Goal: Complete application form: Complete application form

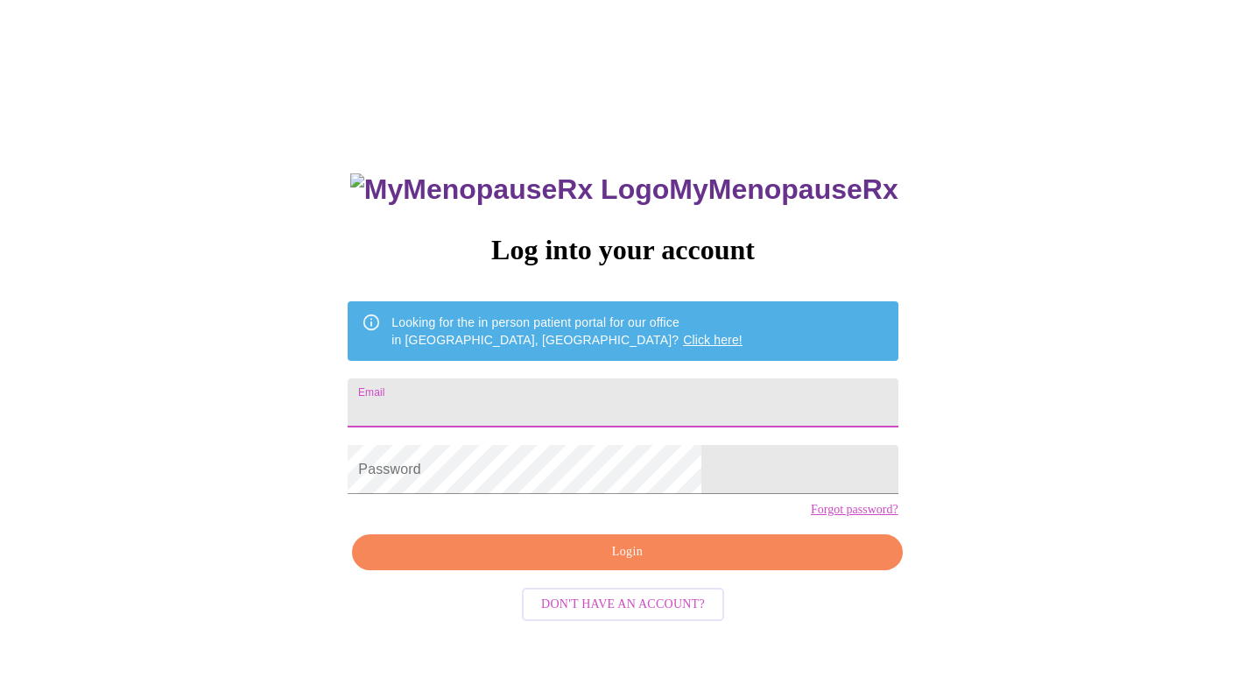
type input "[EMAIL_ADDRESS][DOMAIN_NAME]"
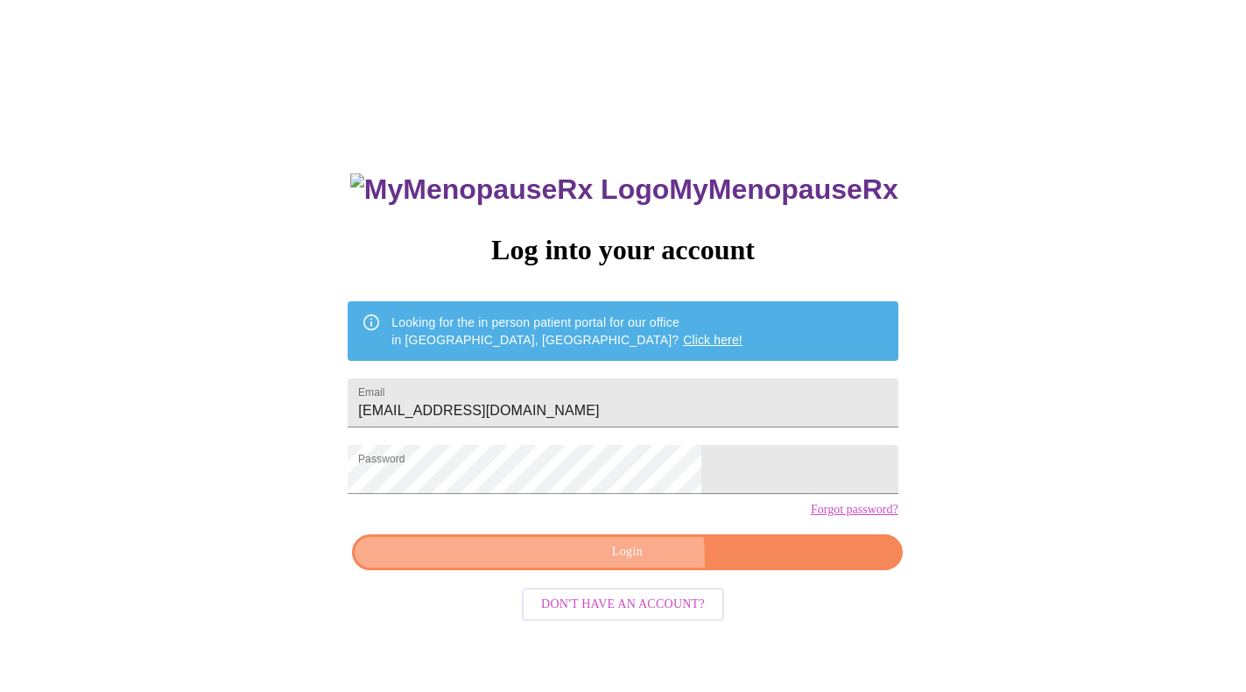
click at [549, 563] on span "Login" at bounding box center [627, 552] width 510 height 22
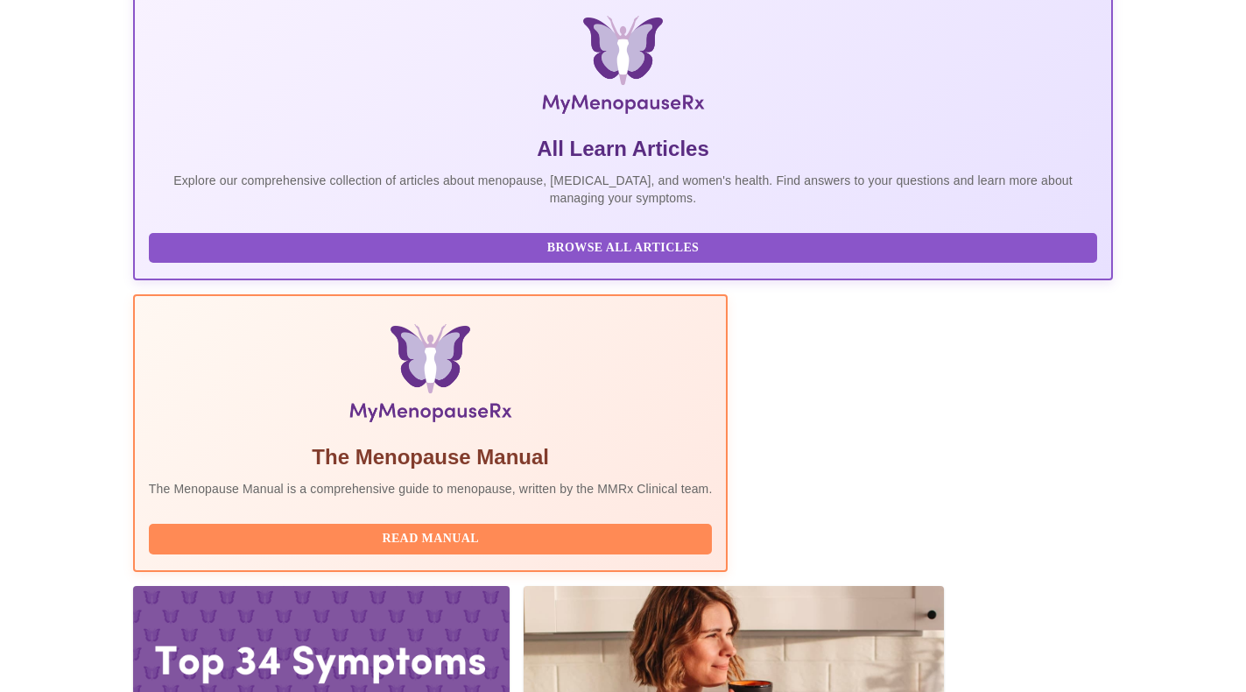
scroll to position [265, 0]
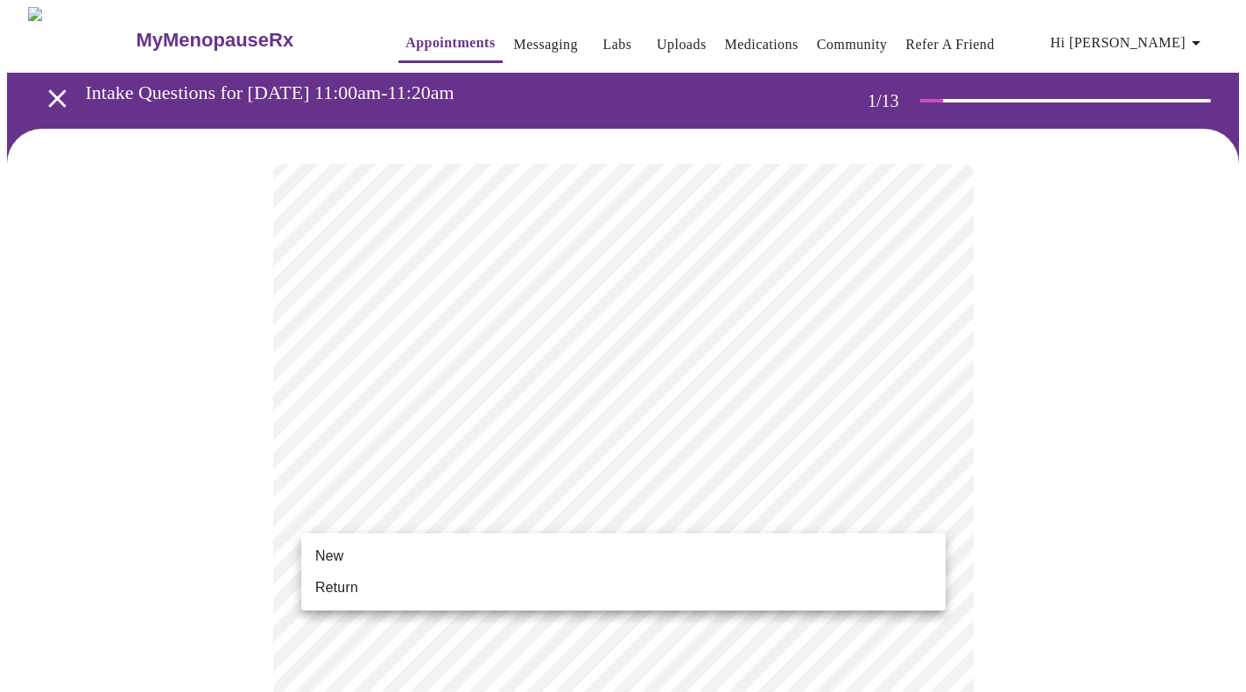
click at [513, 547] on li "New" at bounding box center [623, 556] width 645 height 32
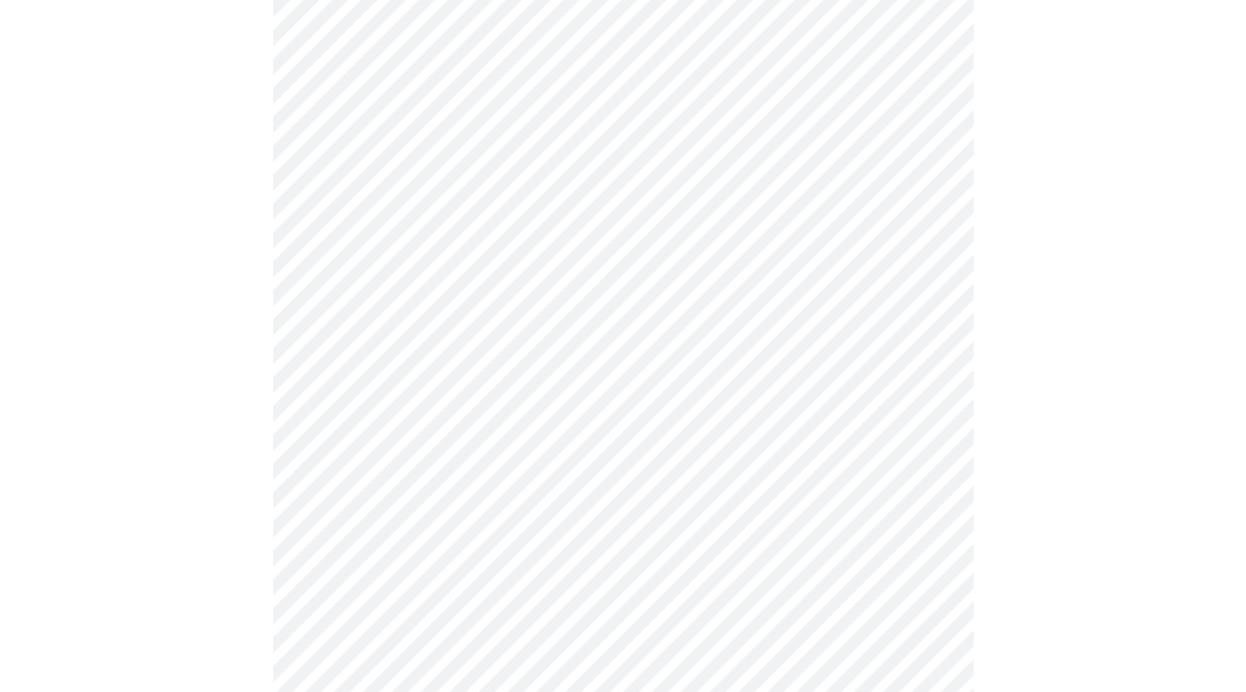
scroll to position [780, 0]
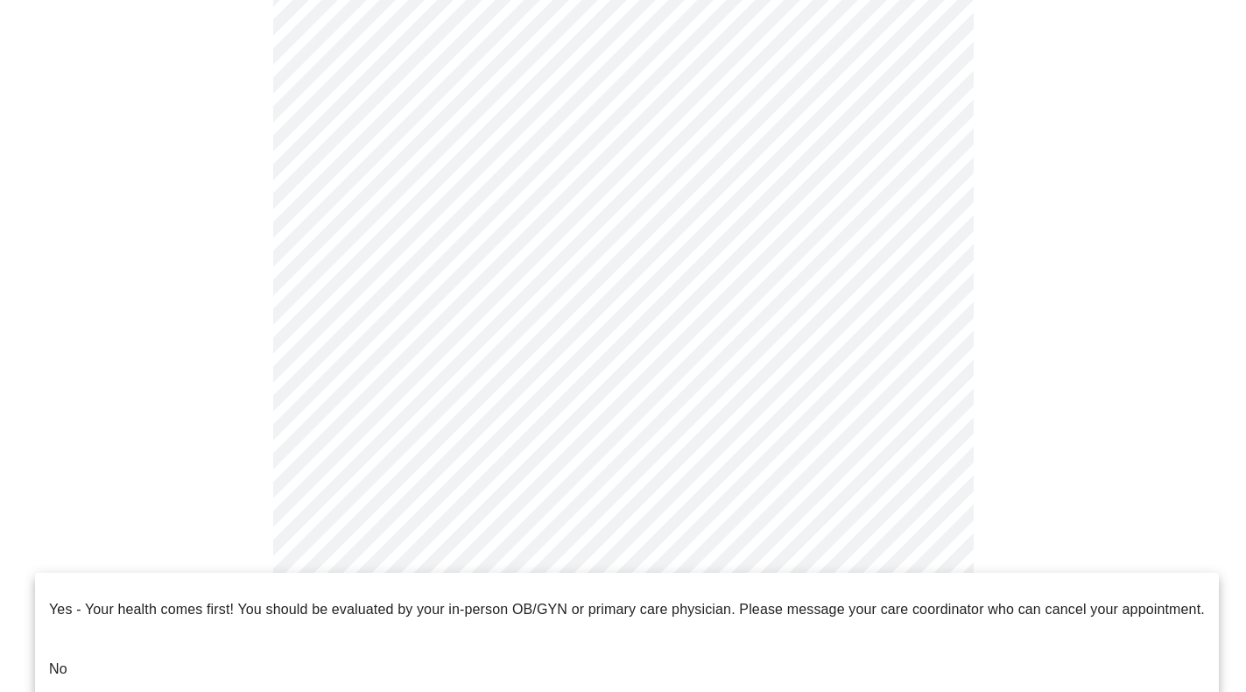
click at [349, 551] on body "MyMenopauseRx Appointments Messaging Labs Uploads Medications Community Refer a…" at bounding box center [623, 14] width 1232 height 1574
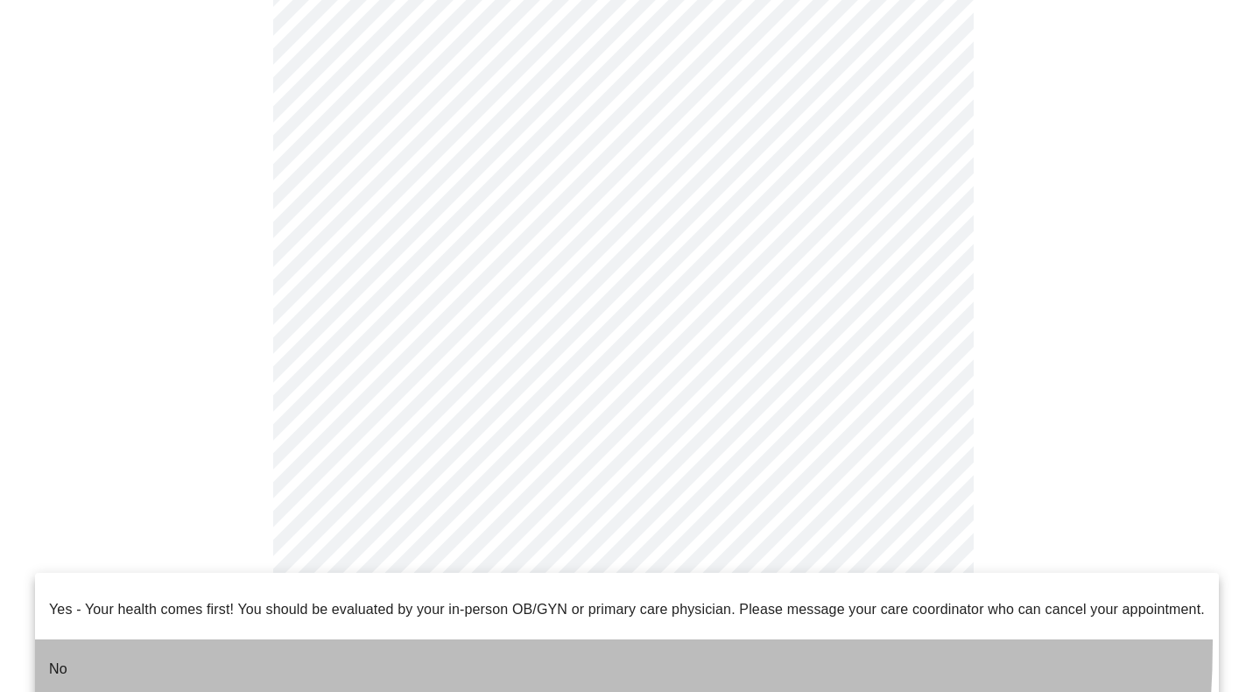
click at [297, 639] on li "No" at bounding box center [627, 669] width 1184 height 60
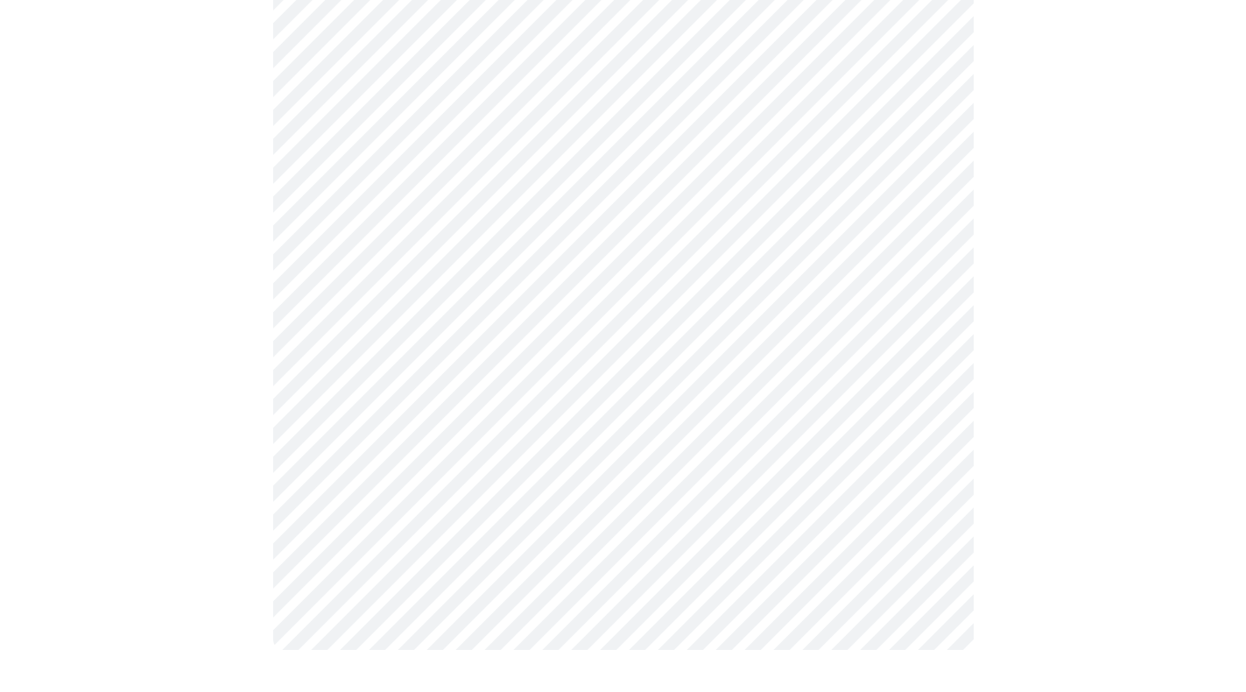
scroll to position [0, 0]
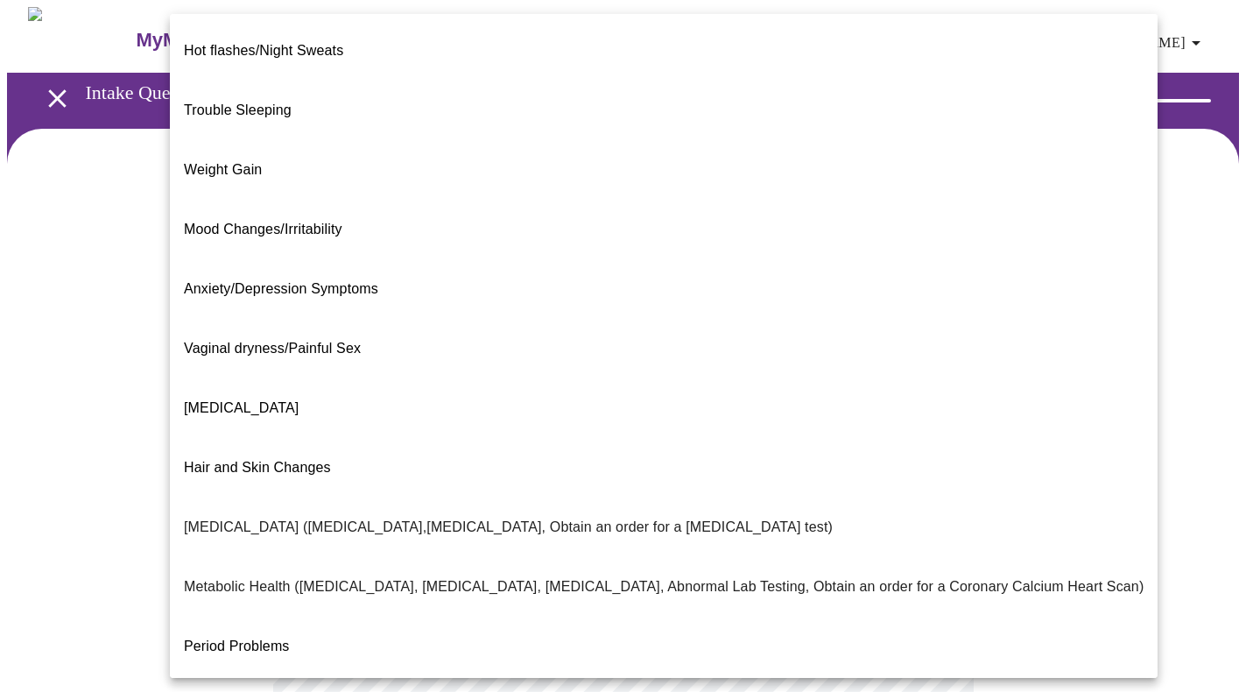
click at [671, 360] on body "MyMenopauseRx Appointments Messaging Labs Uploads Medications Community Refer a…" at bounding box center [623, 532] width 1232 height 1050
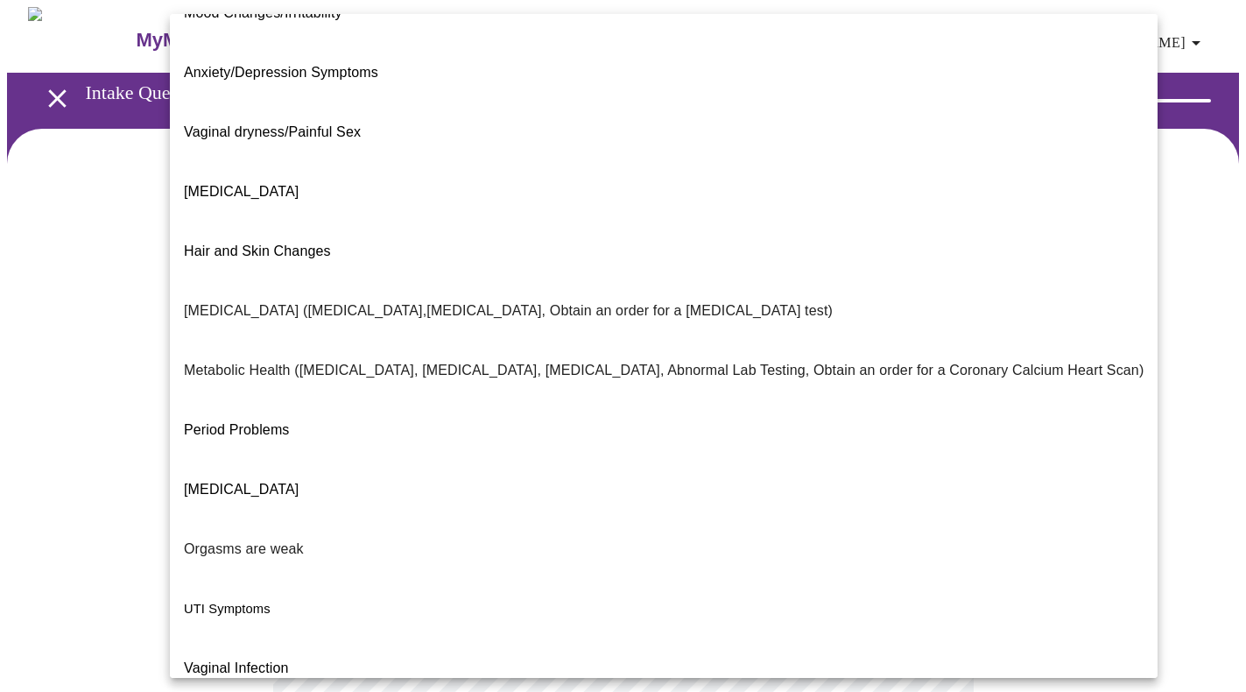
scroll to position [215, 0]
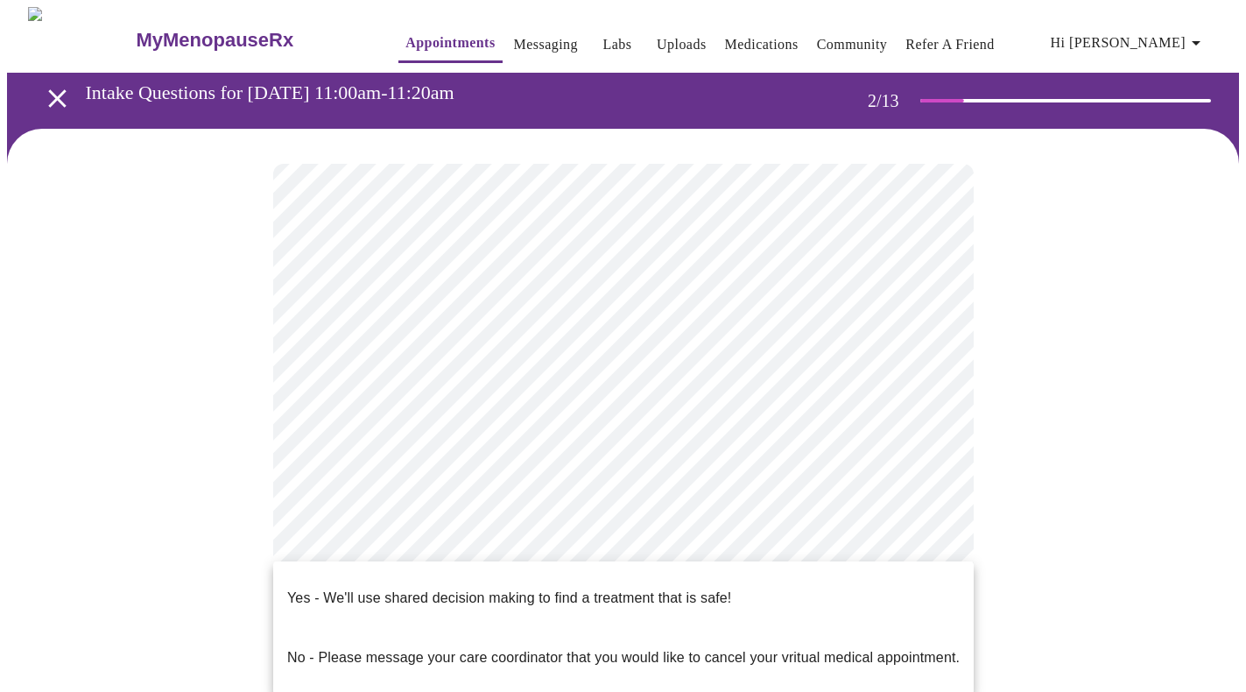
click at [392, 536] on body "MyMenopauseRx Appointments Messaging Labs Uploads Medications Community Refer a…" at bounding box center [623, 527] width 1232 height 1041
click at [390, 588] on p "Yes - We'll use shared decision making to find a treatment that is safe!" at bounding box center [509, 598] width 444 height 21
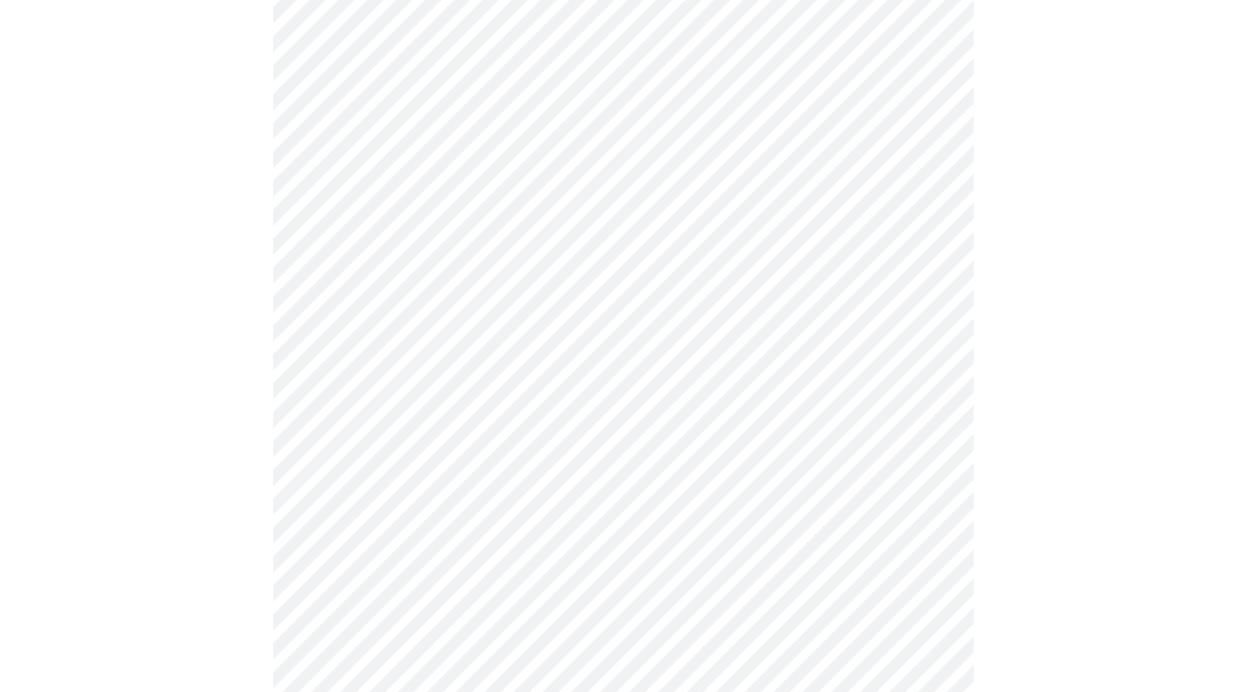
scroll to position [0, 0]
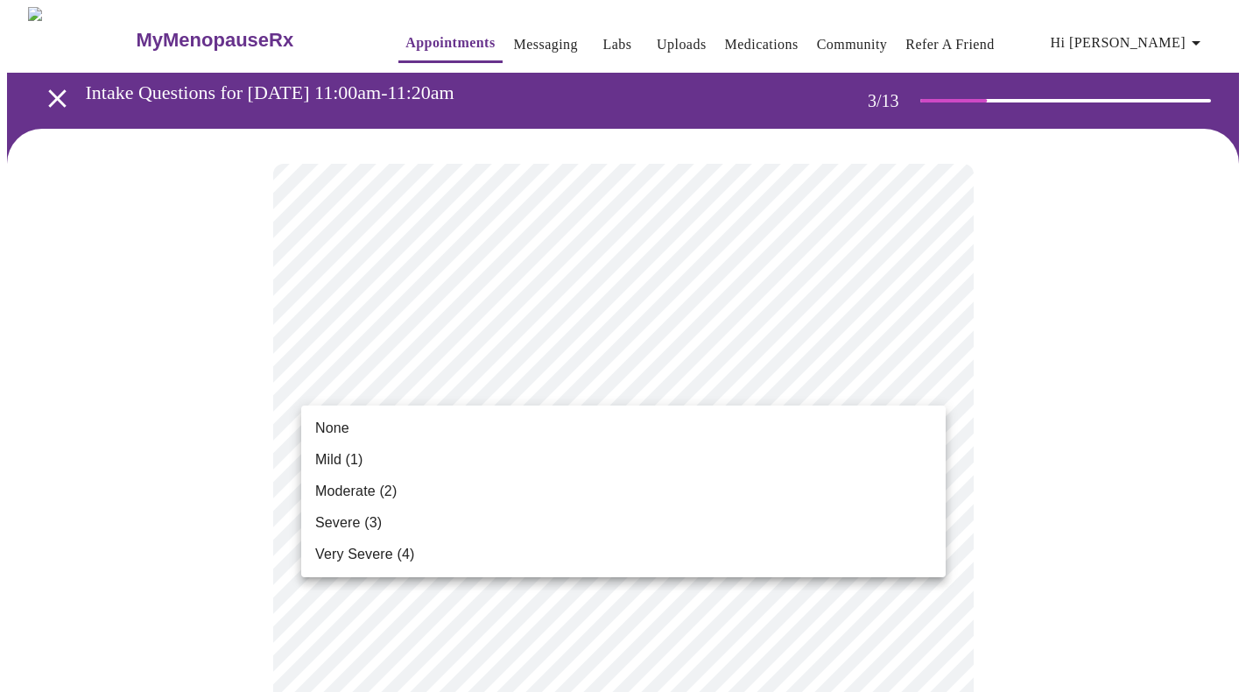
click at [846, 462] on li "Mild (1)" at bounding box center [623, 460] width 645 height 32
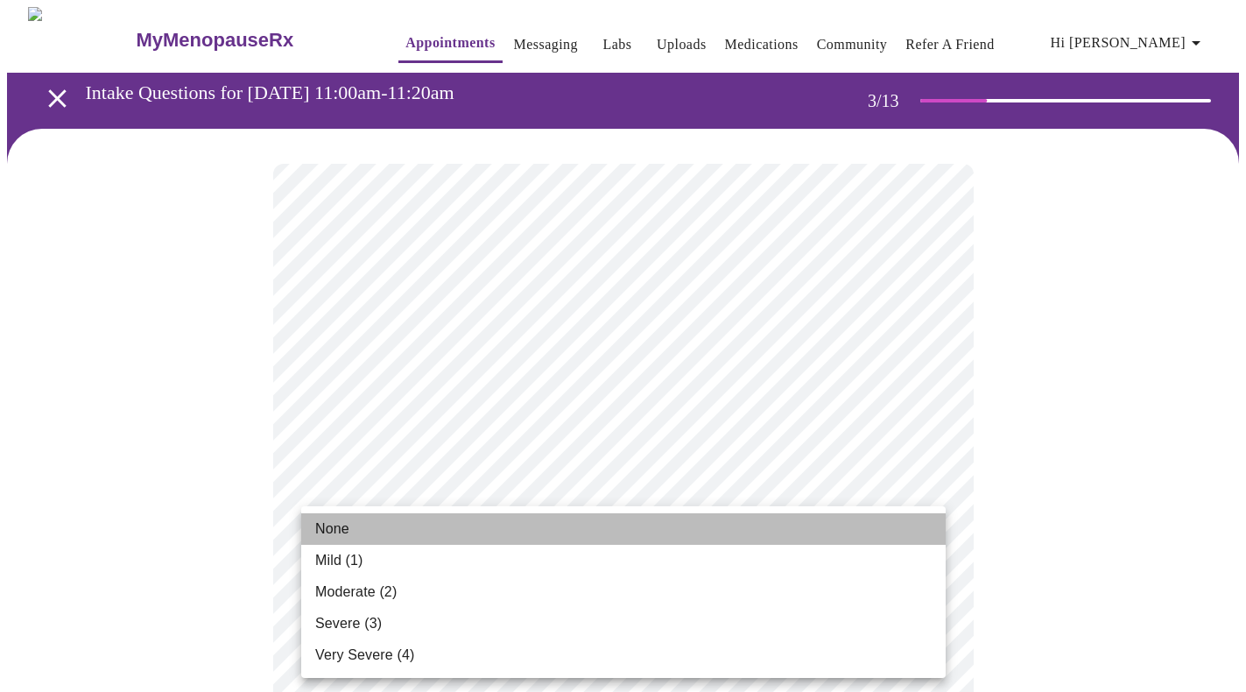
click at [913, 536] on li "None" at bounding box center [623, 529] width 645 height 32
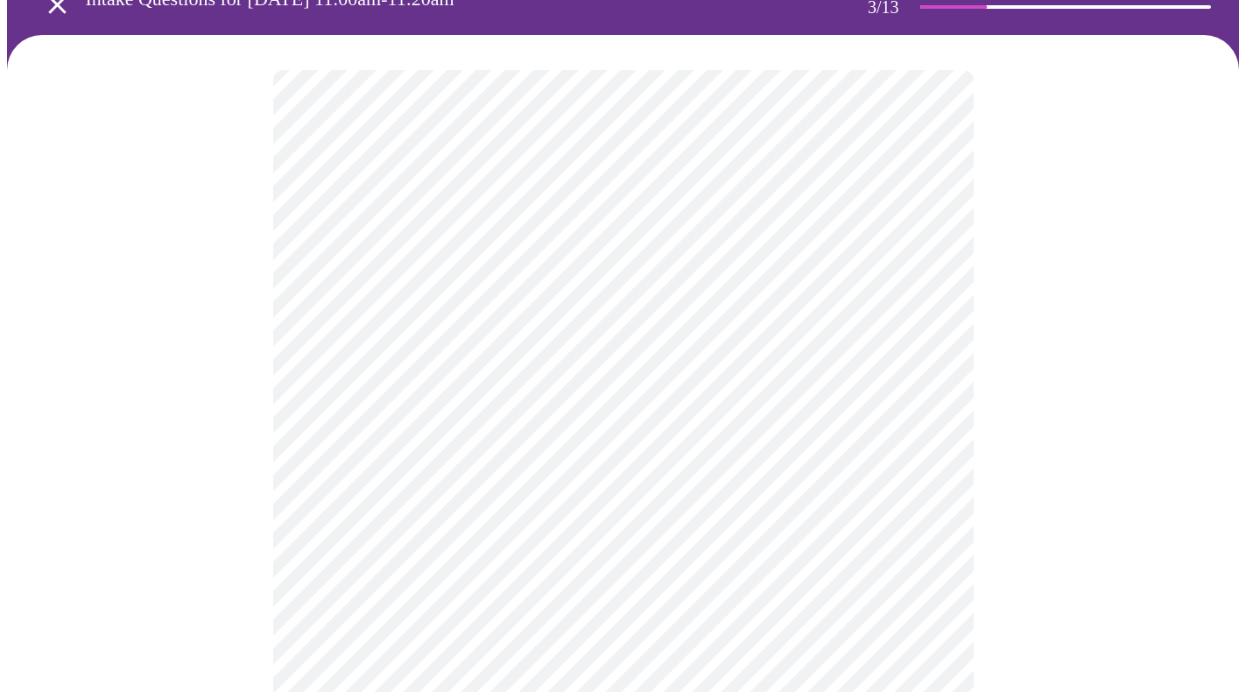
scroll to position [99, 0]
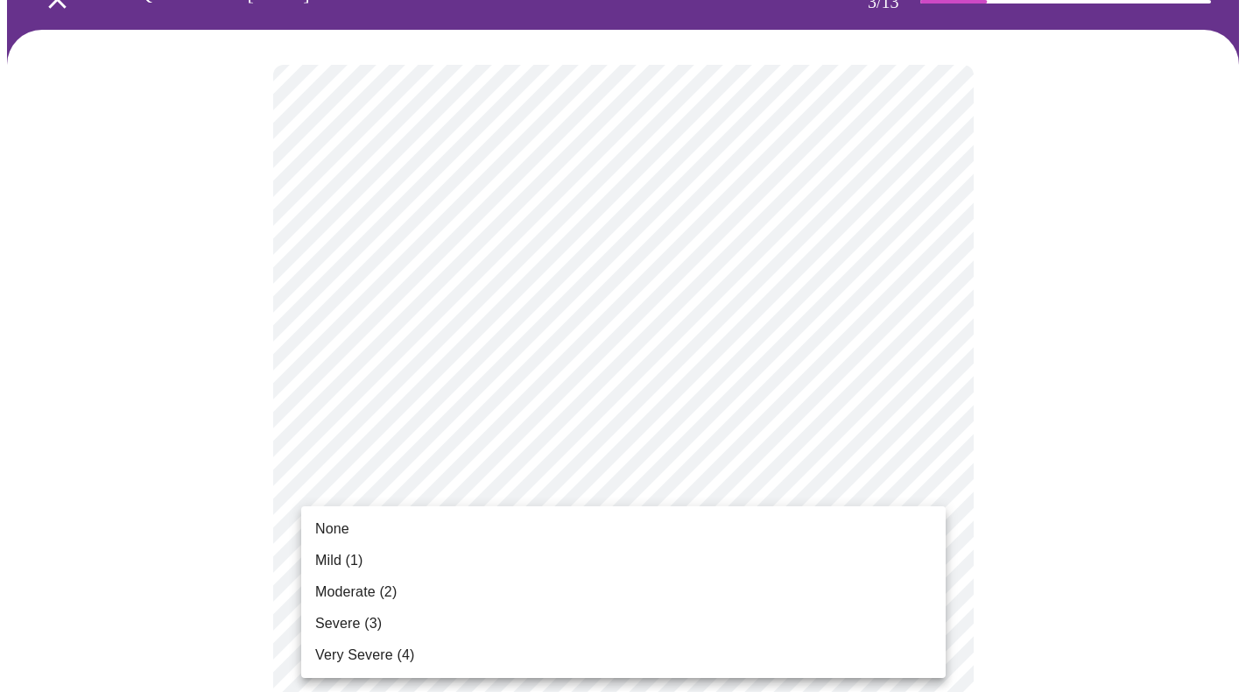
click at [906, 565] on li "Mild (1)" at bounding box center [623, 561] width 645 height 32
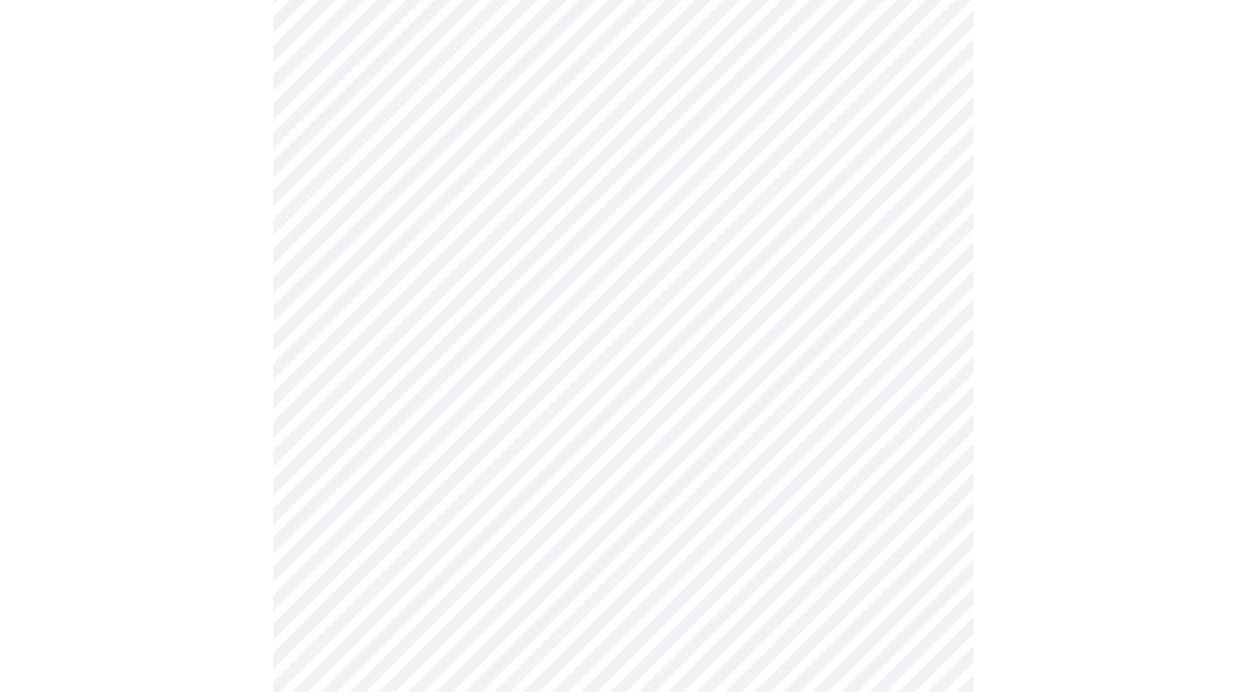
scroll to position [219, 0]
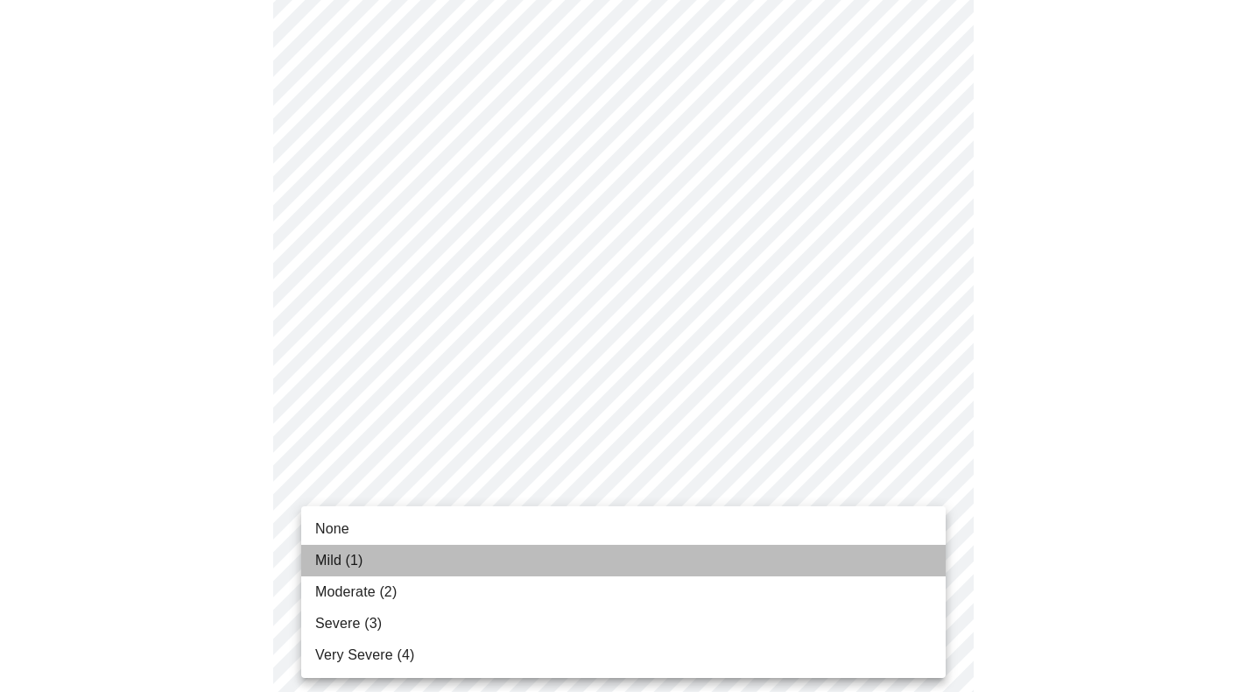
click at [927, 561] on li "Mild (1)" at bounding box center [623, 561] width 645 height 32
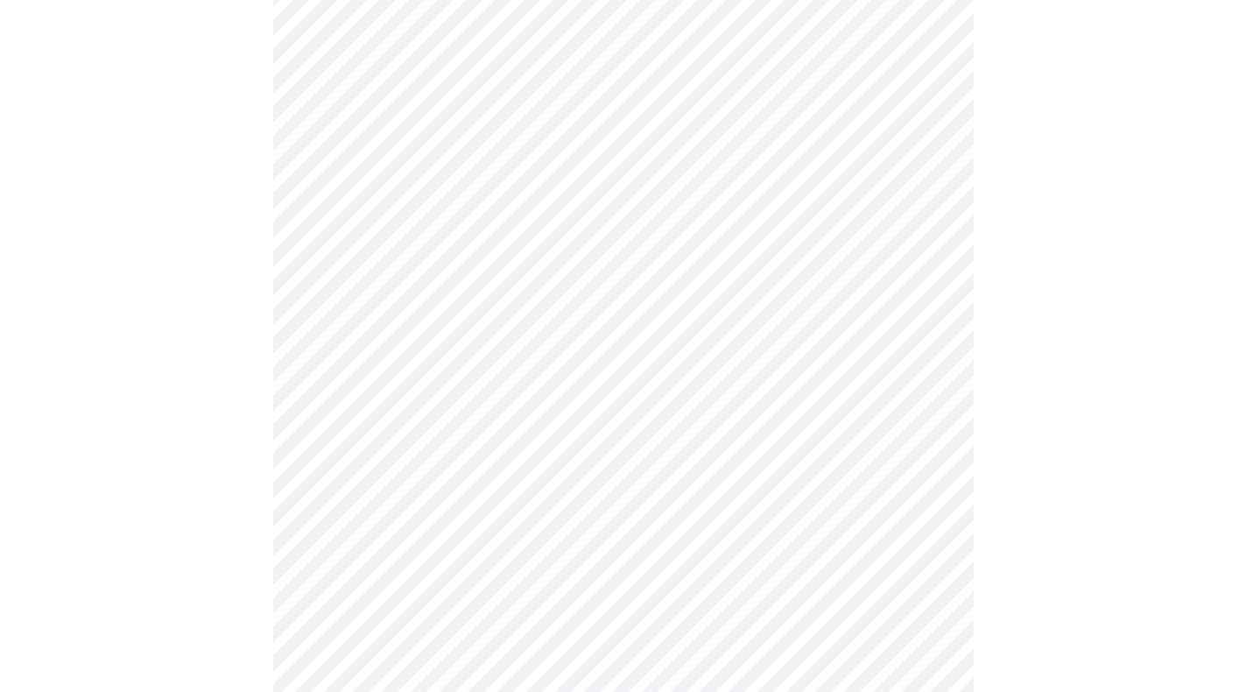
scroll to position [350, 0]
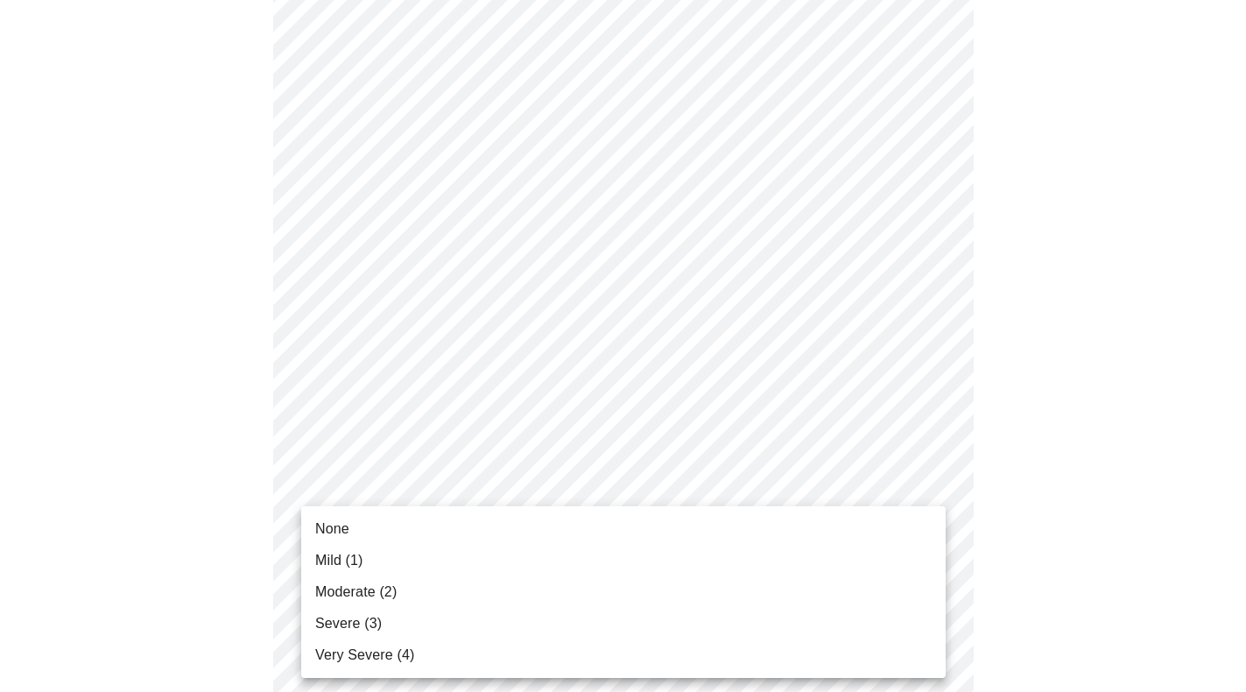
click at [911, 547] on li "Mild (1)" at bounding box center [623, 561] width 645 height 32
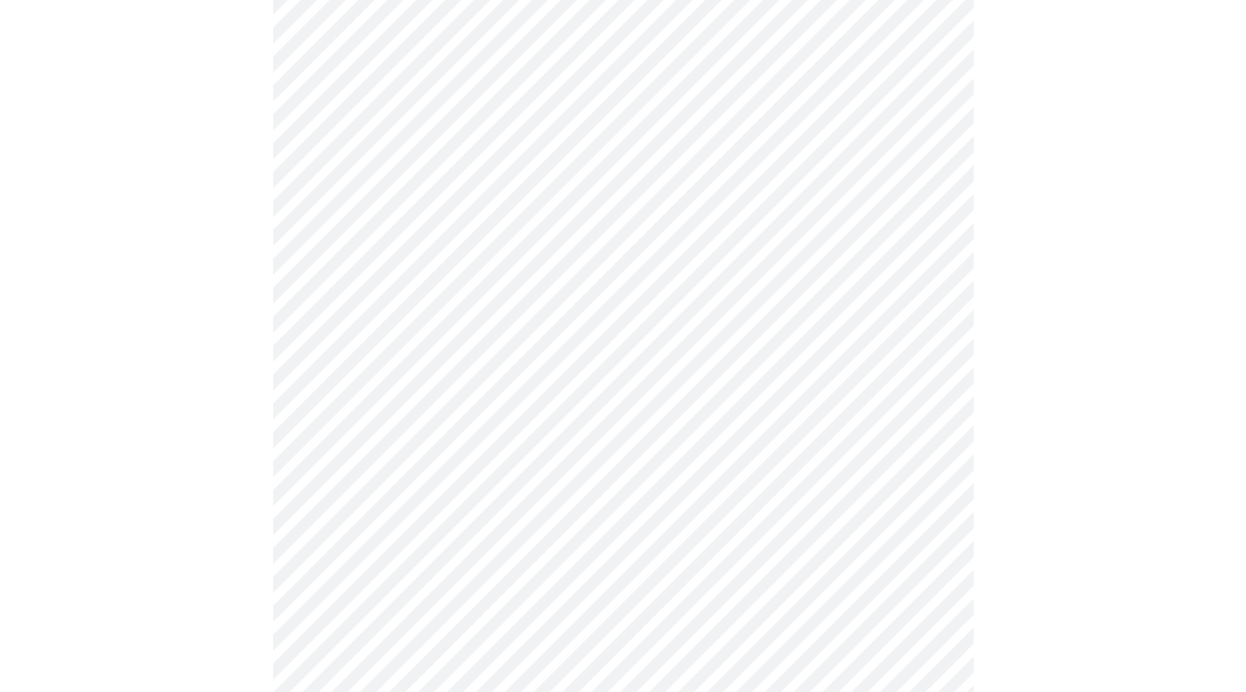
scroll to position [461, 0]
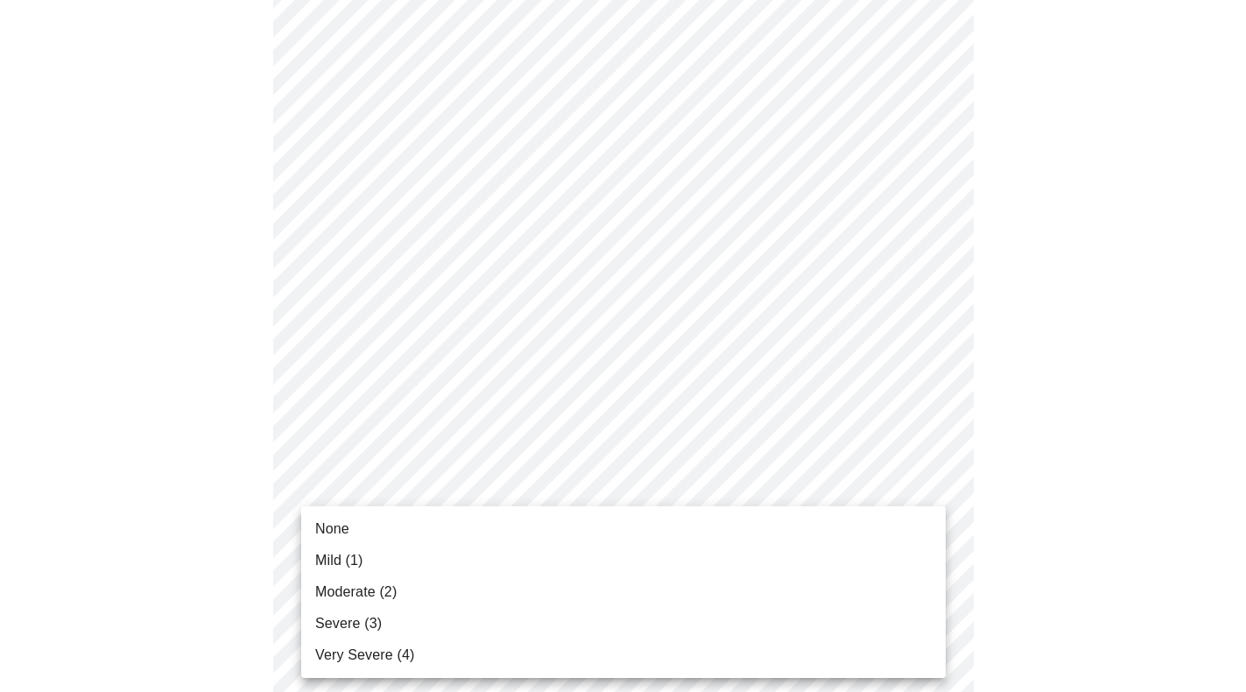
click at [908, 575] on body "MyMenopauseRx Appointments Messaging Labs Uploads Medications Community Refer a…" at bounding box center [623, 647] width 1232 height 2202
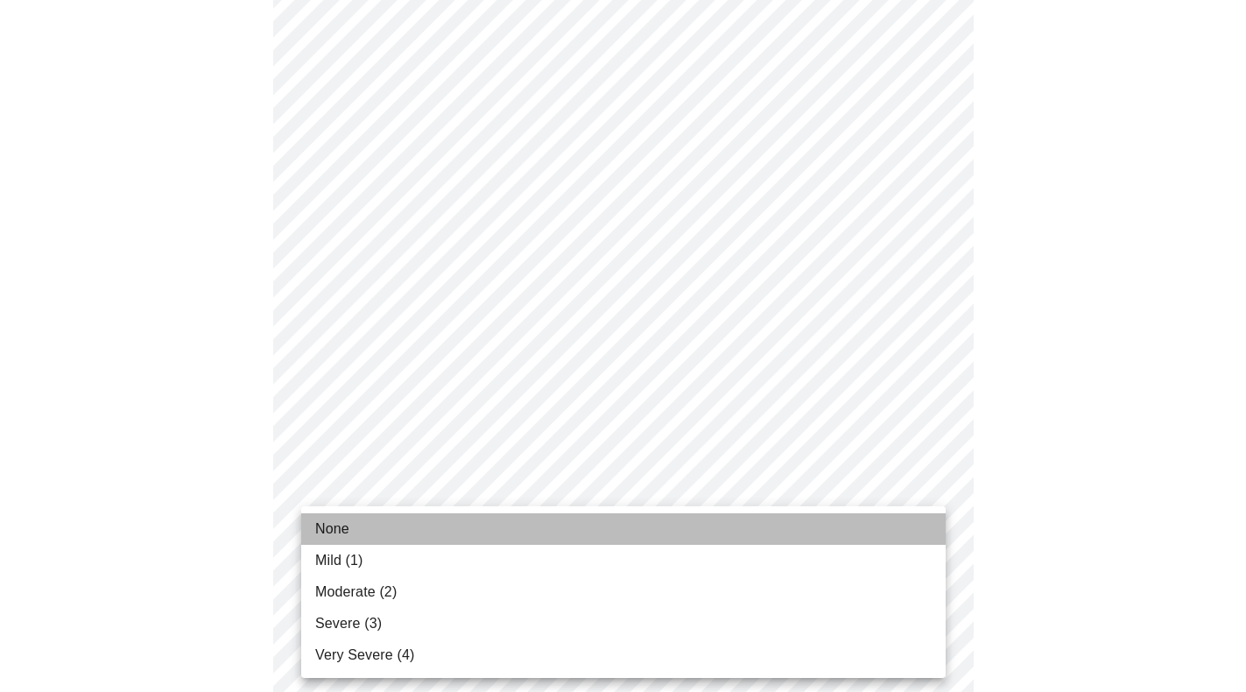
click at [895, 527] on li "None" at bounding box center [623, 529] width 645 height 32
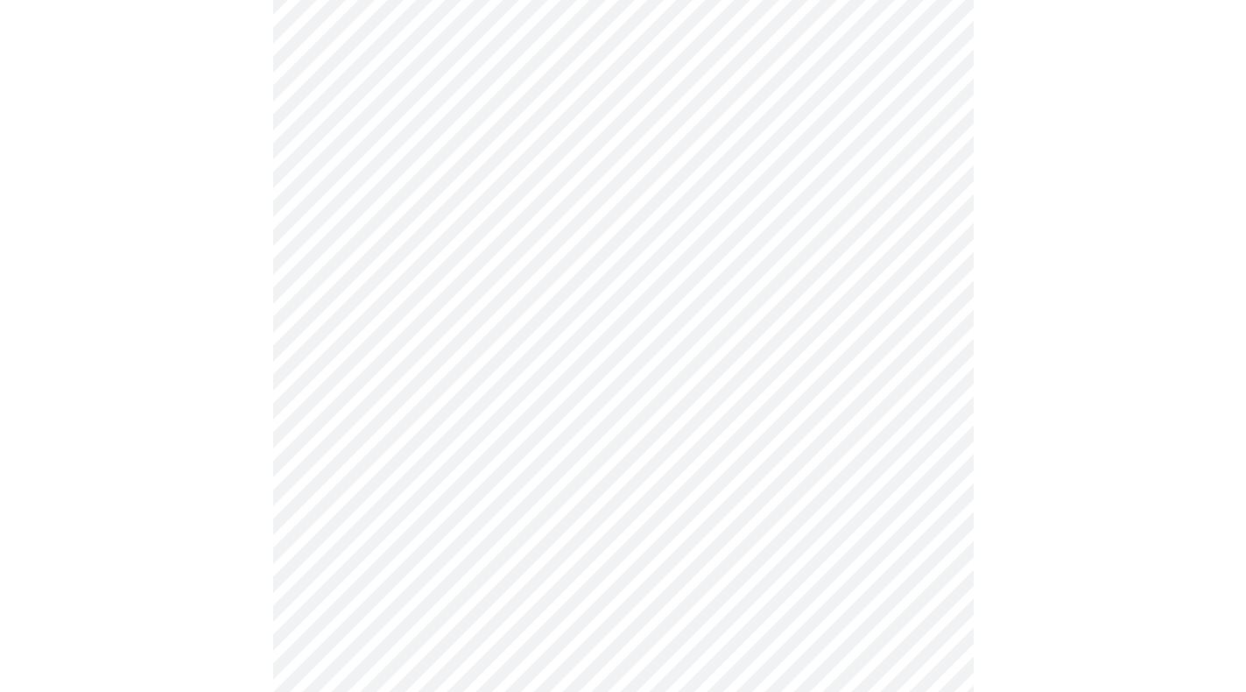
scroll to position [604, 0]
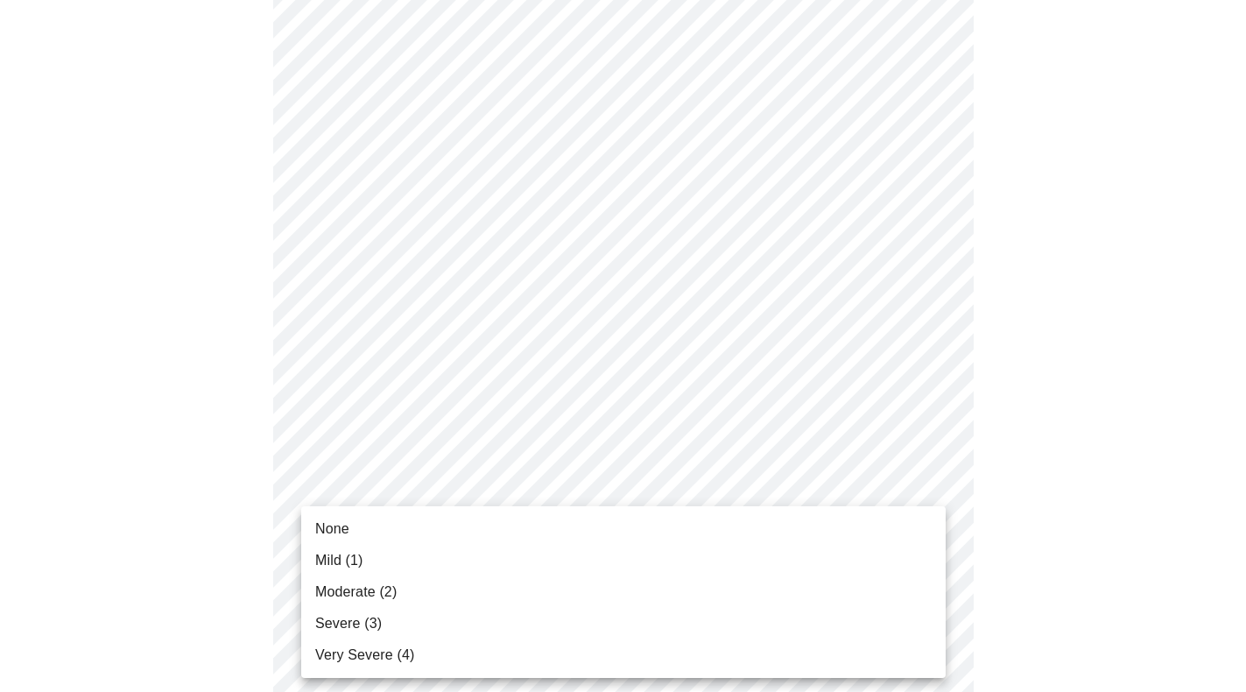
click at [910, 561] on body "MyMenopauseRx Appointments Messaging Labs Uploads Medications Community Refer a…" at bounding box center [623, 492] width 1232 height 2178
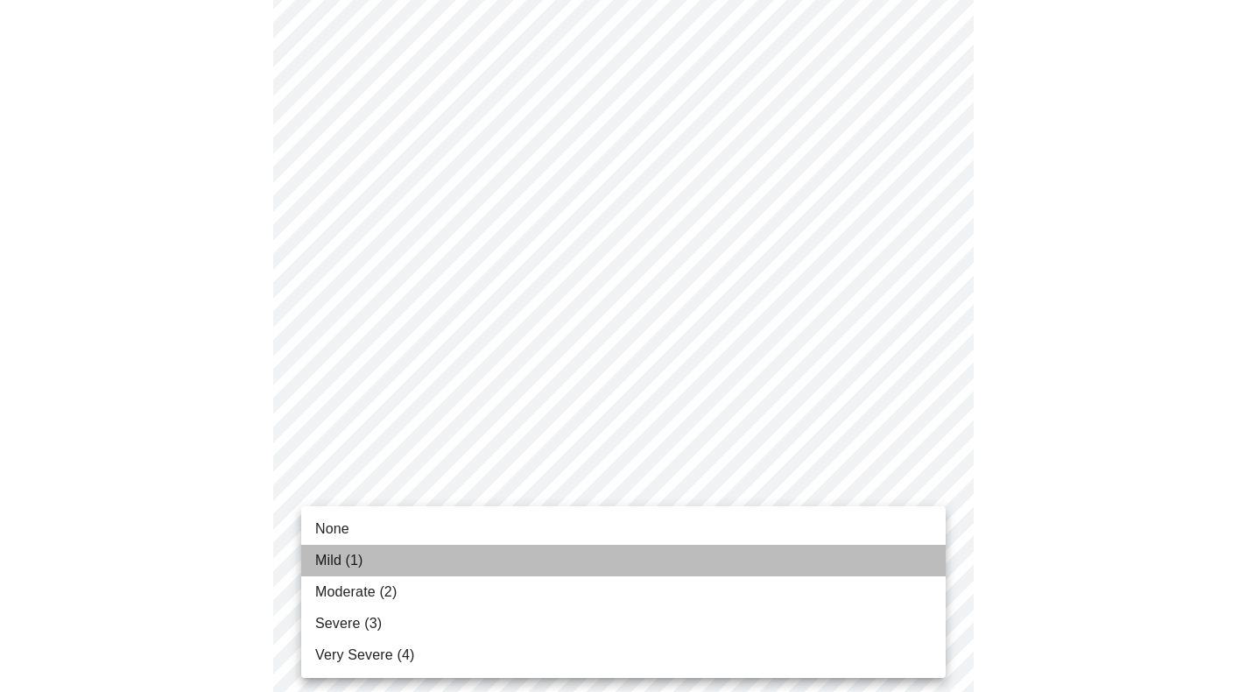
click at [874, 562] on li "Mild (1)" at bounding box center [623, 561] width 645 height 32
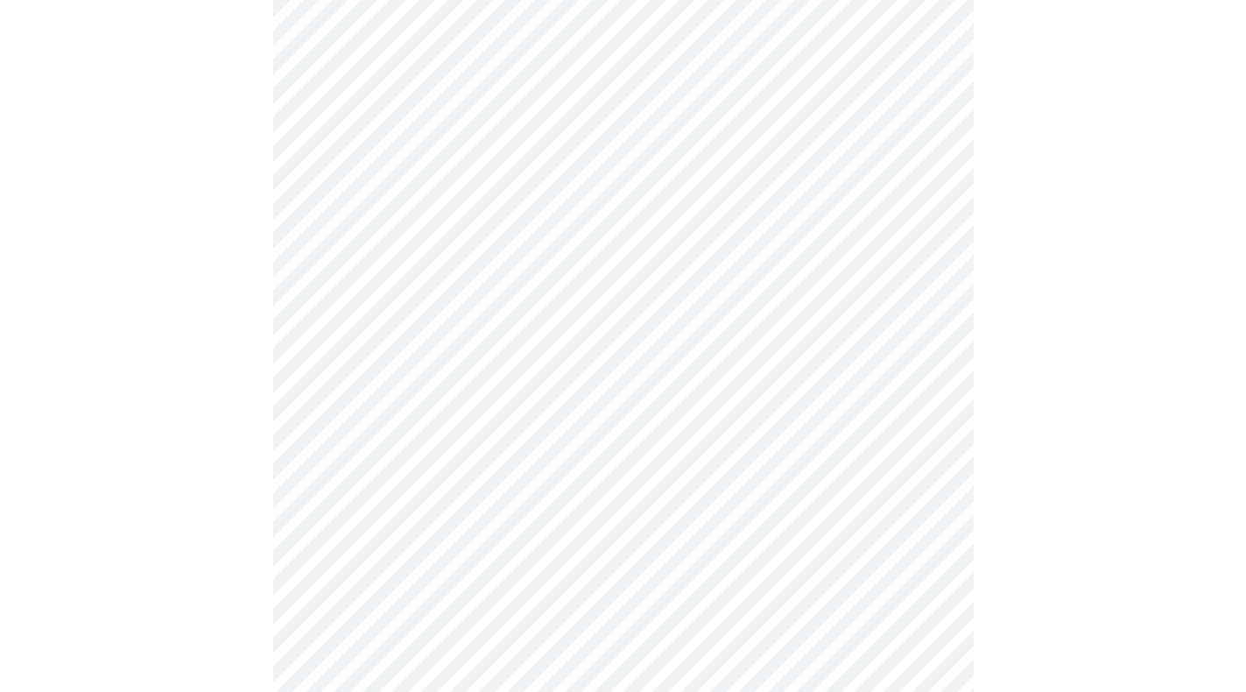
scroll to position [745, 0]
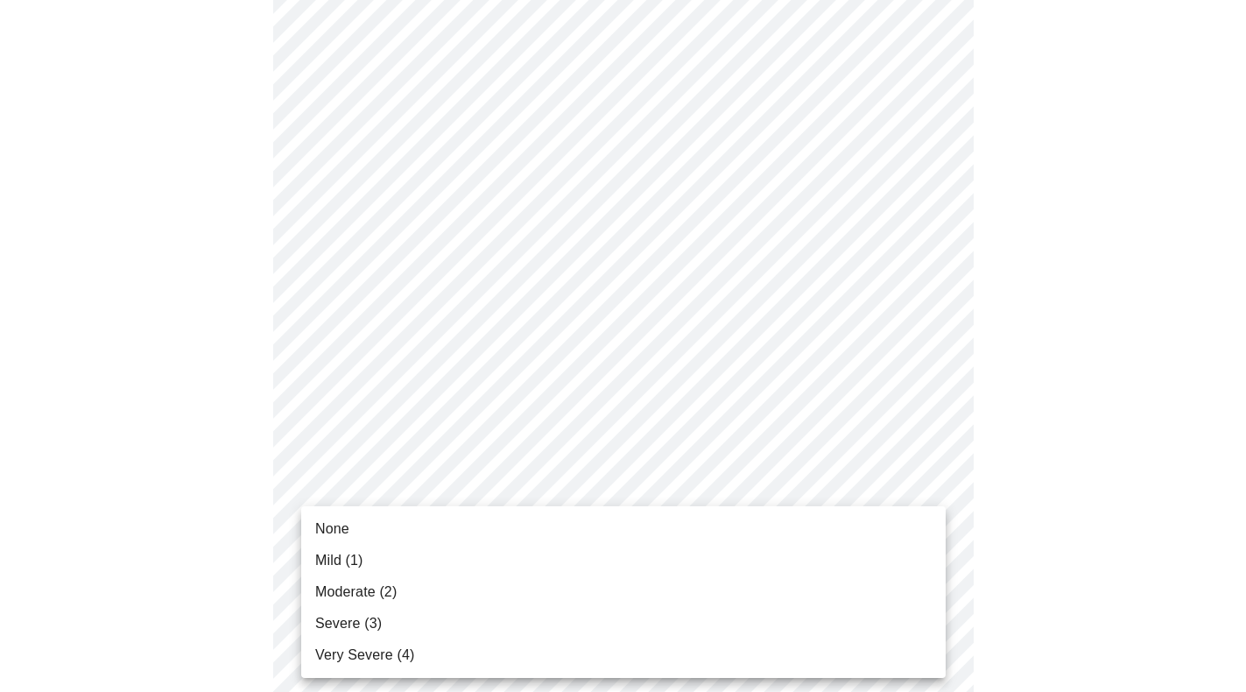
click at [901, 560] on body "MyMenopauseRx Appointments Messaging Labs Uploads Medications Community Refer a…" at bounding box center [623, 339] width 1232 height 2155
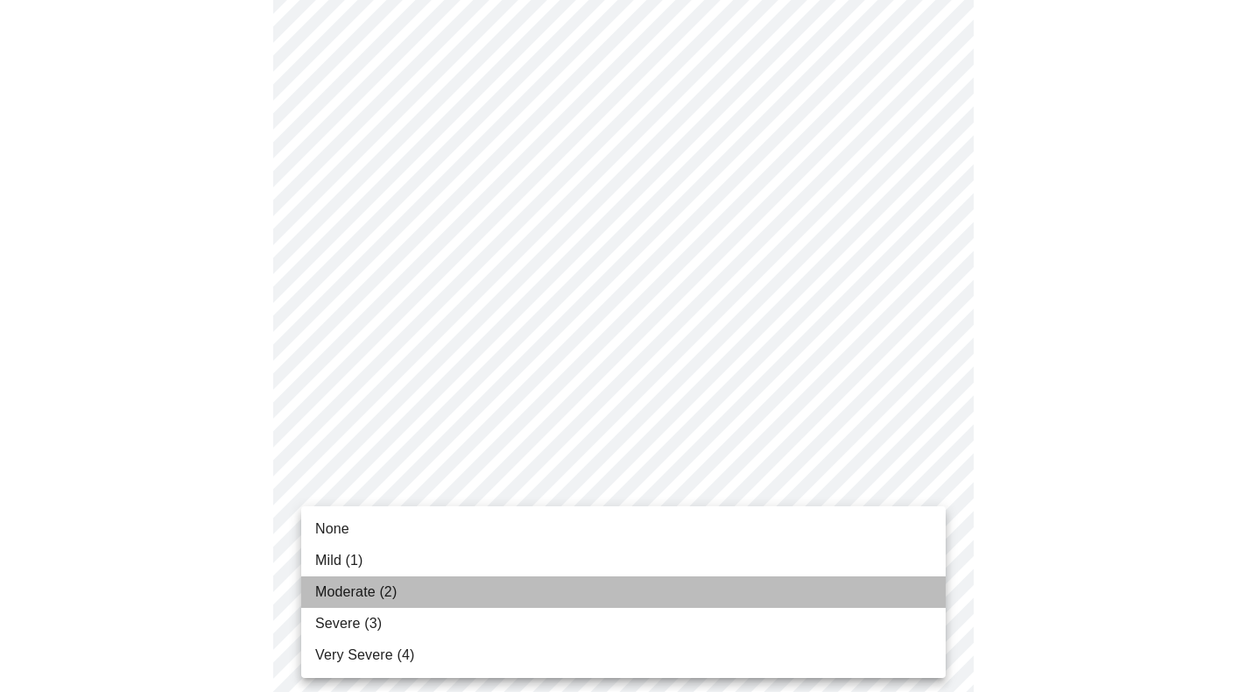
click at [872, 589] on li "Moderate (2)" at bounding box center [623, 592] width 645 height 32
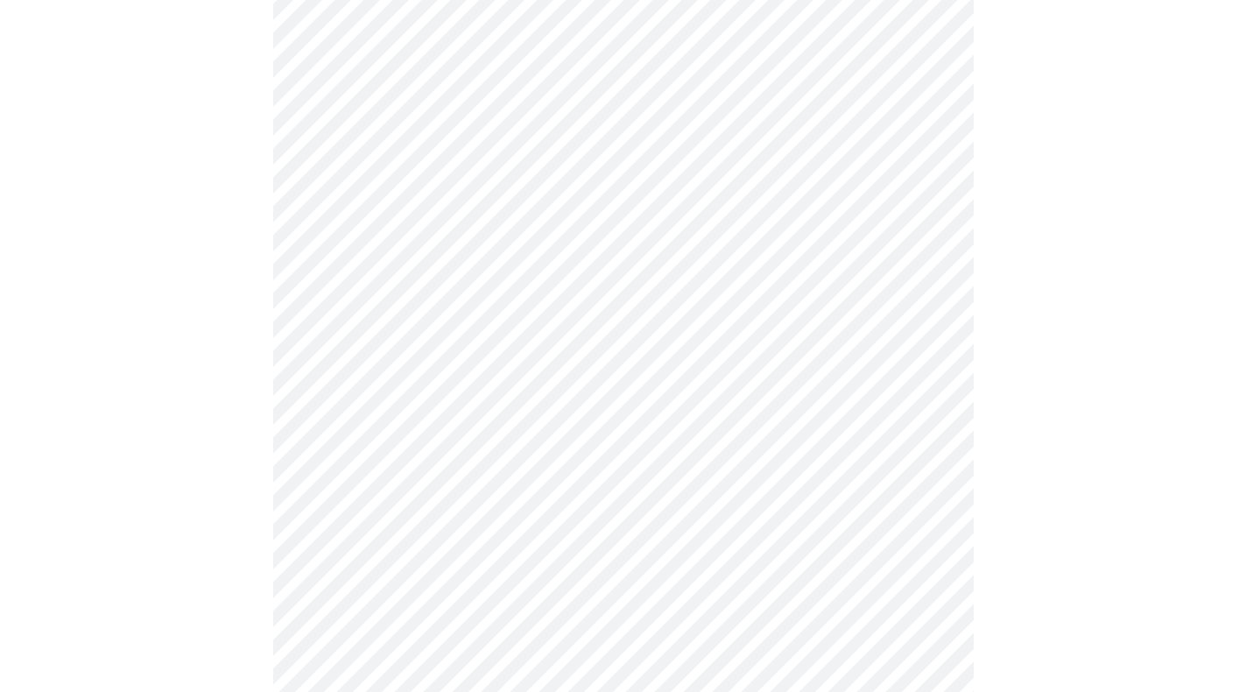
scroll to position [855, 0]
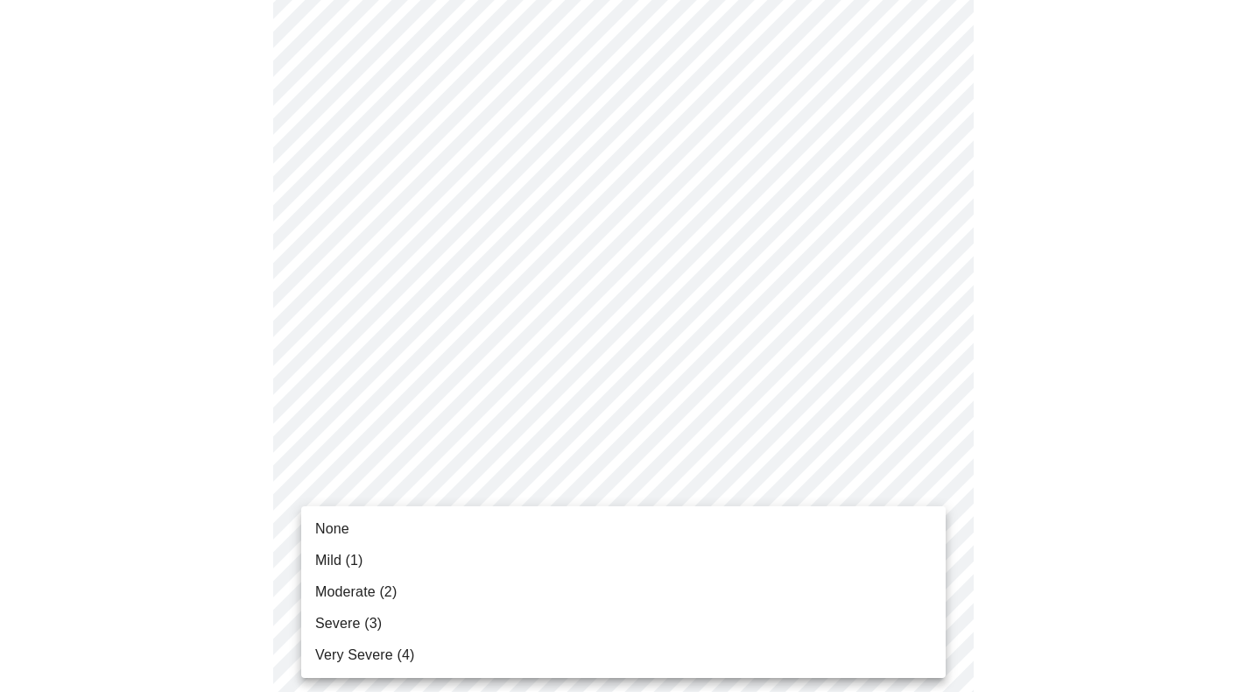
click at [900, 589] on body "MyMenopauseRx Appointments Messaging Labs Uploads Medications Community Refer a…" at bounding box center [623, 217] width 1232 height 2131
click at [887, 582] on li "Moderate (2)" at bounding box center [623, 592] width 645 height 32
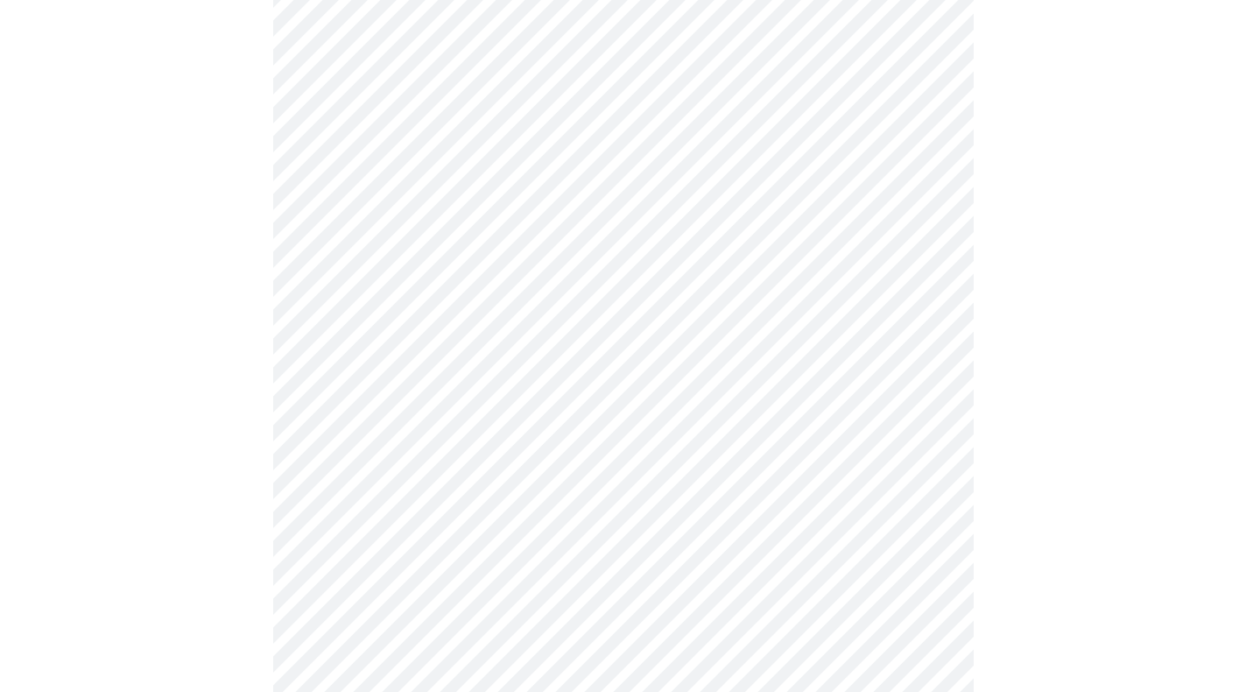
scroll to position [1001, 0]
click at [897, 588] on body "MyMenopauseRx Appointments Messaging Labs Uploads Medications Community Refer a…" at bounding box center [623, 59] width 1232 height 2107
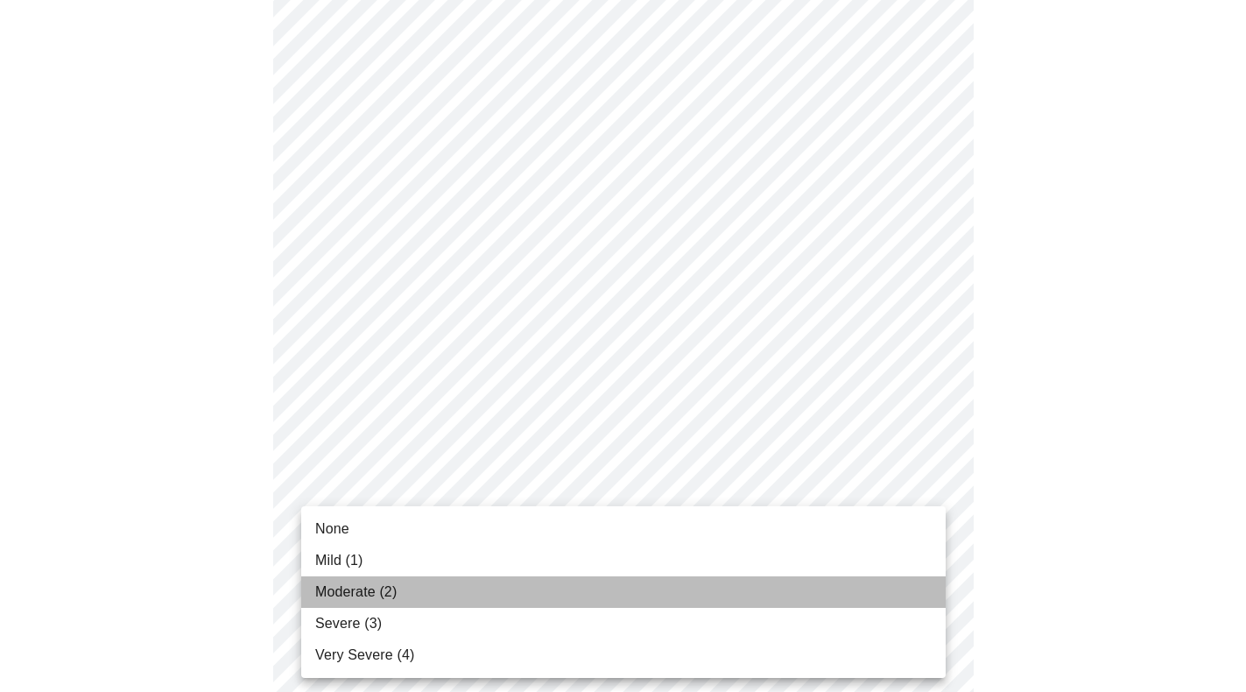
click at [879, 582] on li "Moderate (2)" at bounding box center [623, 592] width 645 height 32
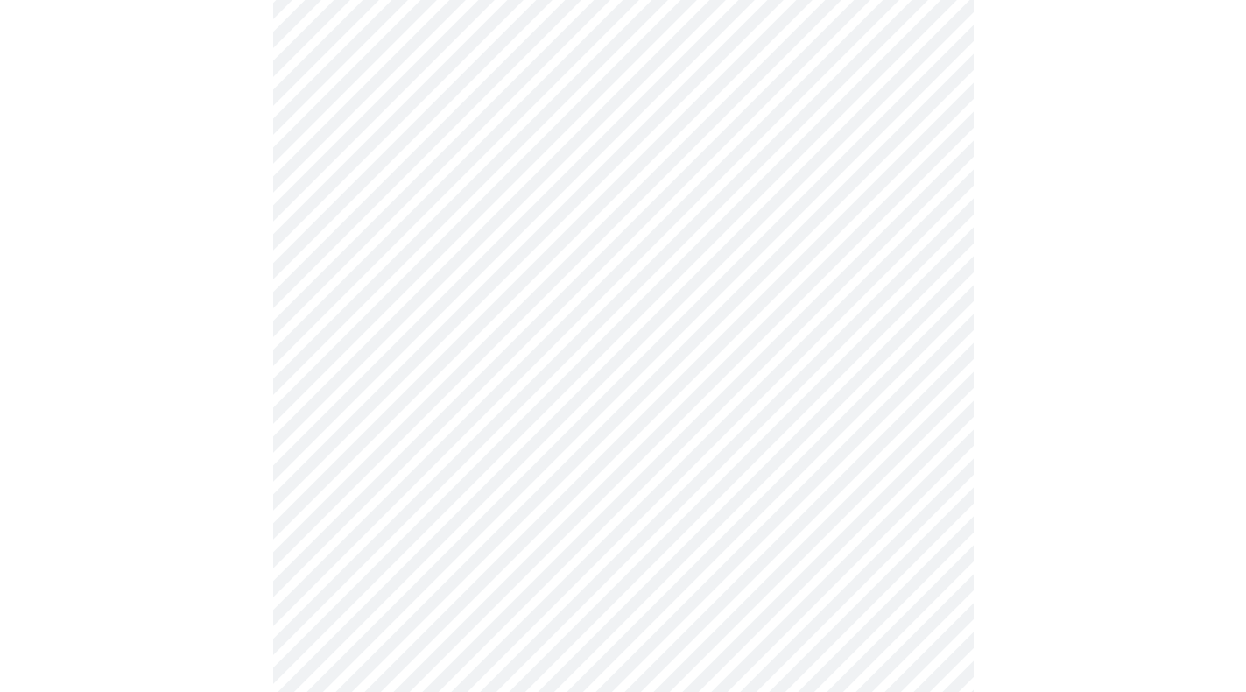
scroll to position [1125, 0]
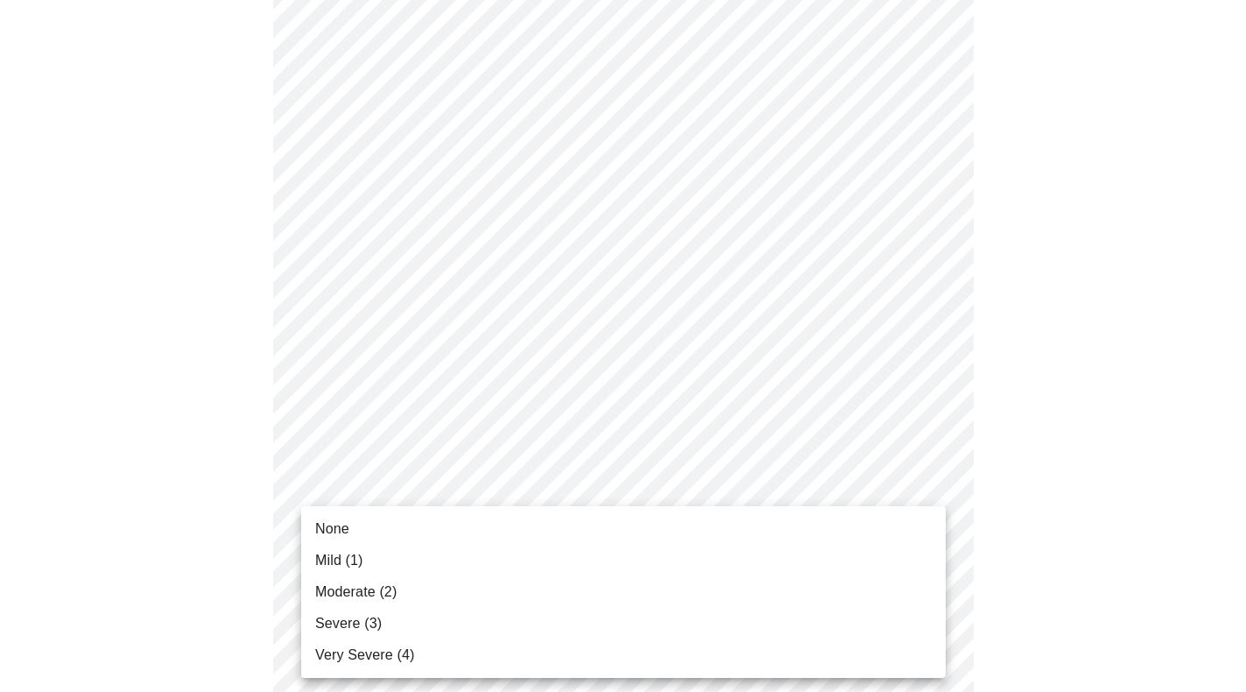
click at [843, 583] on li "Moderate (2)" at bounding box center [623, 592] width 645 height 32
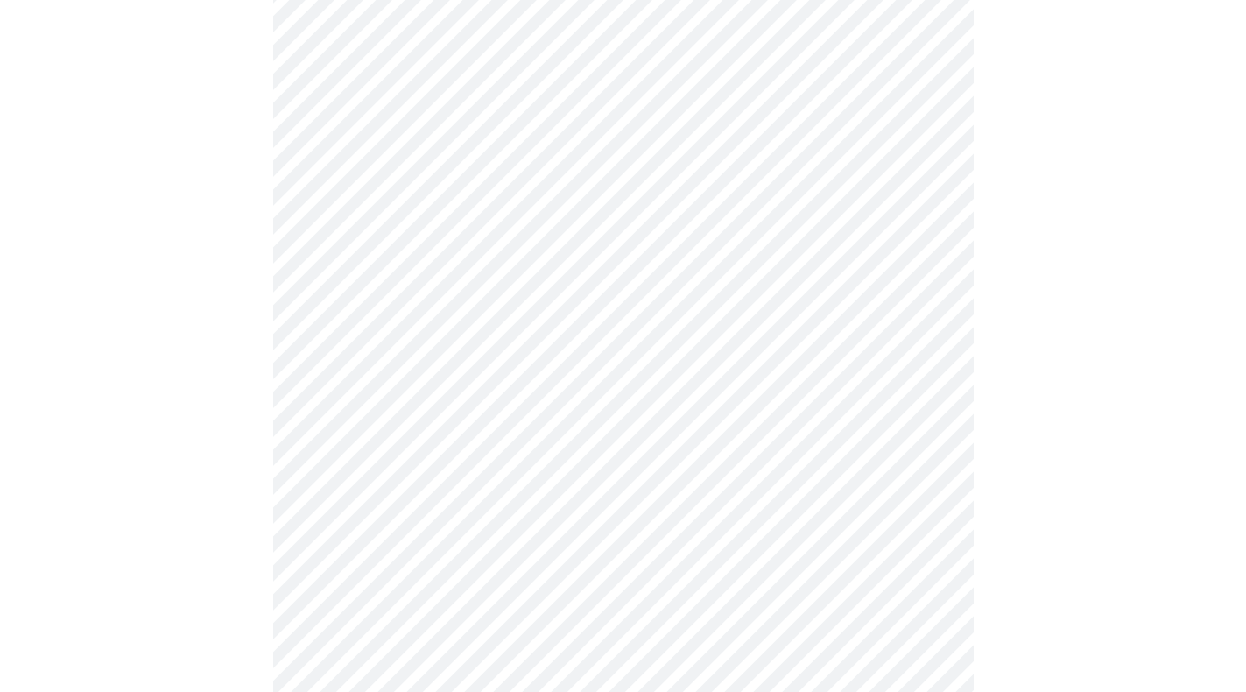
scroll to position [595, 0]
click at [616, 463] on body "MyMenopauseRx Appointments Messaging Labs Uploads Medications Community Refer a…" at bounding box center [623, 274] width 1232 height 1725
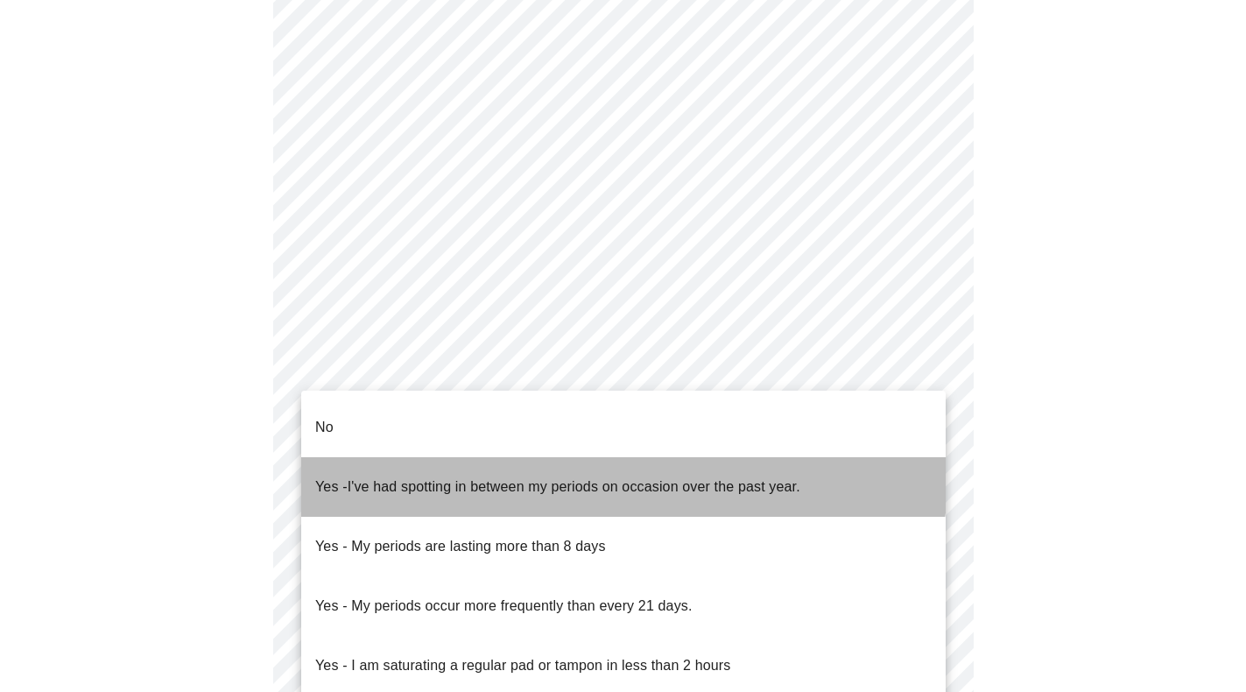
click at [605, 479] on span "I've had spotting in between my periods on occasion over the past year." at bounding box center [574, 486] width 453 height 15
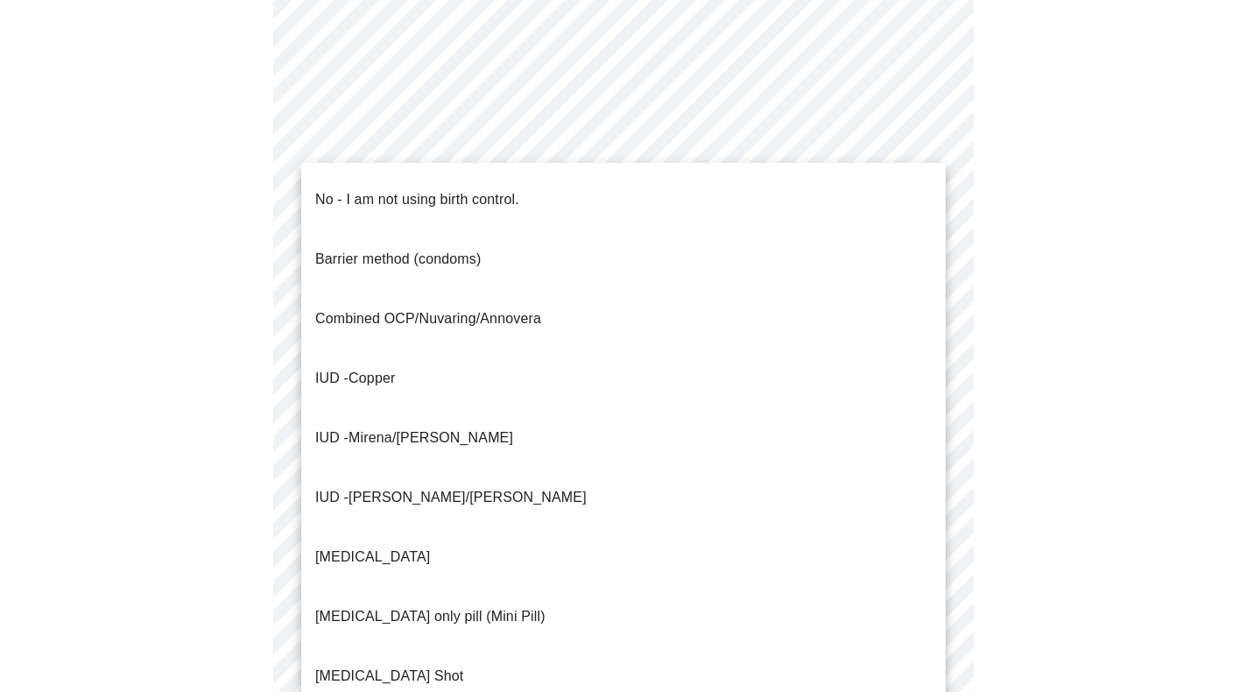
click at [556, 599] on body "MyMenopauseRx Appointments Messaging Labs Uploads Medications Community Refer a…" at bounding box center [623, 269] width 1232 height 1715
click at [646, 206] on li "No - I am not using birth control." at bounding box center [623, 200] width 645 height 60
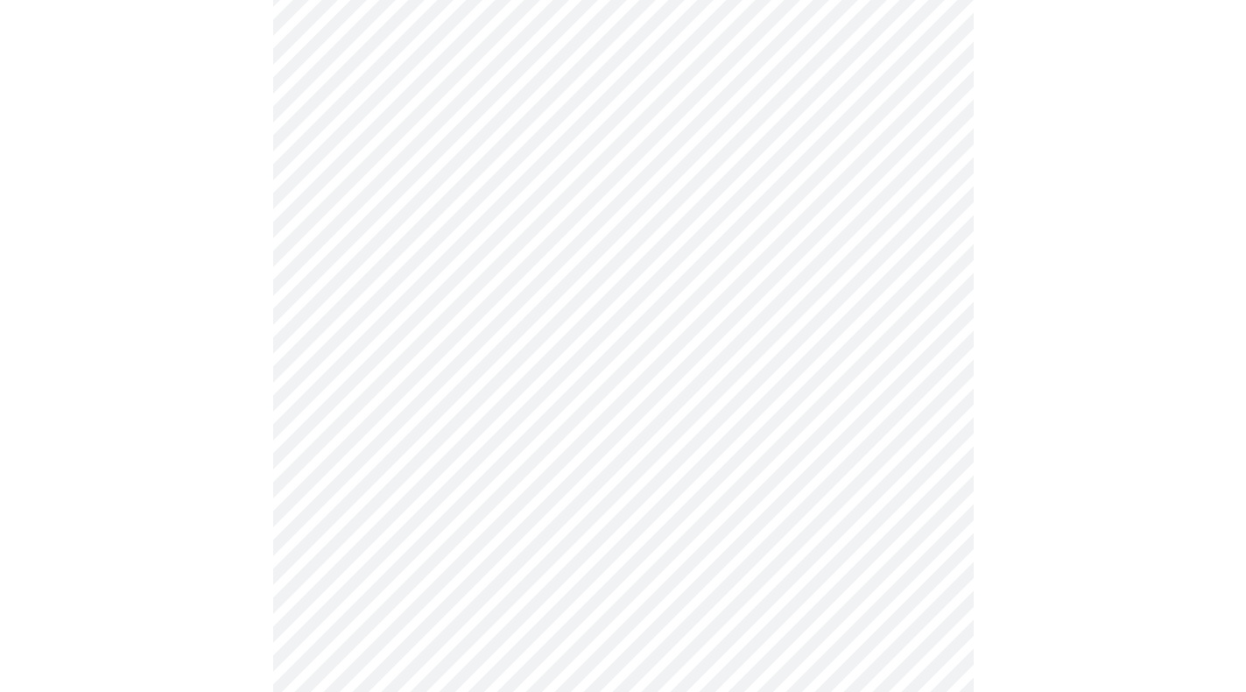
scroll to position [754, 0]
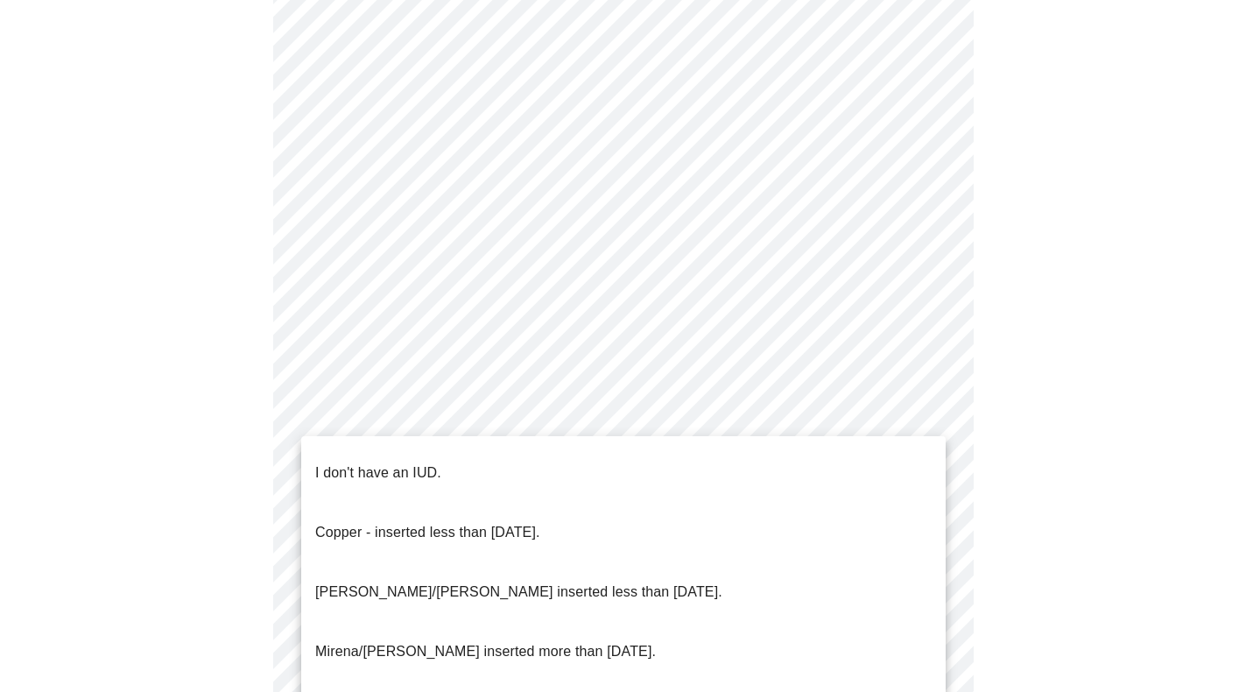
click at [547, 567] on body "MyMenopauseRx Appointments Messaging Labs Uploads Medications Community Refer a…" at bounding box center [623, 105] width 1232 height 1705
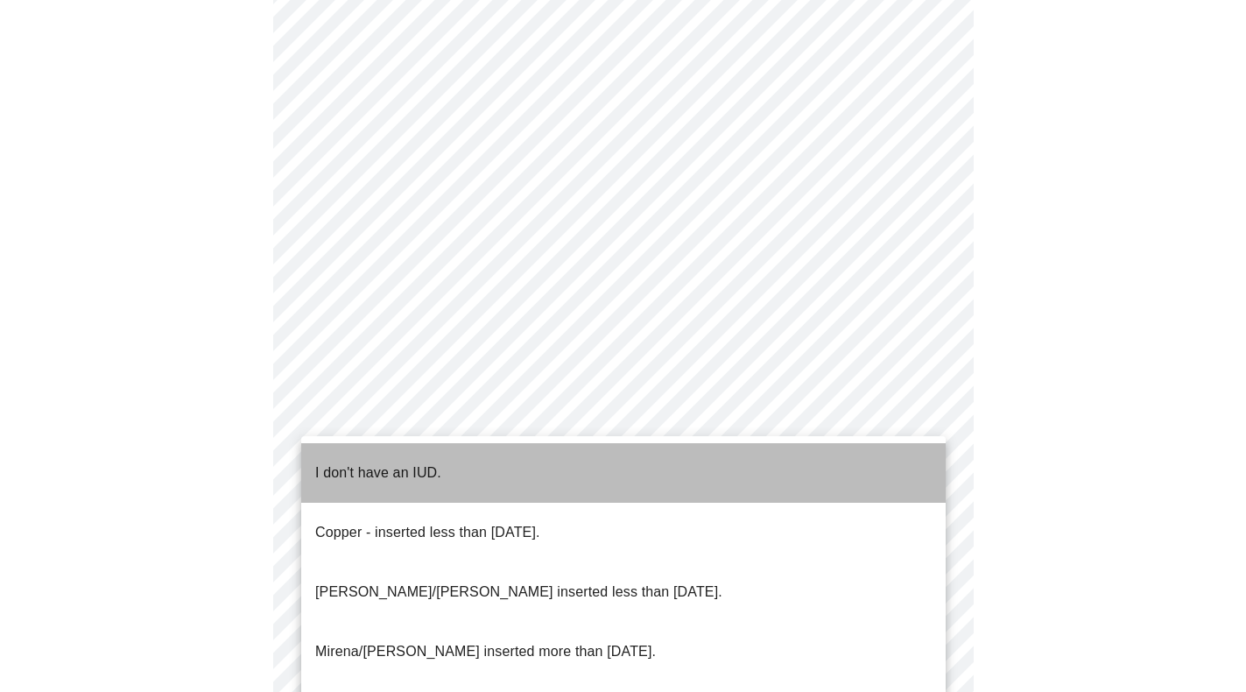
click at [559, 470] on li "I don't have an IUD." at bounding box center [623, 473] width 645 height 60
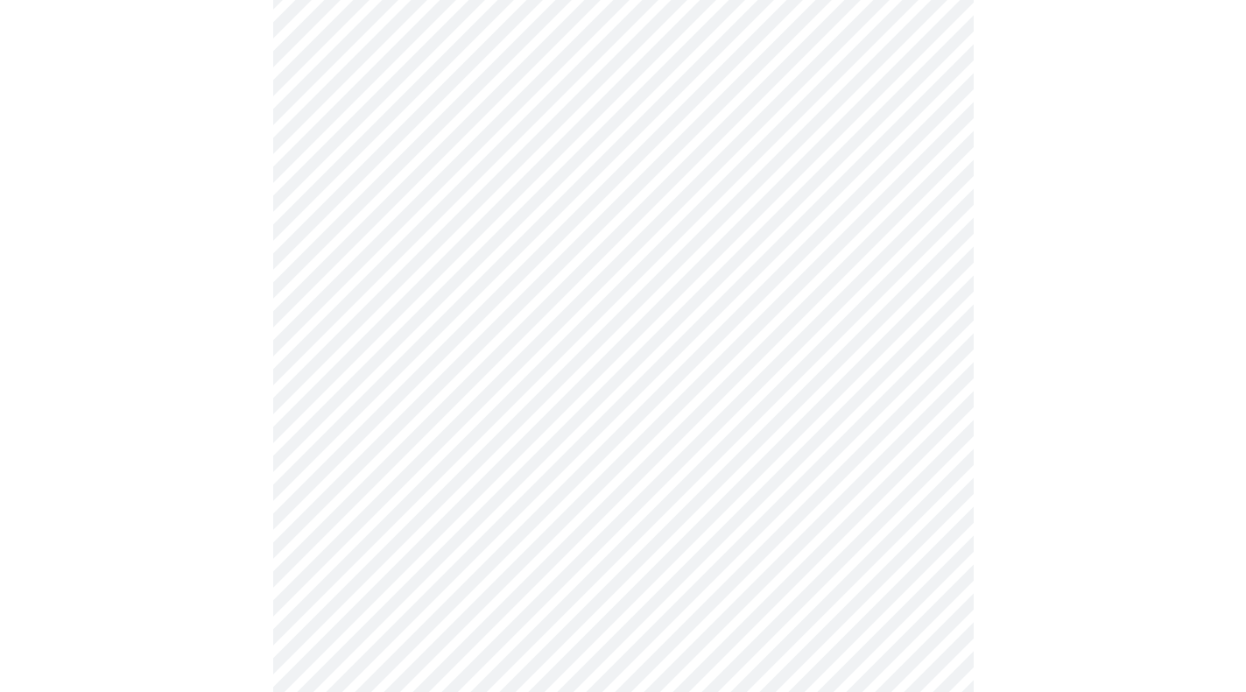
scroll to position [846, 0]
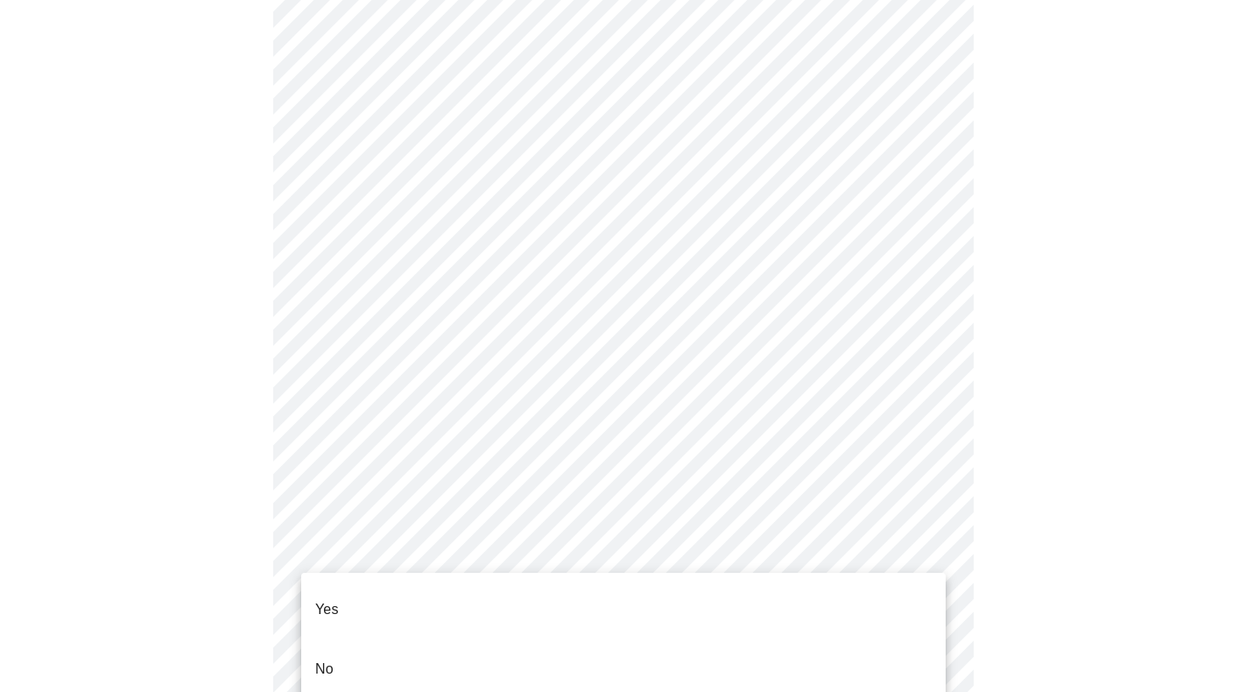
click at [538, 607] on body "MyMenopauseRx Appointments Messaging Labs Uploads Medications Community Refer a…" at bounding box center [623, 9] width 1232 height 1696
click at [519, 639] on li "No" at bounding box center [623, 669] width 645 height 60
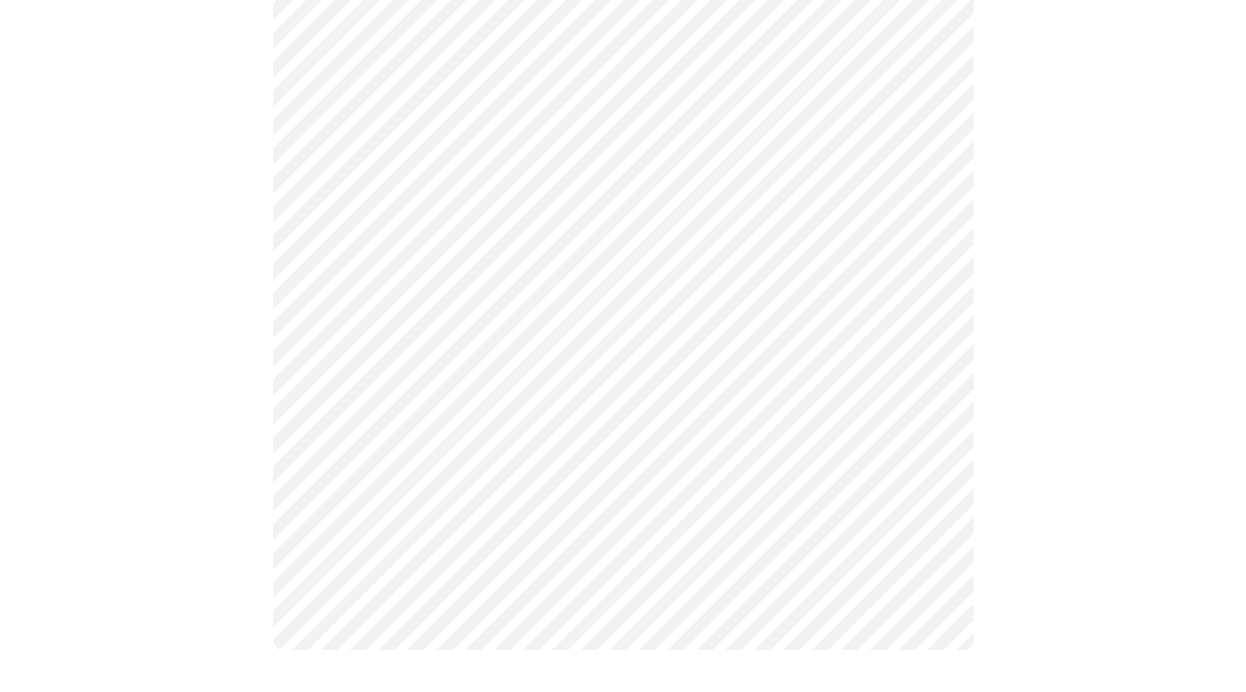
scroll to position [0, 0]
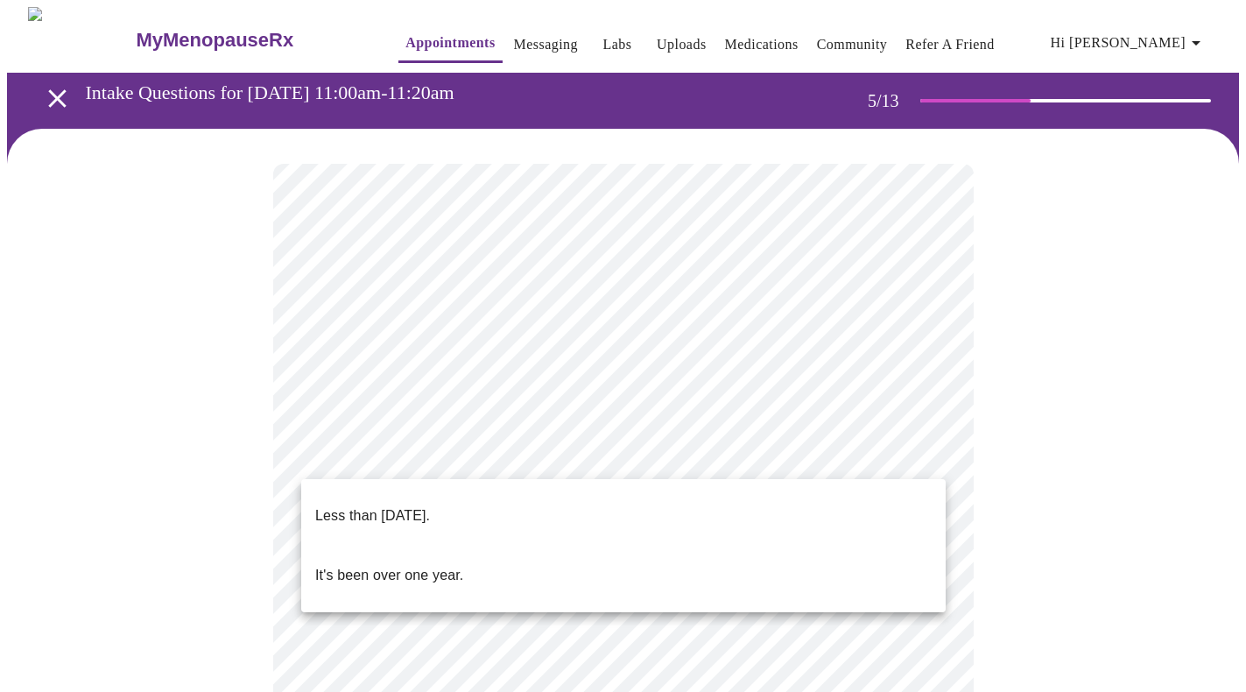
click at [794, 507] on li "Less than [DATE]." at bounding box center [623, 516] width 645 height 60
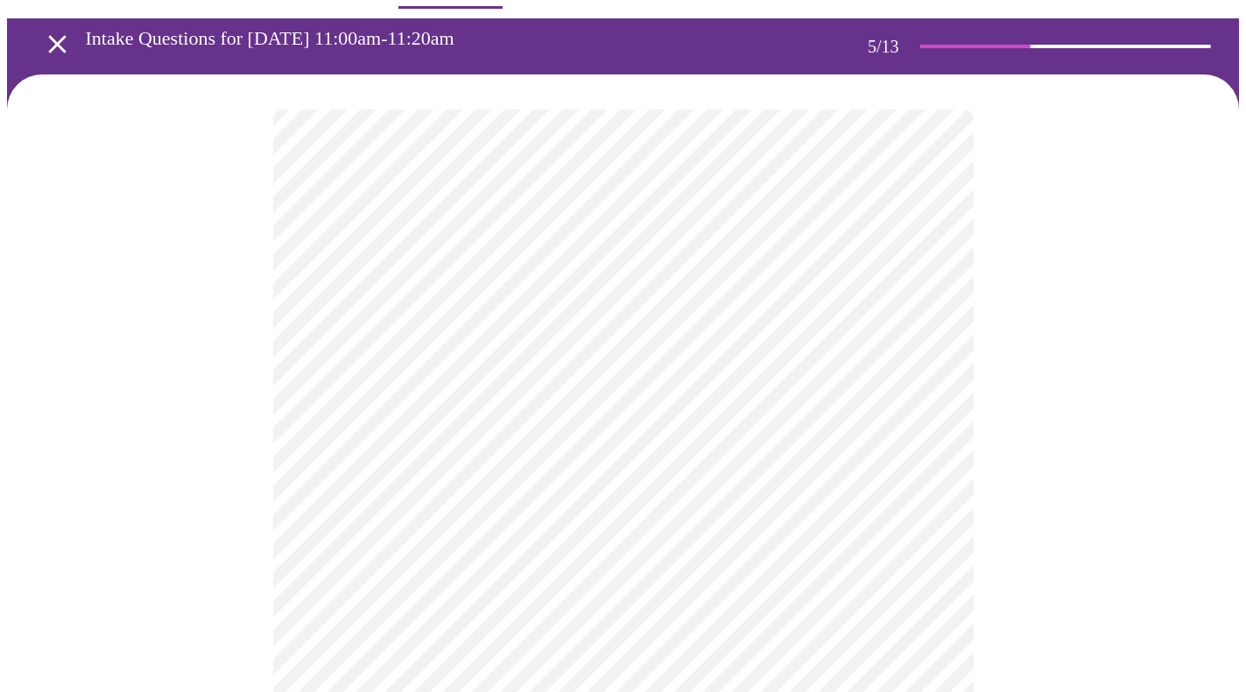
scroll to position [60, 0]
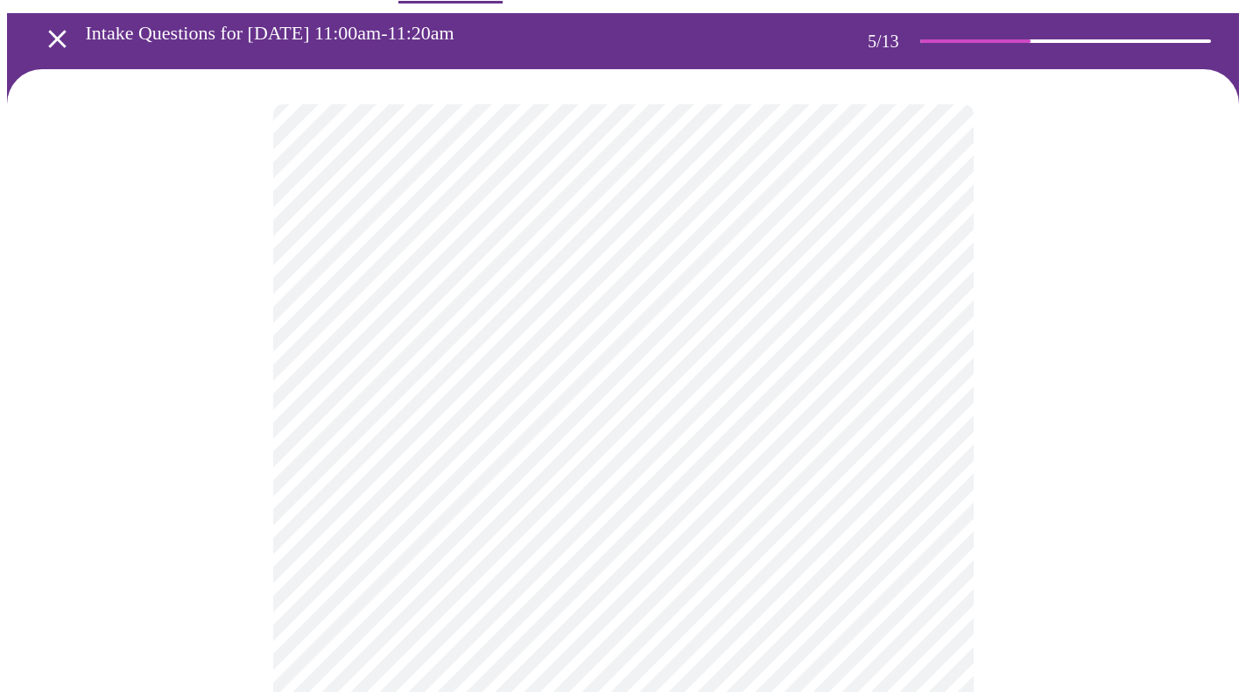
click at [846, 545] on body "MyMenopauseRx Appointments Messaging Labs Uploads Medications Community Refer a…" at bounding box center [623, 650] width 1232 height 1407
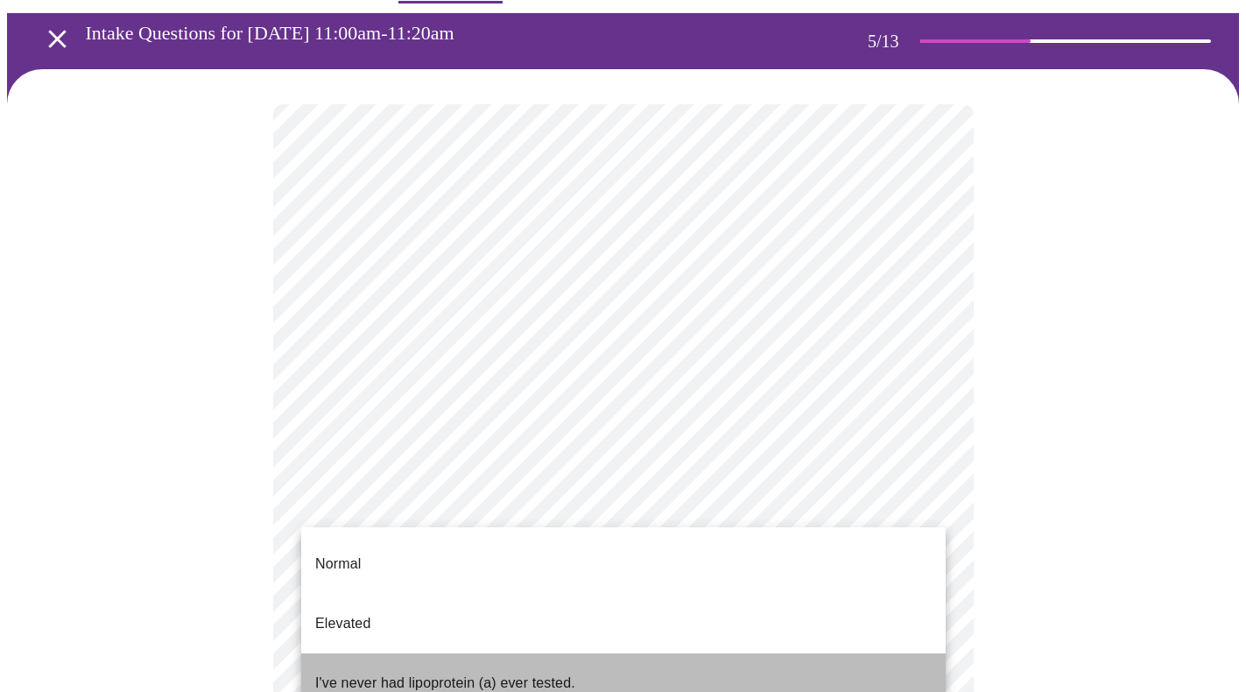
click at [773, 653] on li "I've never had lipoprotein (a) ever tested." at bounding box center [623, 683] width 645 height 60
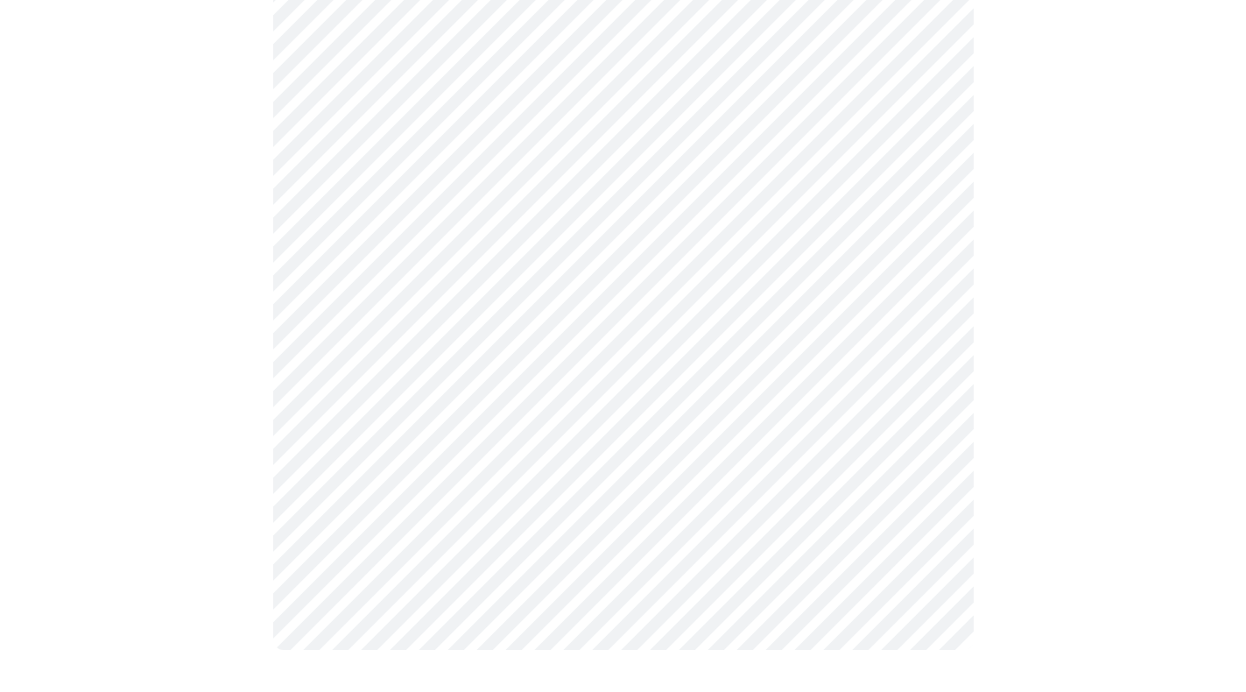
scroll to position [0, 0]
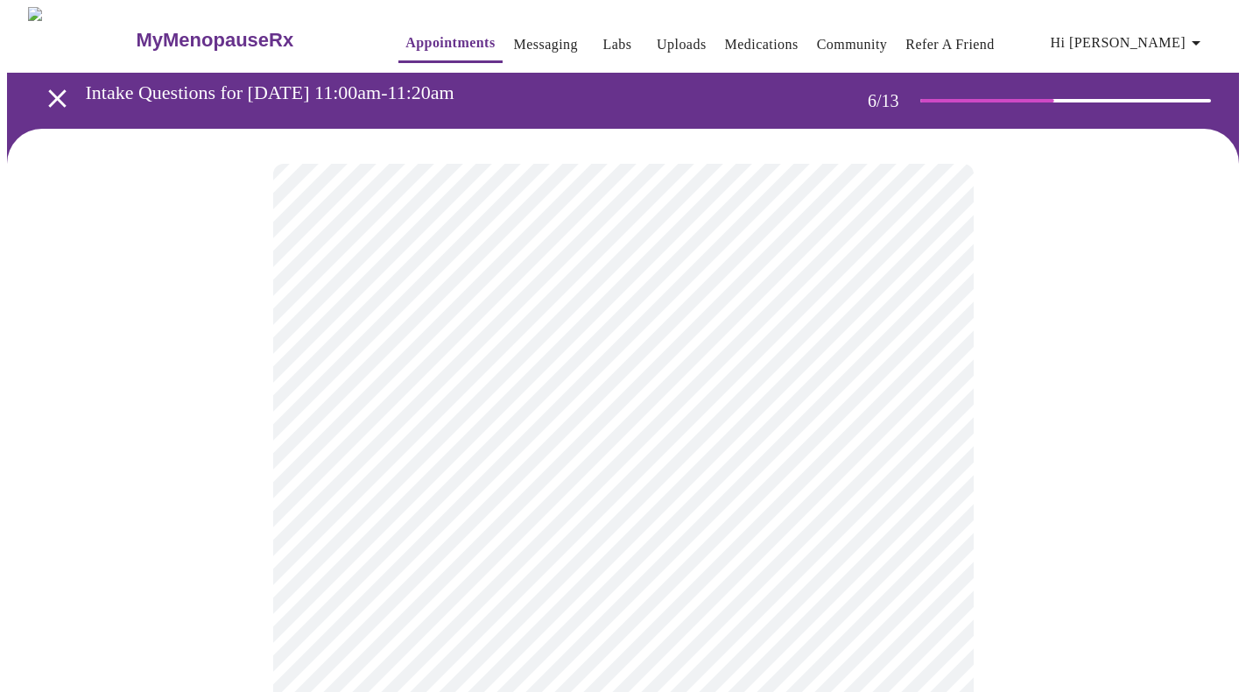
click at [505, 499] on body "MyMenopauseRx Appointments Messaging Labs Uploads Medications Community Refer a…" at bounding box center [623, 474] width 1232 height 934
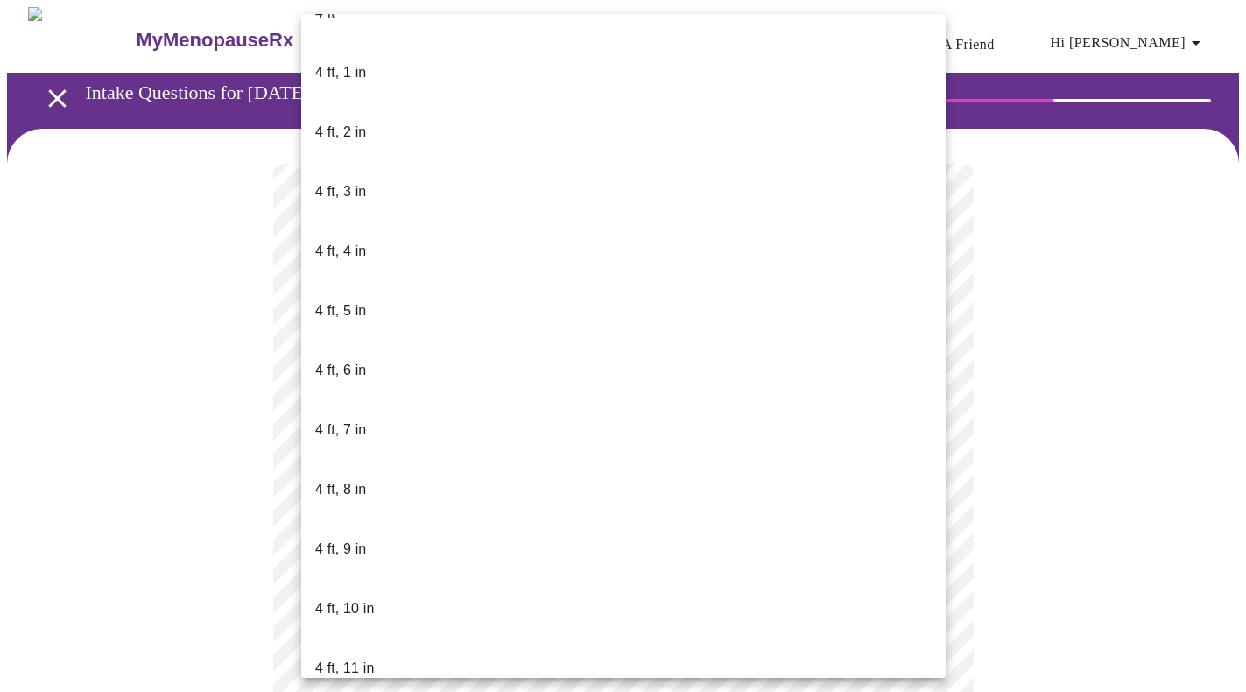
scroll to position [742, 0]
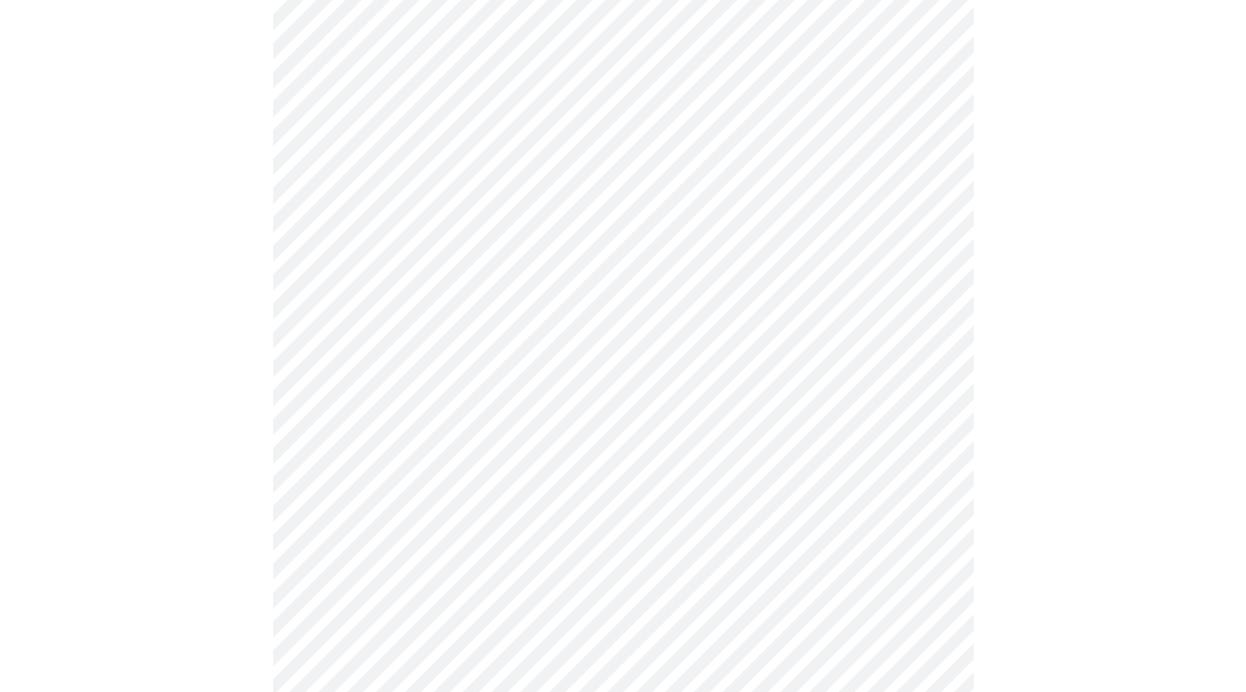
scroll to position [4350, 0]
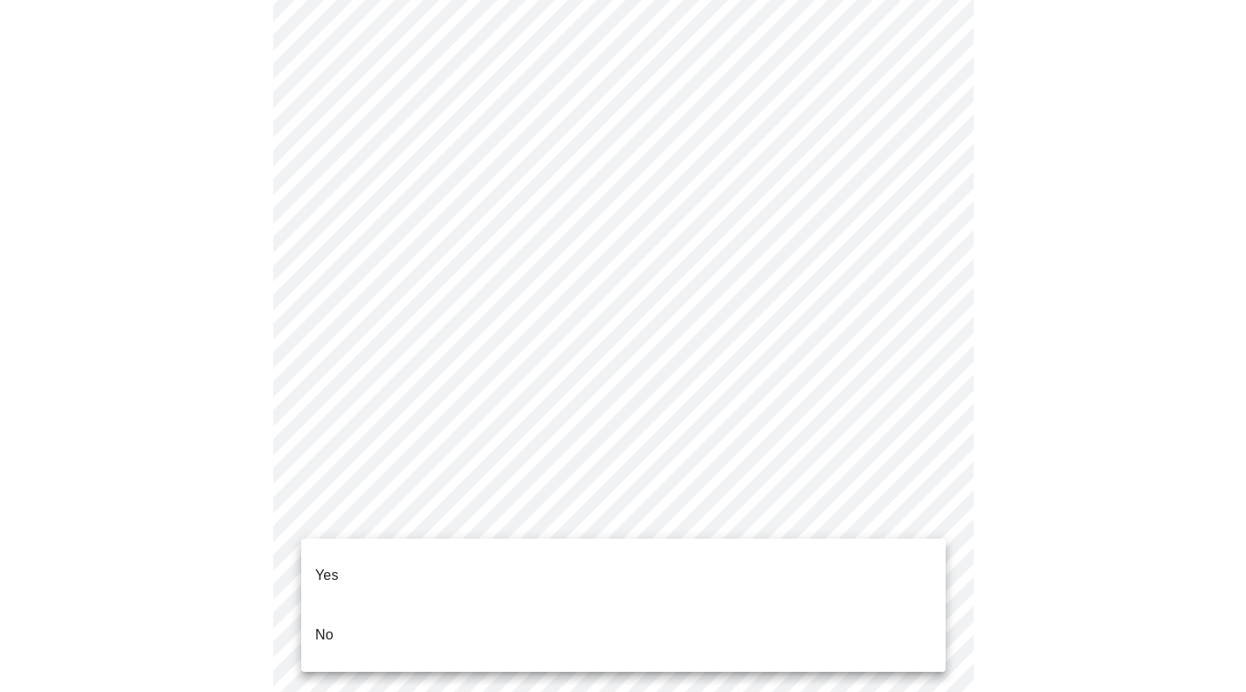
click at [472, 605] on li "No" at bounding box center [623, 635] width 645 height 60
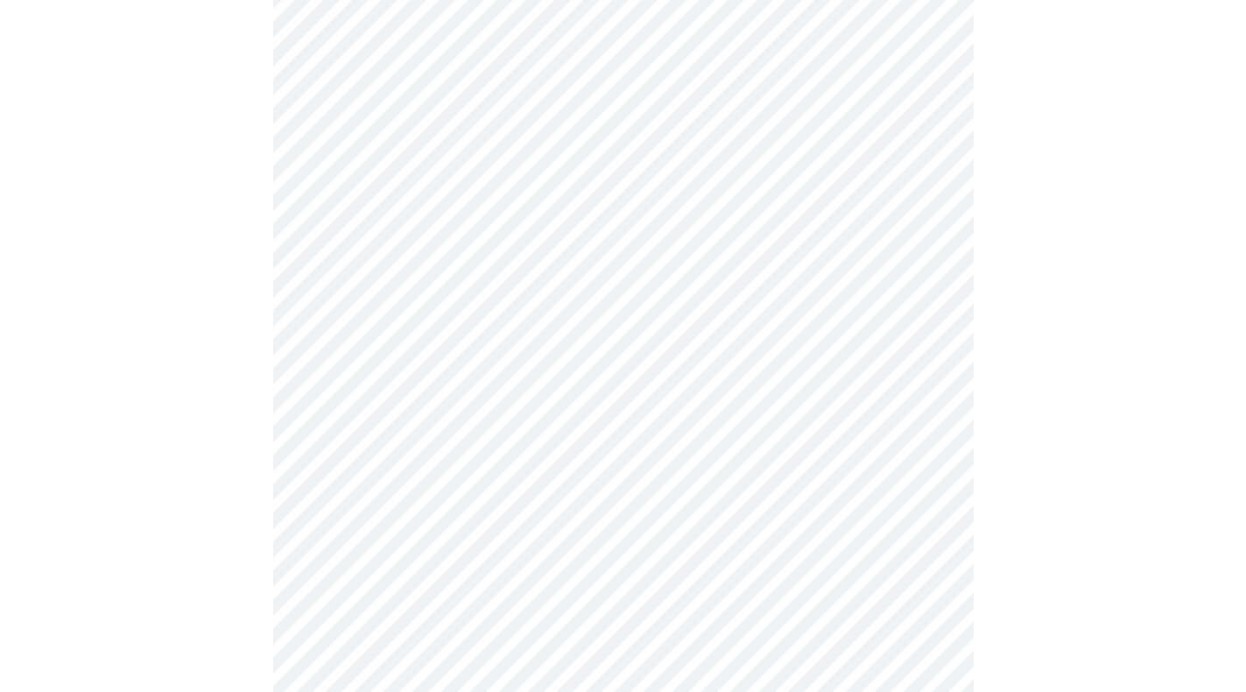
scroll to position [868, 0]
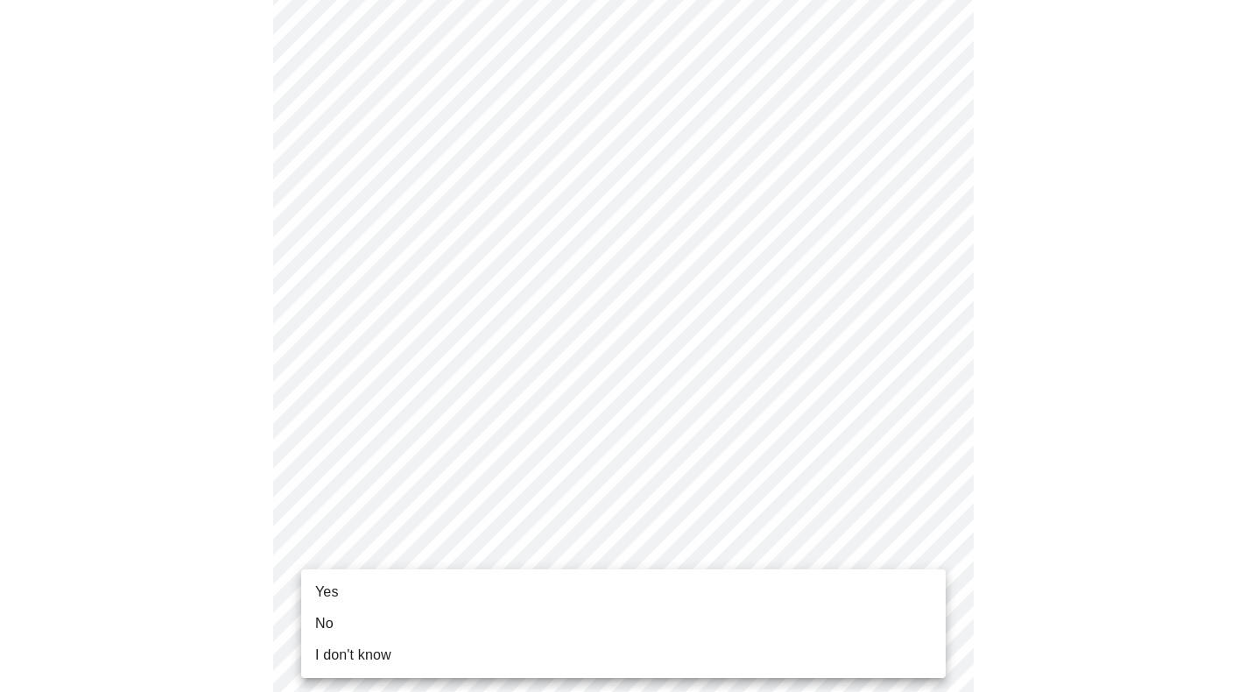
click at [414, 586] on li "Yes" at bounding box center [623, 592] width 645 height 32
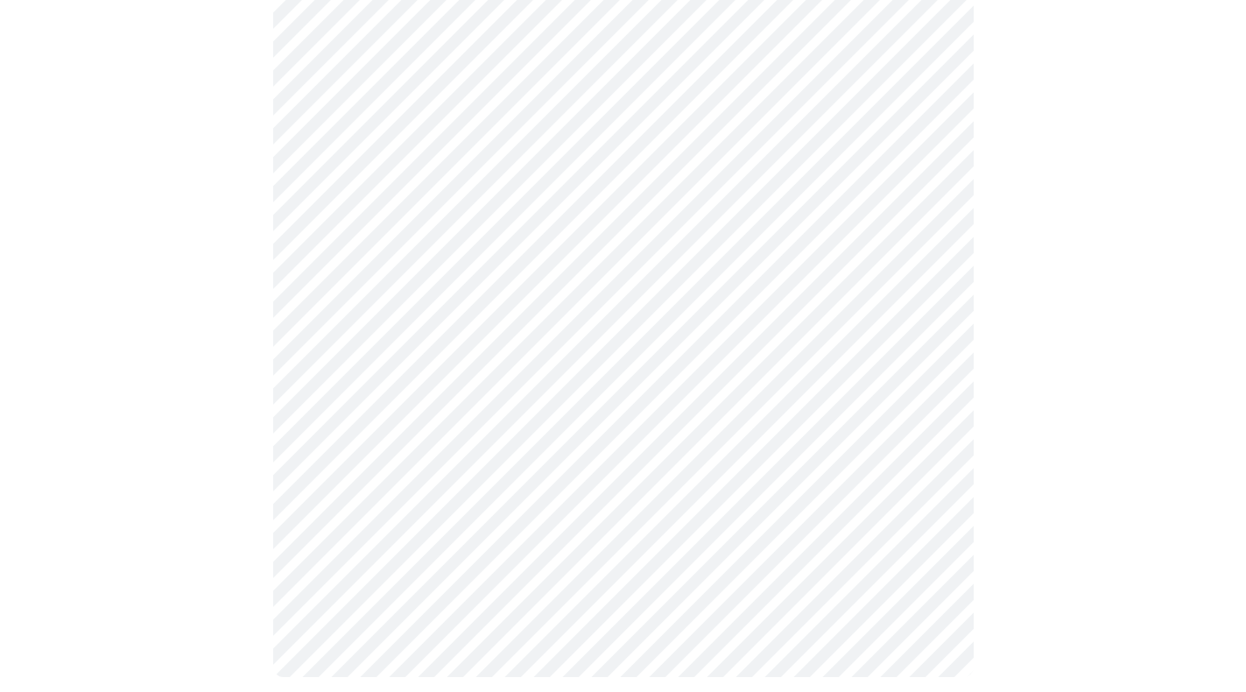
scroll to position [0, 0]
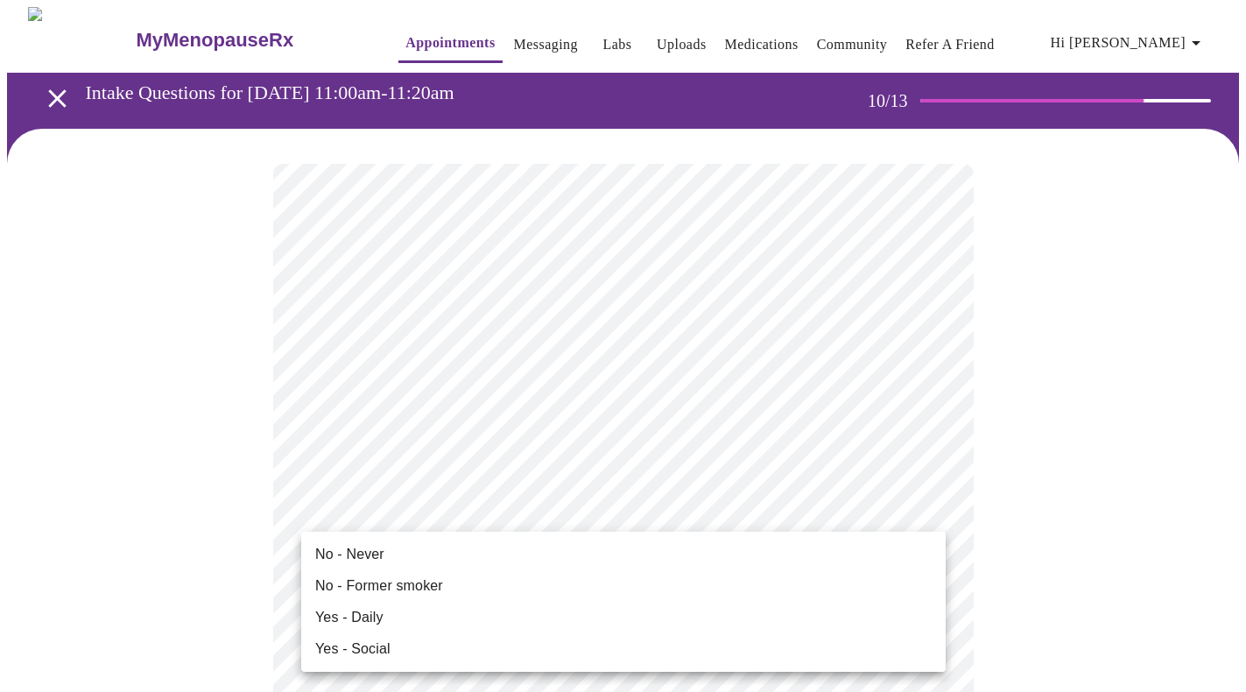
click at [362, 555] on span "No - Never" at bounding box center [349, 554] width 69 height 21
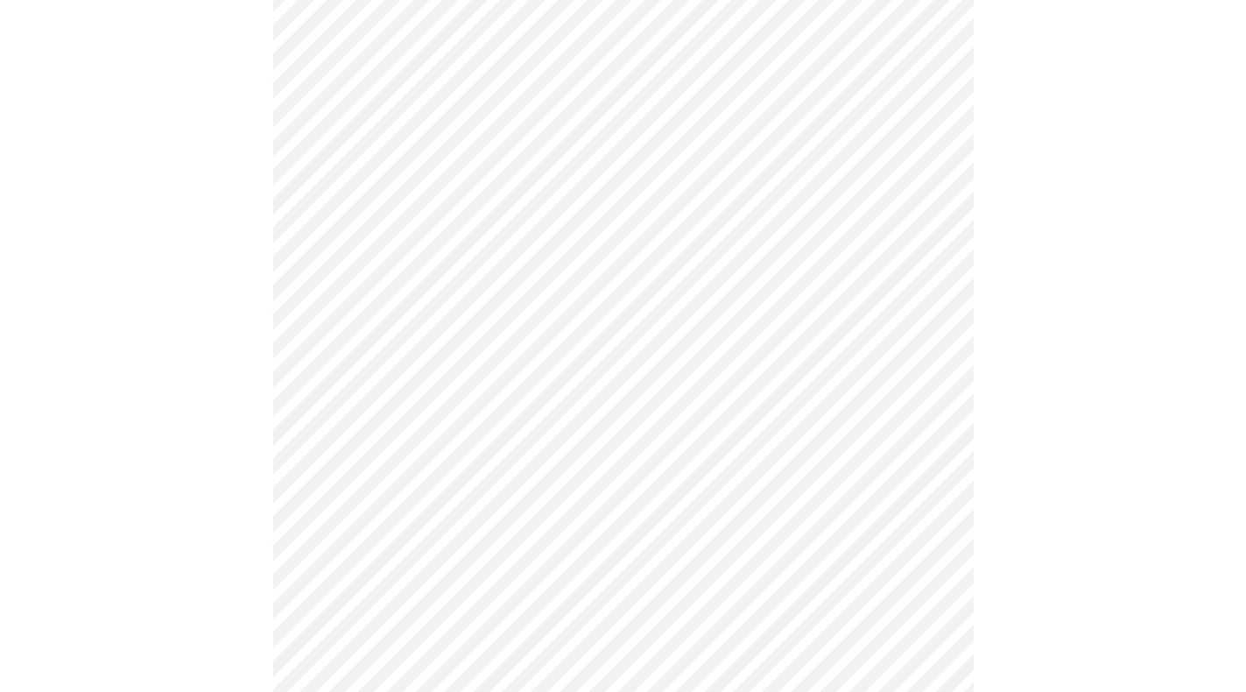
scroll to position [1211, 0]
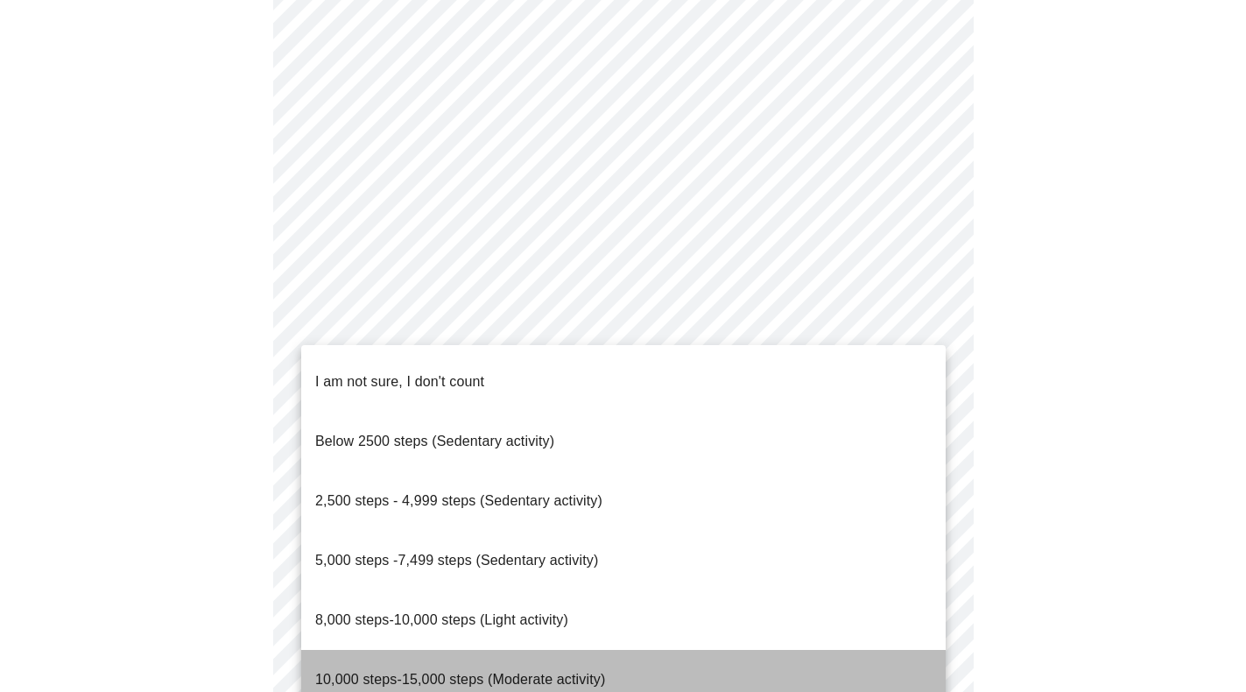
click at [484, 672] on span "10,000 steps-15,000 steps (Moderate activity)" at bounding box center [460, 679] width 290 height 15
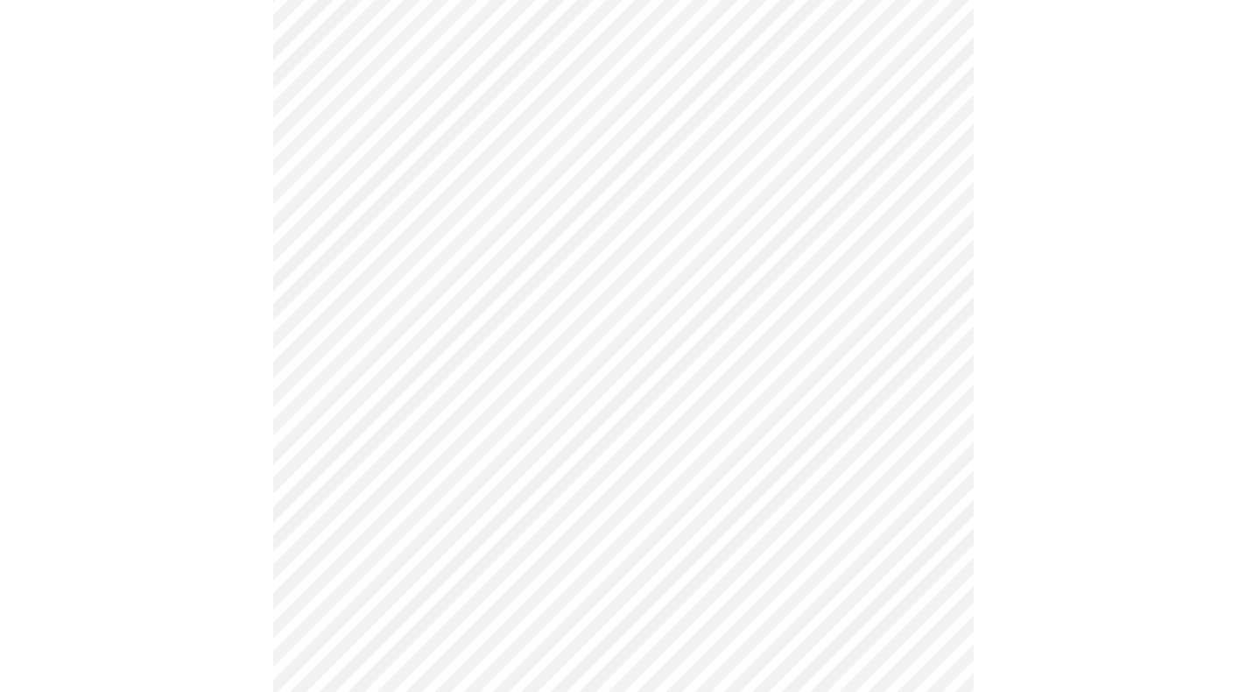
scroll to position [1336, 0]
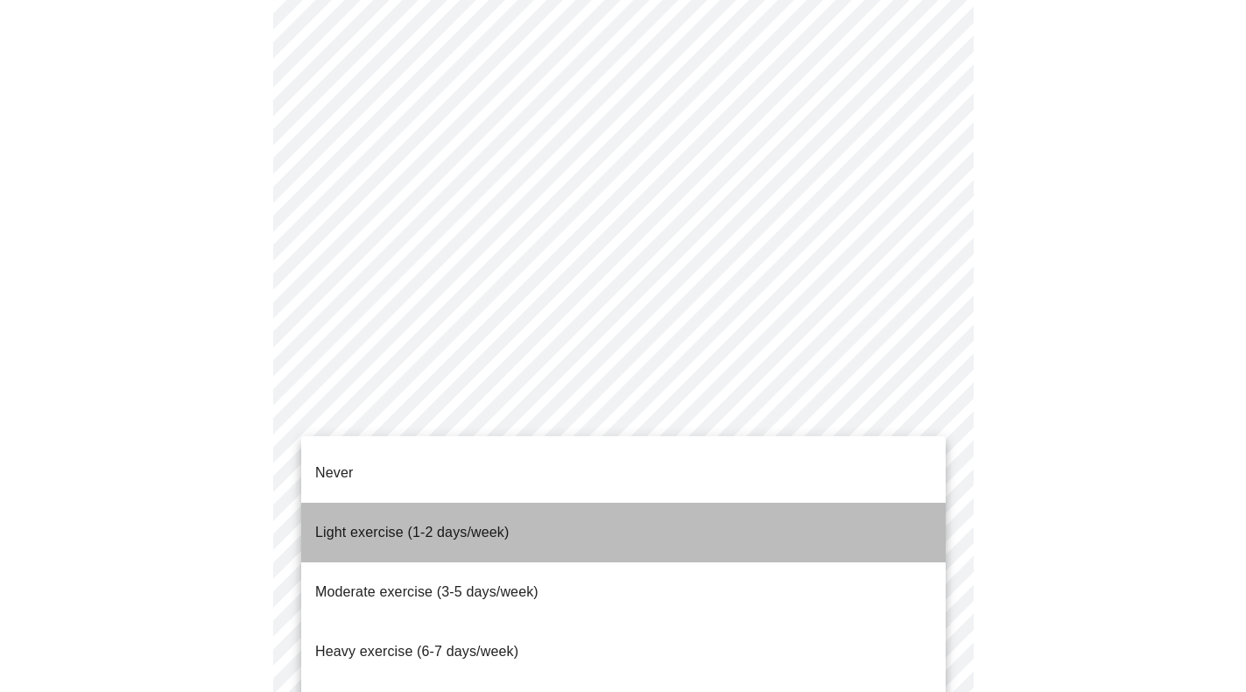
click at [540, 519] on li "Light exercise (1-2 days/week)" at bounding box center [623, 533] width 645 height 60
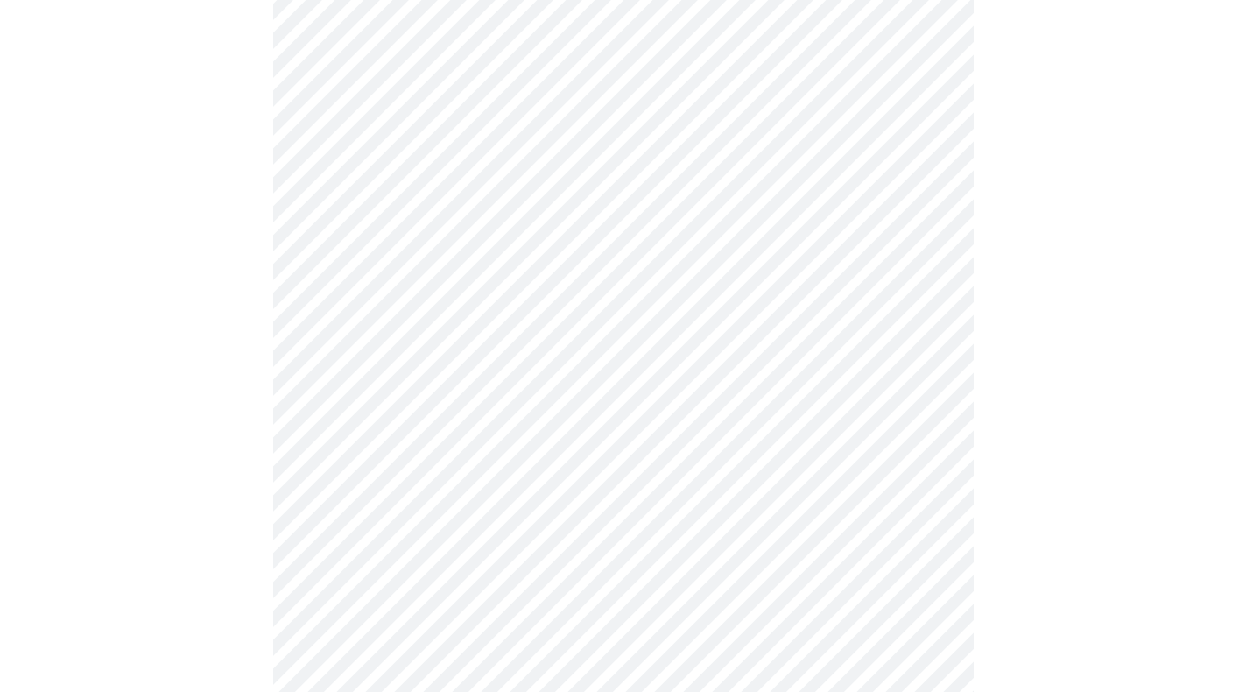
scroll to position [1434, 0]
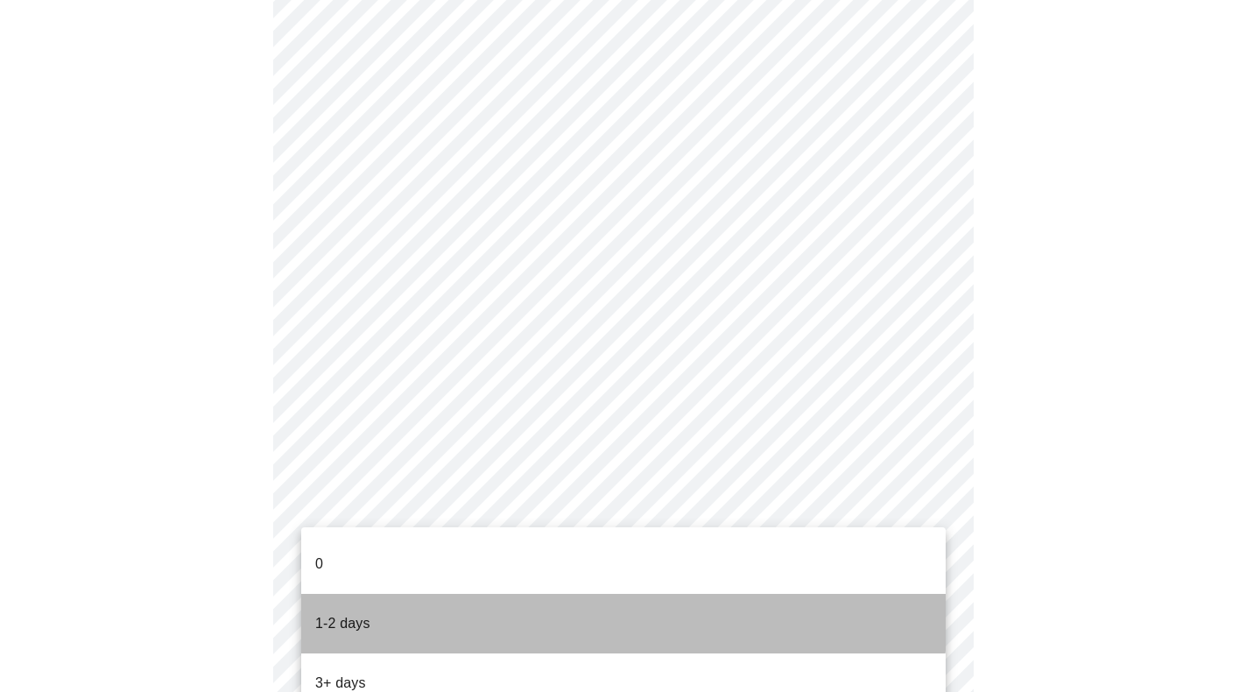
click at [523, 594] on li "1-2 days" at bounding box center [623, 624] width 645 height 60
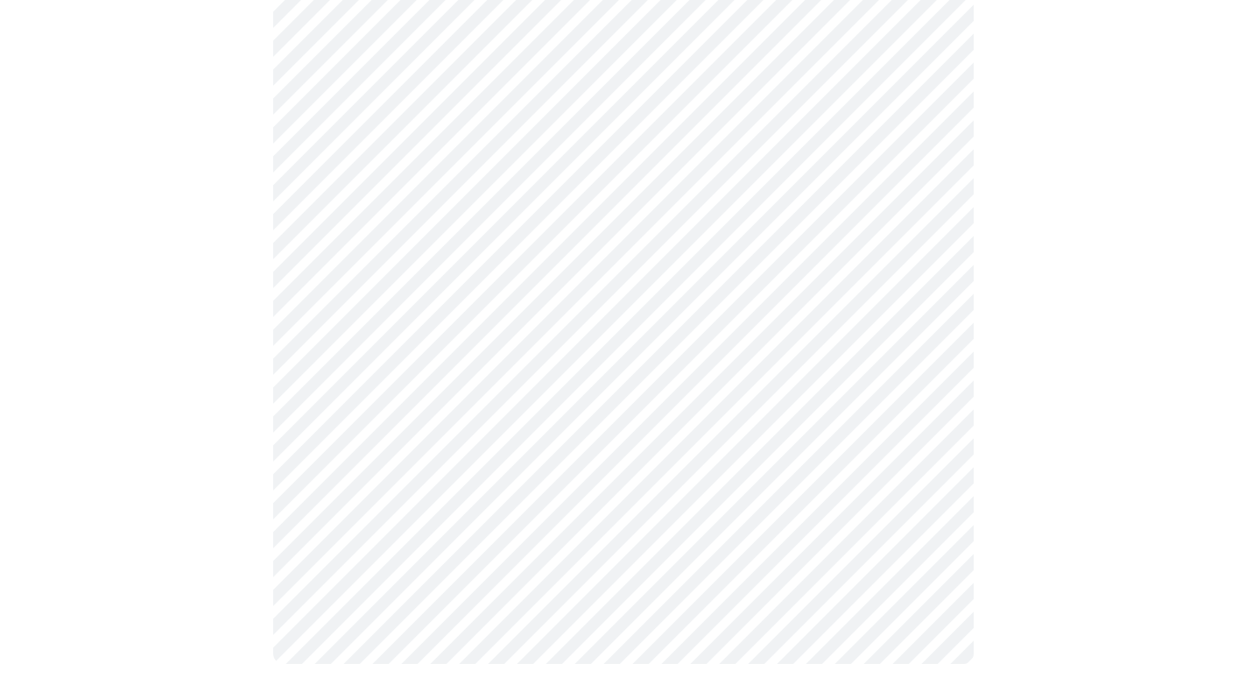
scroll to position [0, 0]
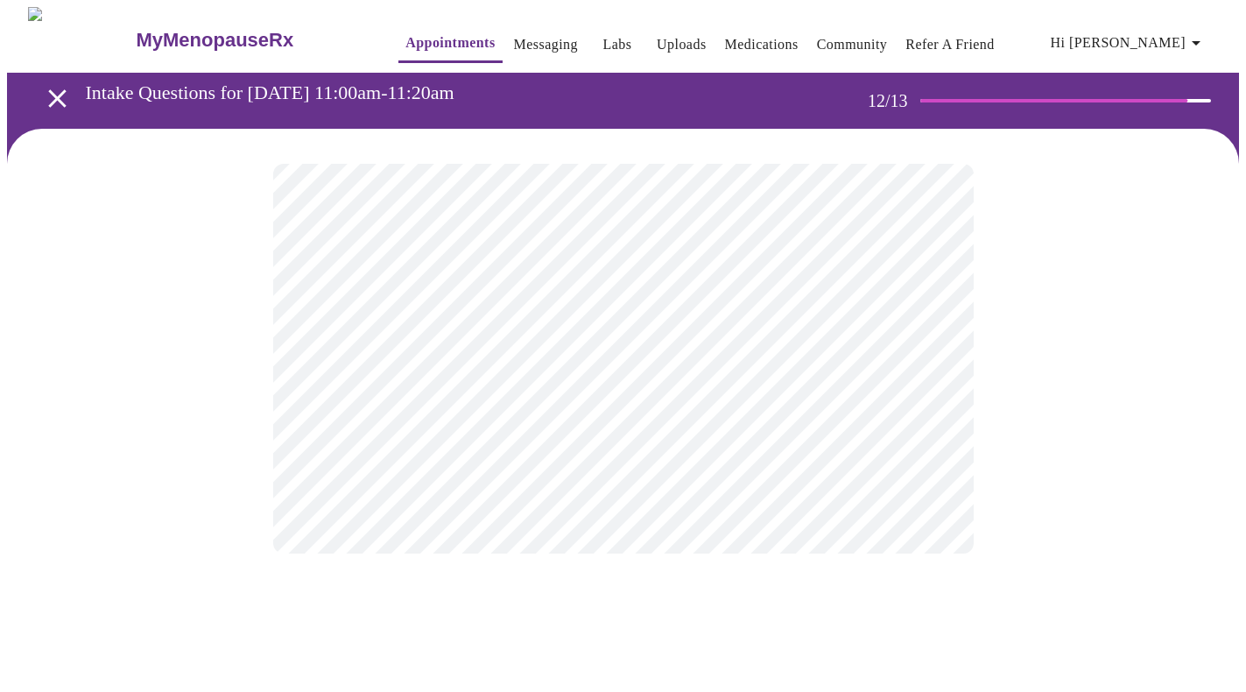
click at [872, 359] on body "MyMenopauseRx Appointments Messaging Labs Uploads Medications Community Refer a…" at bounding box center [623, 298] width 1232 height 582
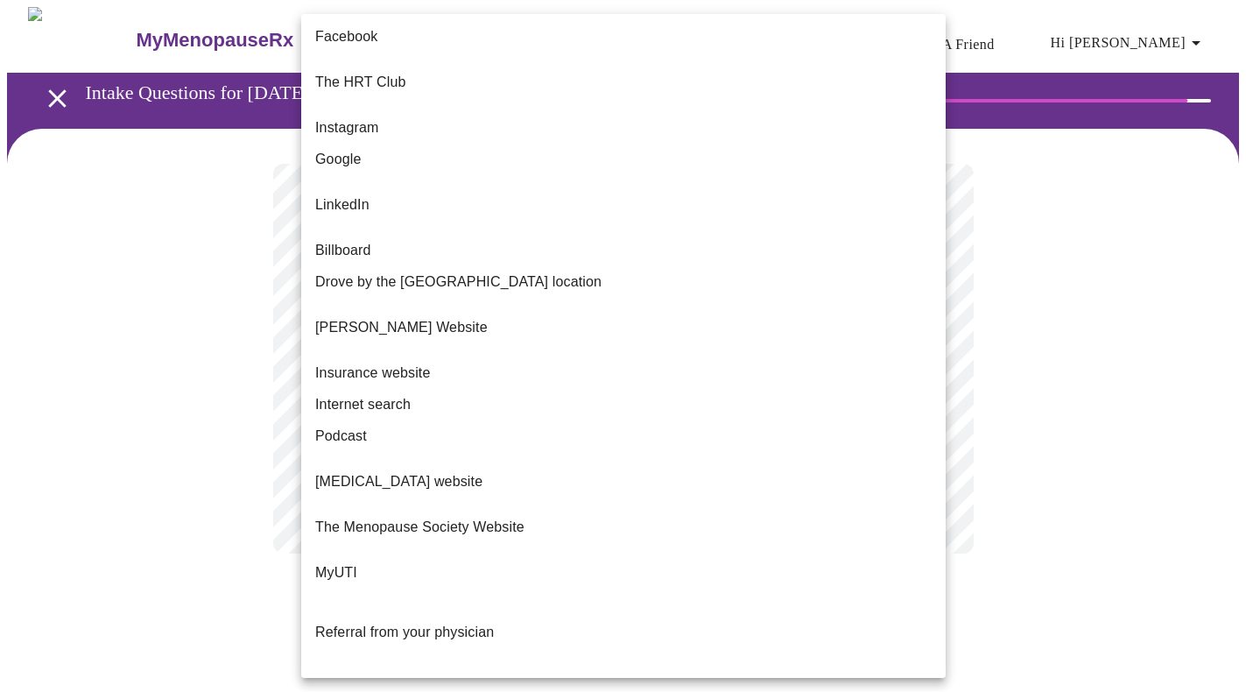
click at [362, 150] on li "Google" at bounding box center [623, 160] width 645 height 32
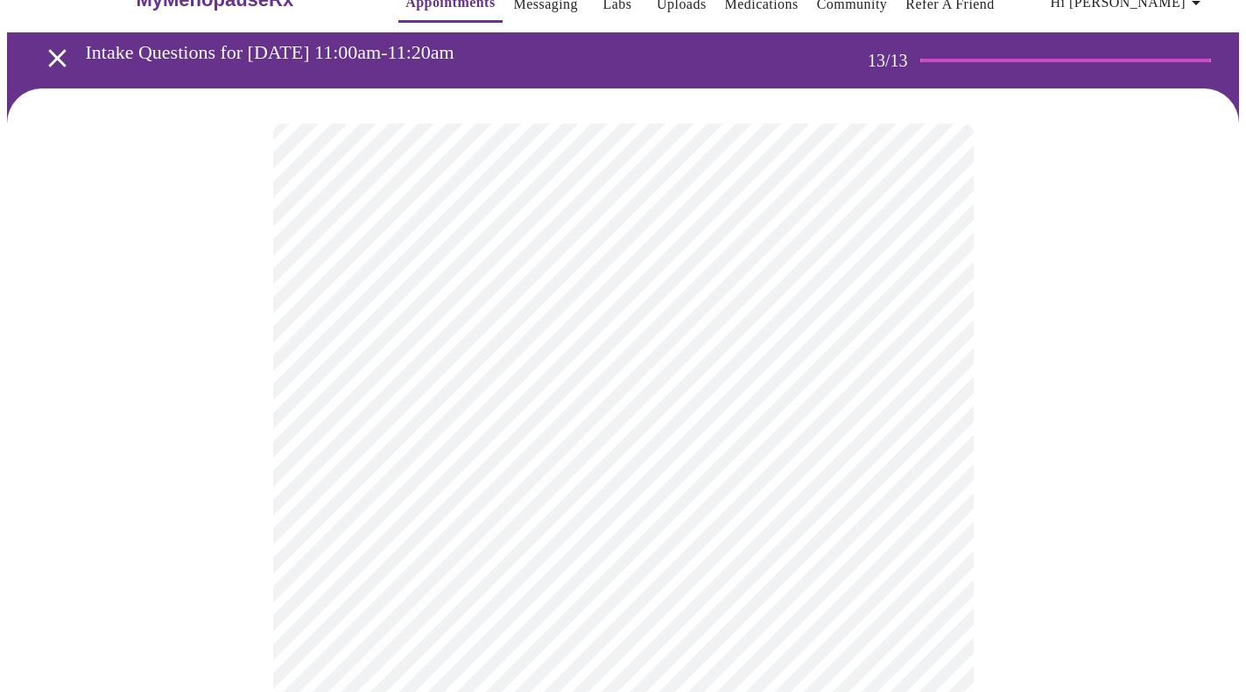
scroll to position [25, 0]
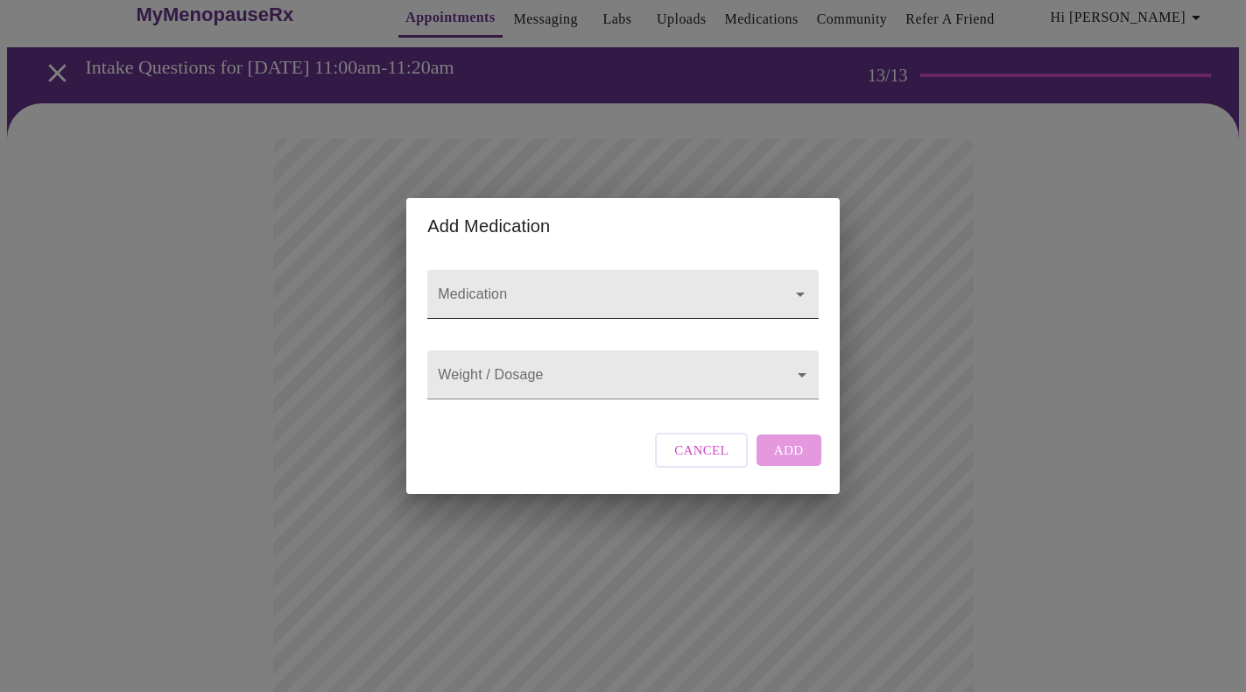
click at [784, 286] on div at bounding box center [789, 294] width 46 height 25
click at [784, 284] on div at bounding box center [789, 294] width 46 height 25
click at [806, 284] on icon "Open" at bounding box center [800, 294] width 21 height 21
click at [806, 284] on icon "Close" at bounding box center [800, 294] width 21 height 21
click at [709, 460] on span "Cancel" at bounding box center [701, 450] width 54 height 23
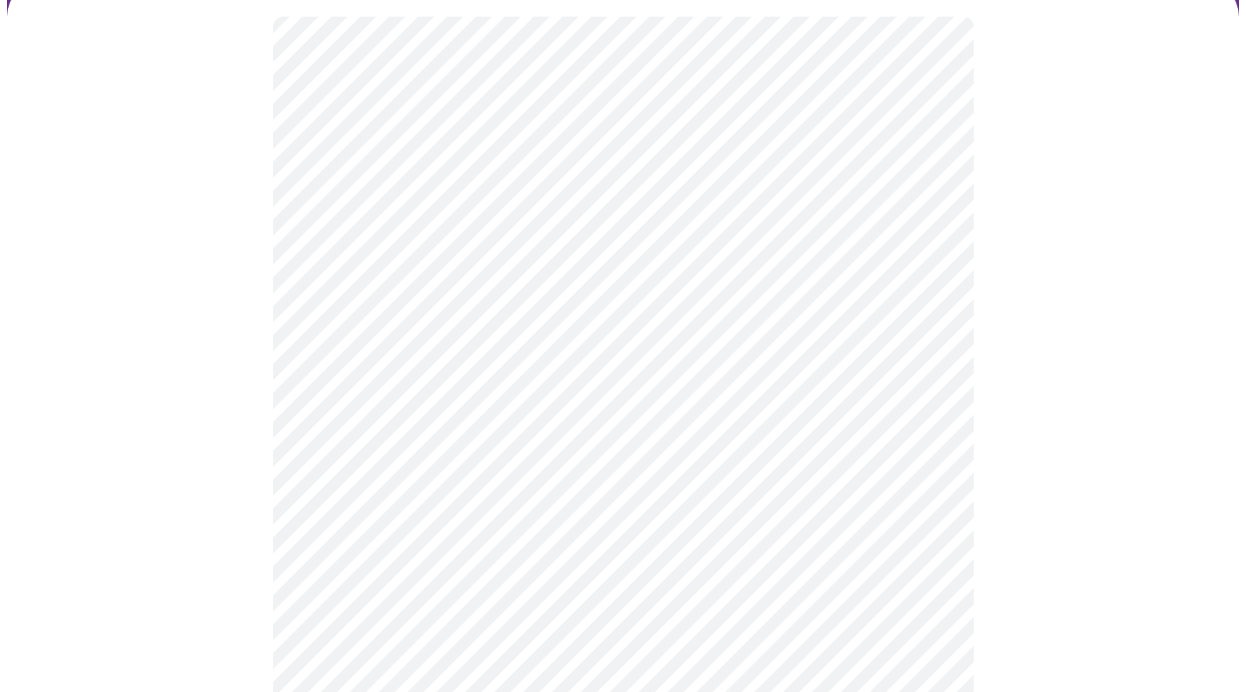
scroll to position [159, 0]
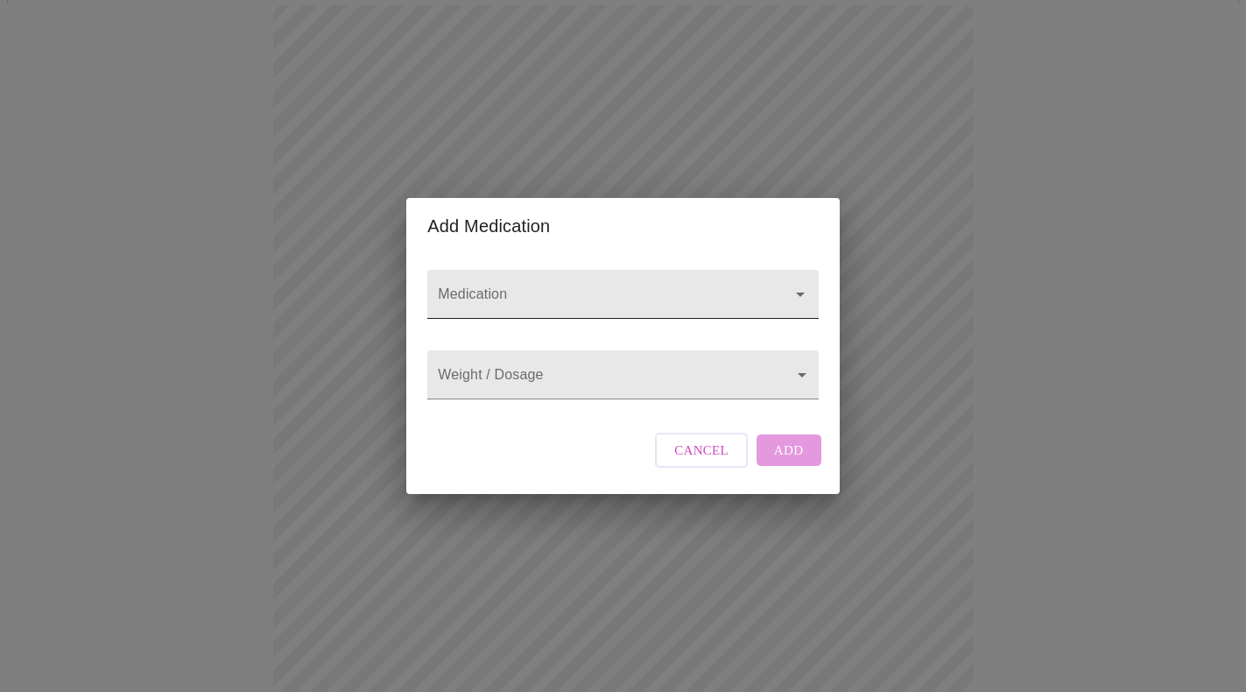
click at [638, 286] on input "Medication" at bounding box center [597, 302] width 327 height 32
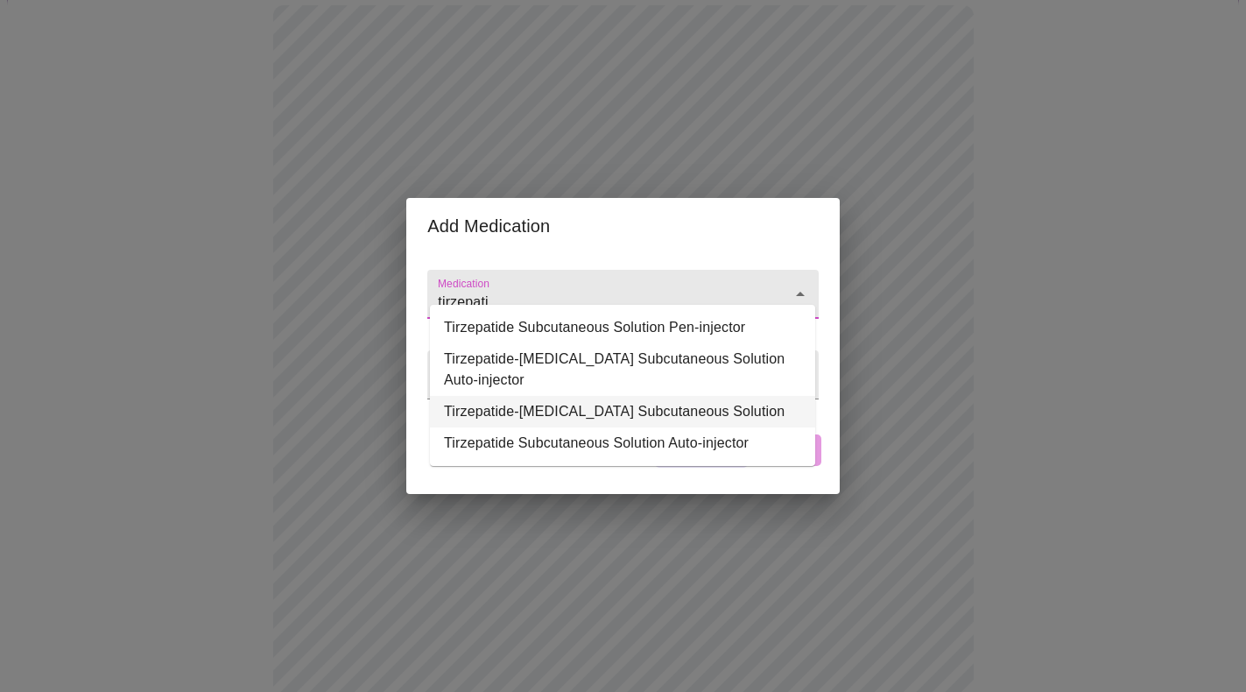
click at [632, 403] on li "Tirzepatide-[MEDICAL_DATA] Subcutaneous Solution" at bounding box center [622, 412] width 385 height 32
type input "Tirzepatide-[MEDICAL_DATA] Subcutaneous Solution"
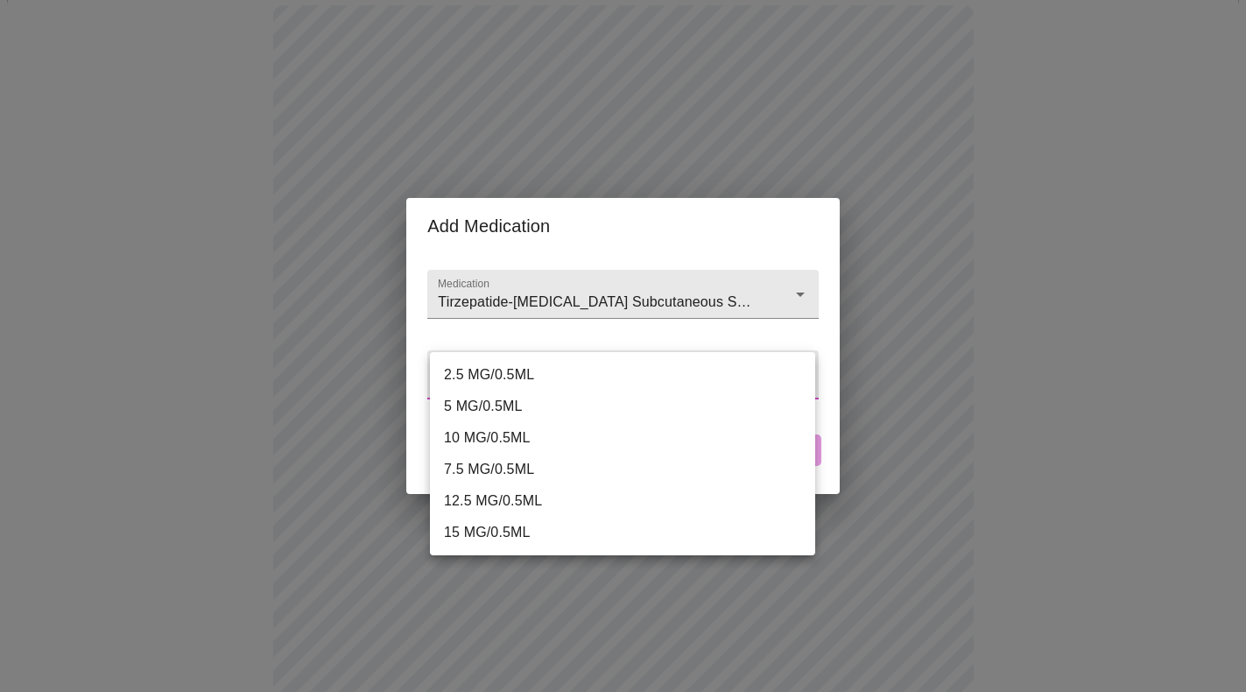
click at [633, 373] on body "MyMenopauseRx Appointments Messaging Labs Uploads Medications Community Refer a…" at bounding box center [623, 504] width 1232 height 1312
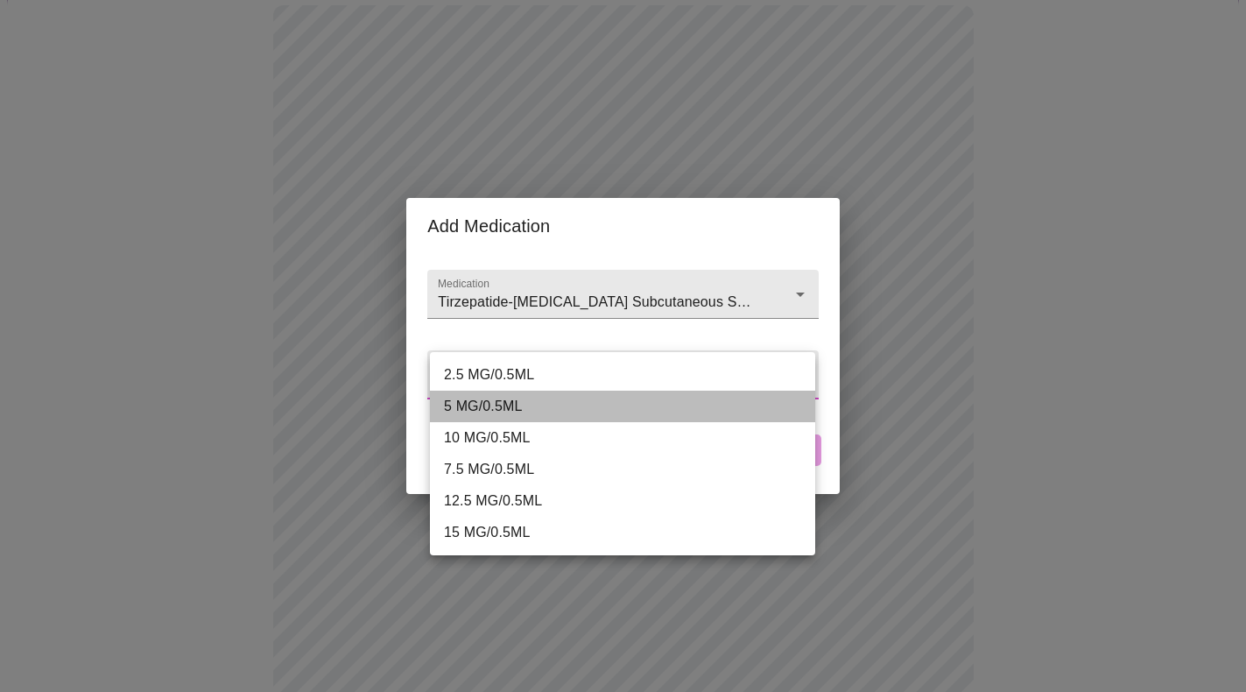
click at [603, 402] on li "5 MG/0.5ML" at bounding box center [622, 407] width 385 height 32
type input "5 MG/0.5ML"
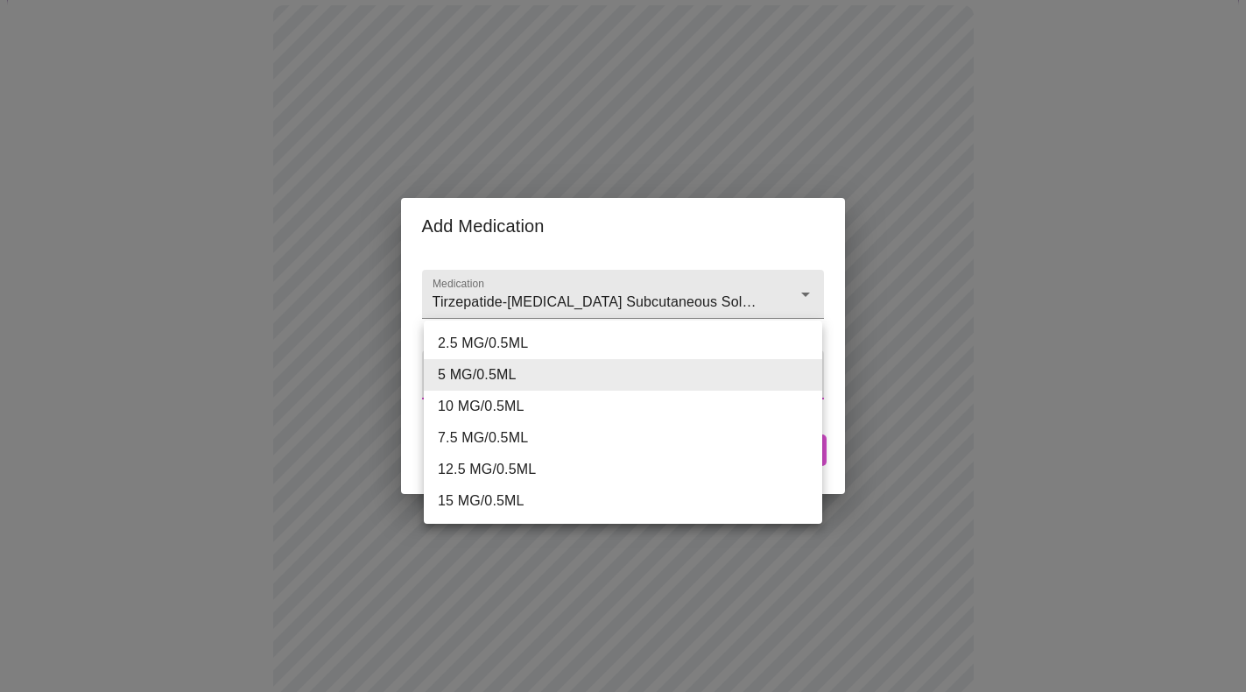
click at [613, 385] on body "MyMenopauseRx Appointments Messaging Labs Uploads Medications Community Refer a…" at bounding box center [623, 504] width 1232 height 1312
click at [618, 371] on li "5 MG/0.5ML" at bounding box center [623, 375] width 399 height 32
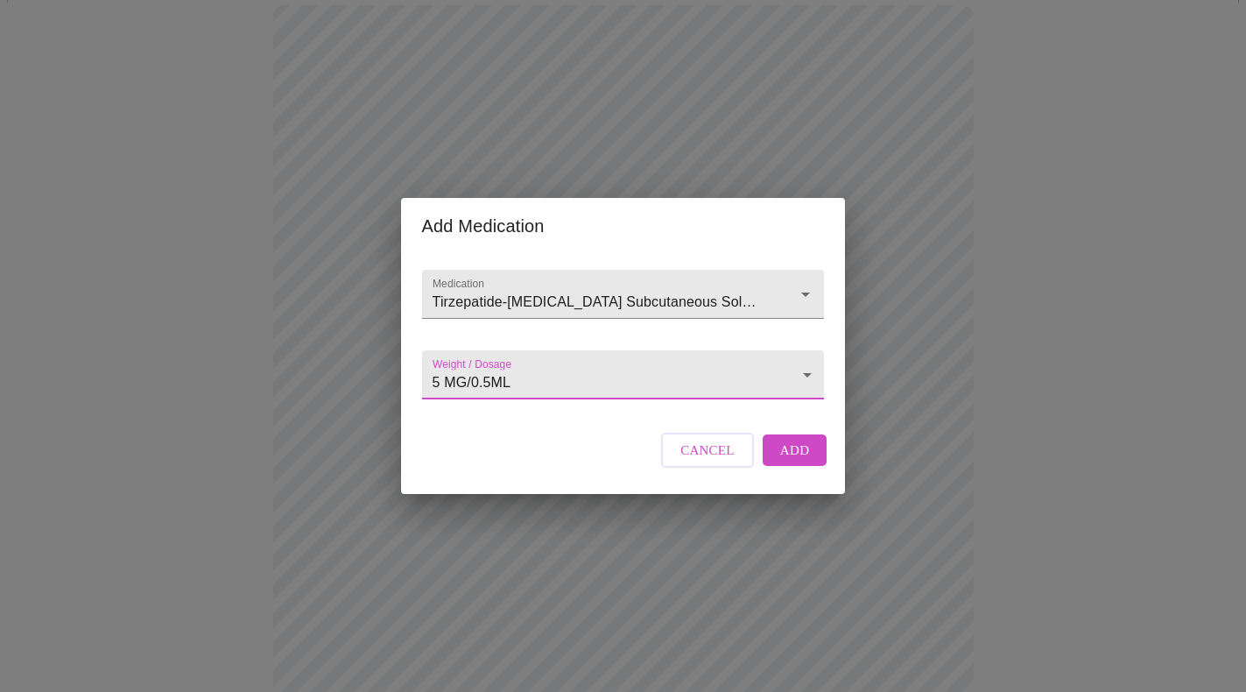
click at [797, 462] on span "Add" at bounding box center [795, 450] width 30 height 23
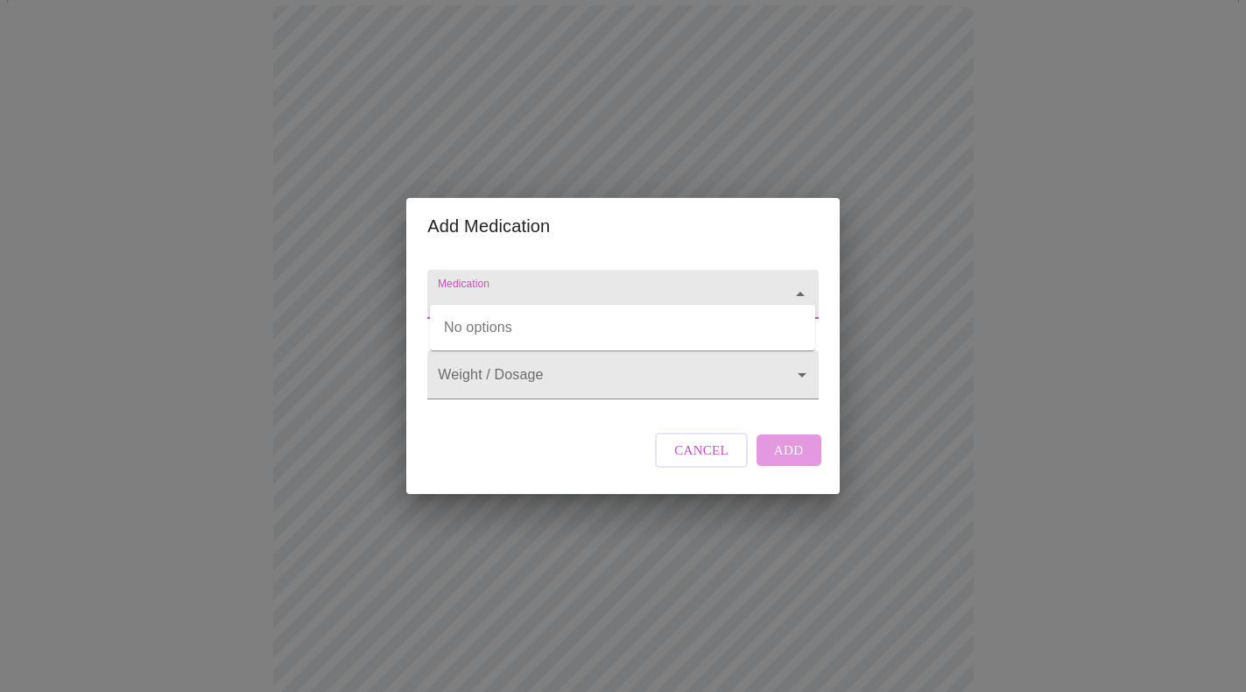
click at [504, 287] on input "Medication" at bounding box center [597, 302] width 327 height 32
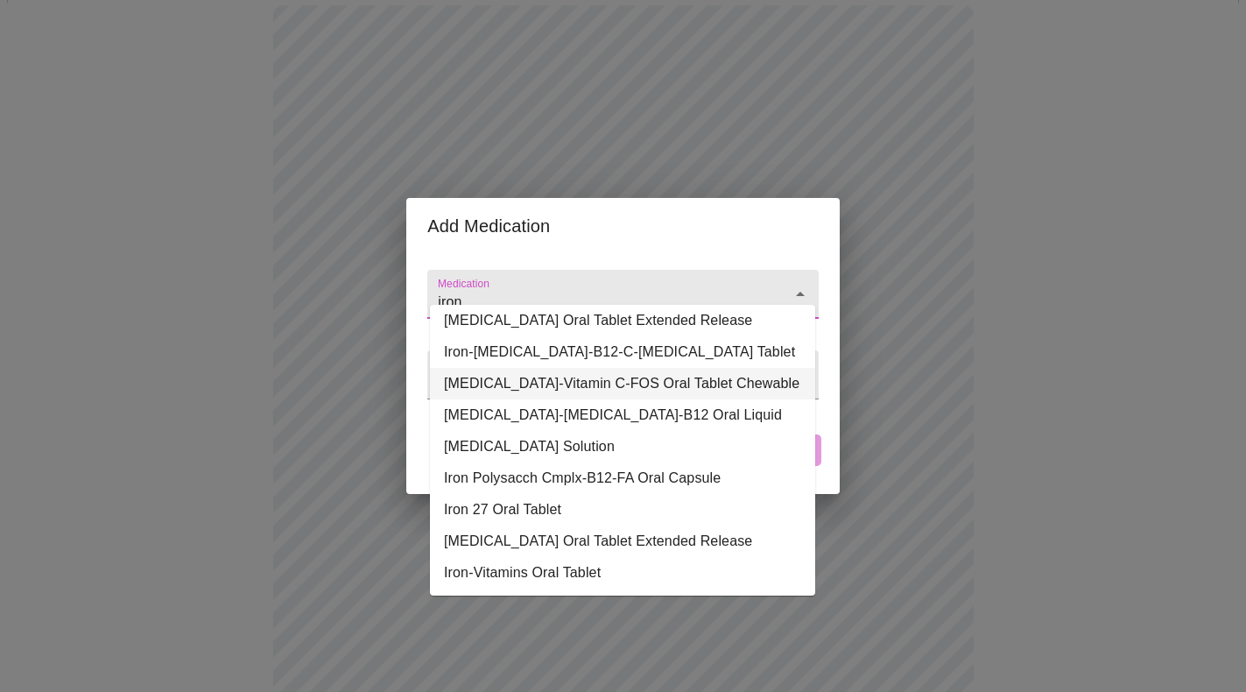
scroll to position [305, 0]
click at [517, 557] on li "Iron-Vitamins Oral Tablet" at bounding box center [622, 573] width 385 height 32
type input "Iron-Vitamins Oral Tablet"
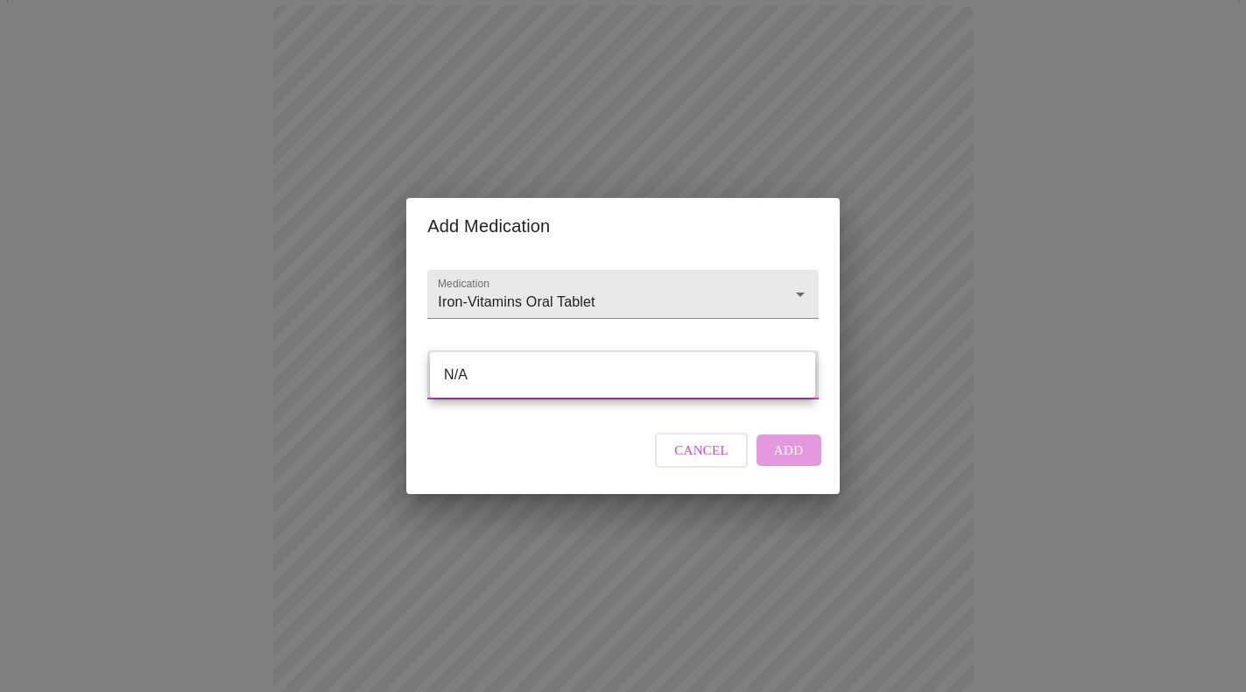
click at [576, 384] on body "MyMenopauseRx Appointments Messaging Labs Uploads Medications Community Refer a…" at bounding box center [623, 533] width 1232 height 1370
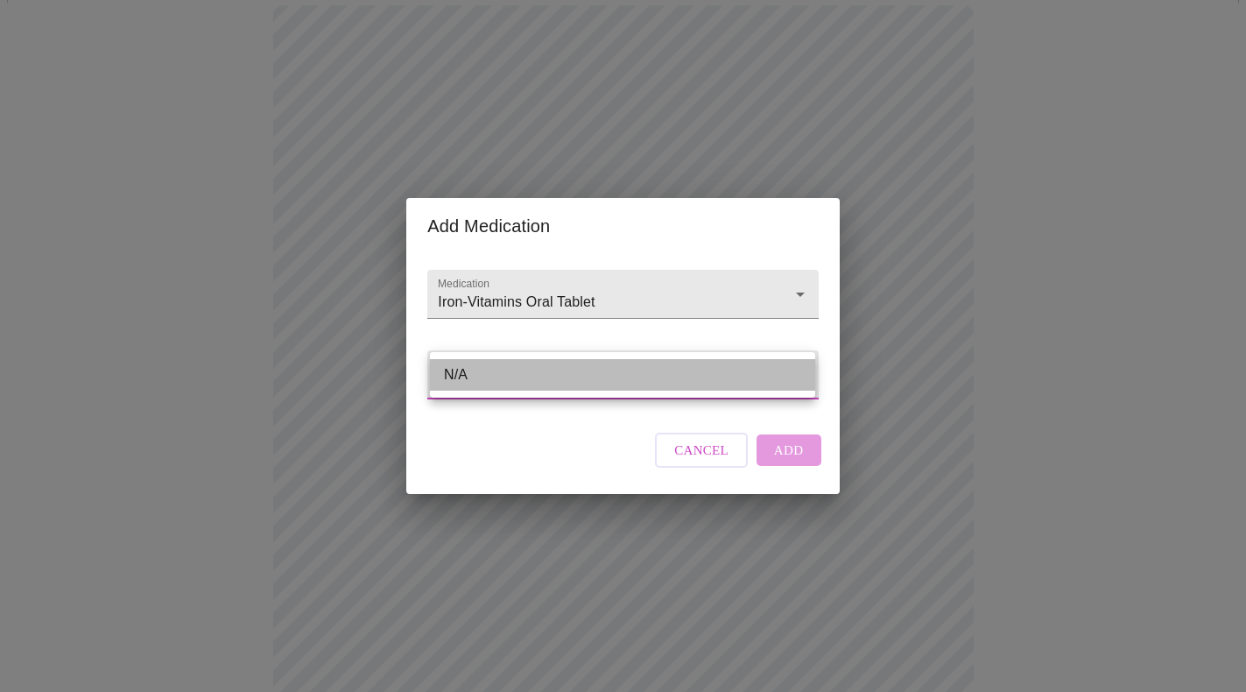
click at [499, 368] on li "N/A" at bounding box center [622, 375] width 385 height 32
type input "N/A"
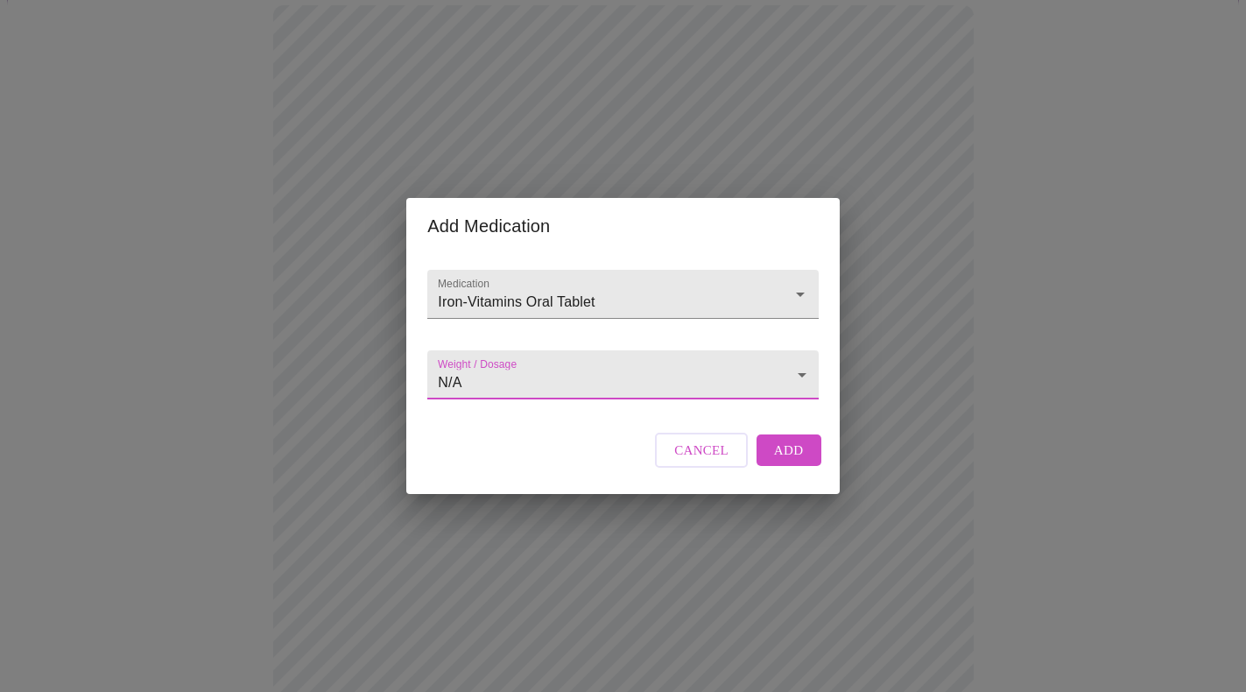
click at [783, 462] on span "Add" at bounding box center [789, 450] width 30 height 23
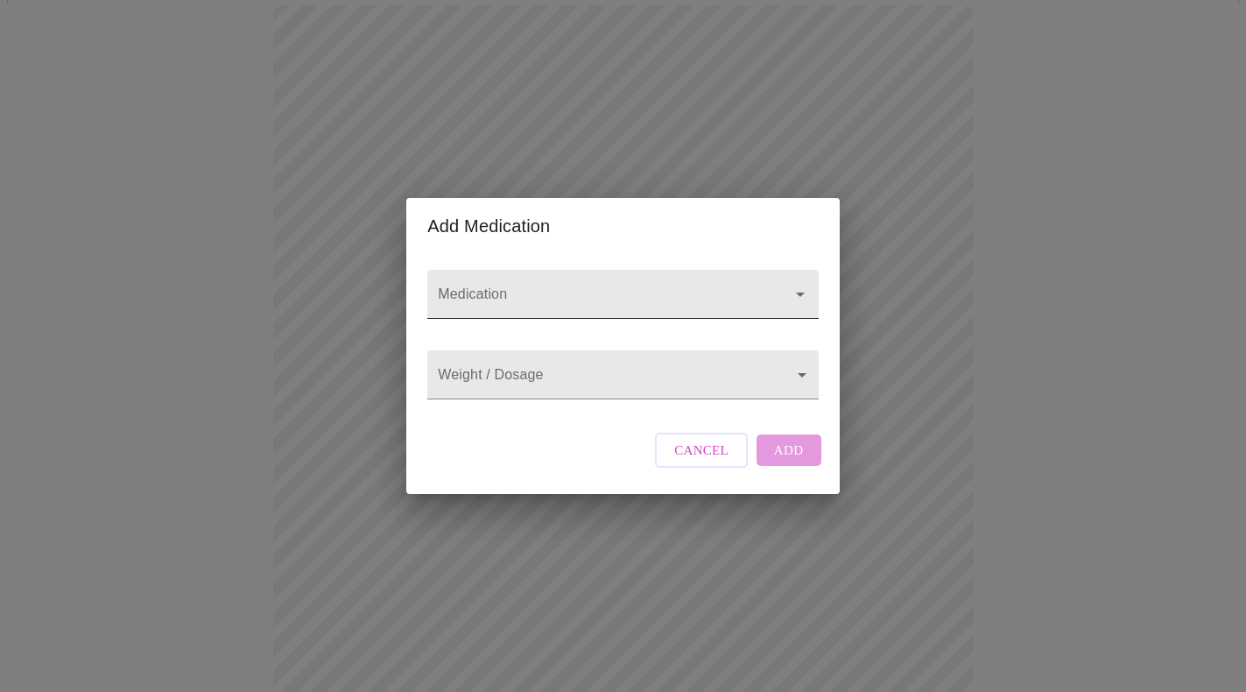
click at [642, 286] on input "Medication" at bounding box center [597, 302] width 327 height 32
type input "k"
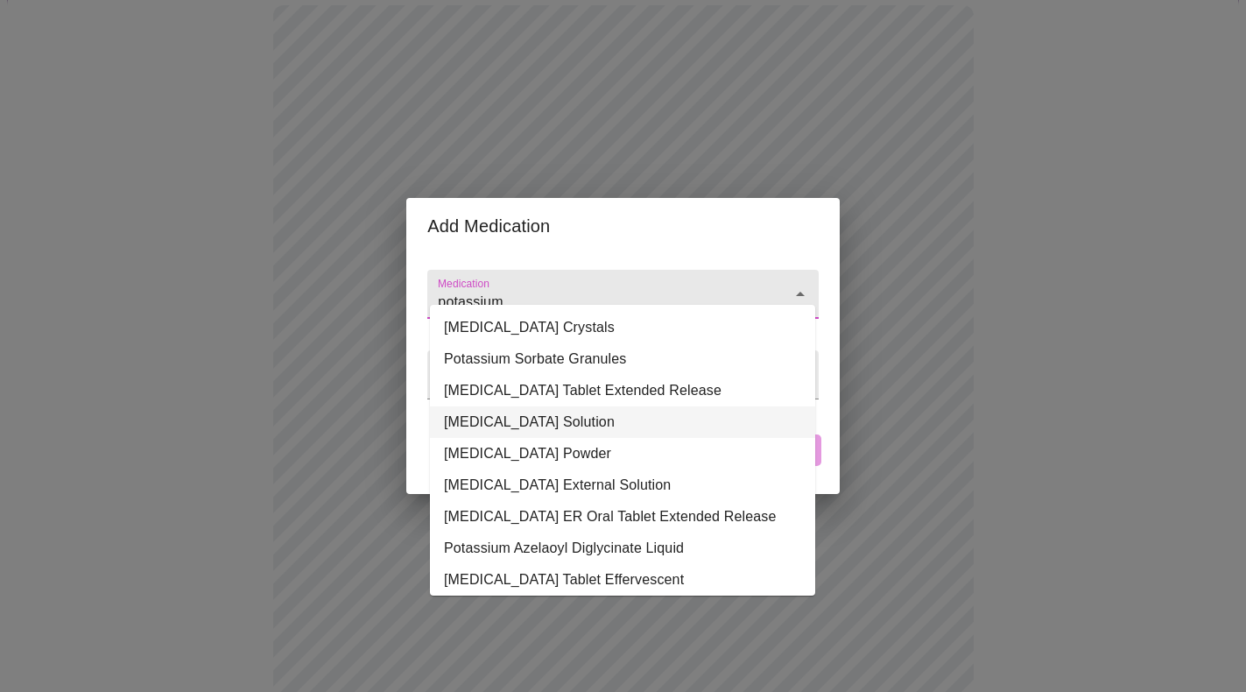
scroll to position [0, 0]
drag, startPoint x: 575, startPoint y: 279, endPoint x: 392, endPoint y: 269, distance: 182.4
click at [392, 269] on div "Add Medication Medication potassium Weight / Dosage ​ Cancel Add" at bounding box center [623, 346] width 1246 height 692
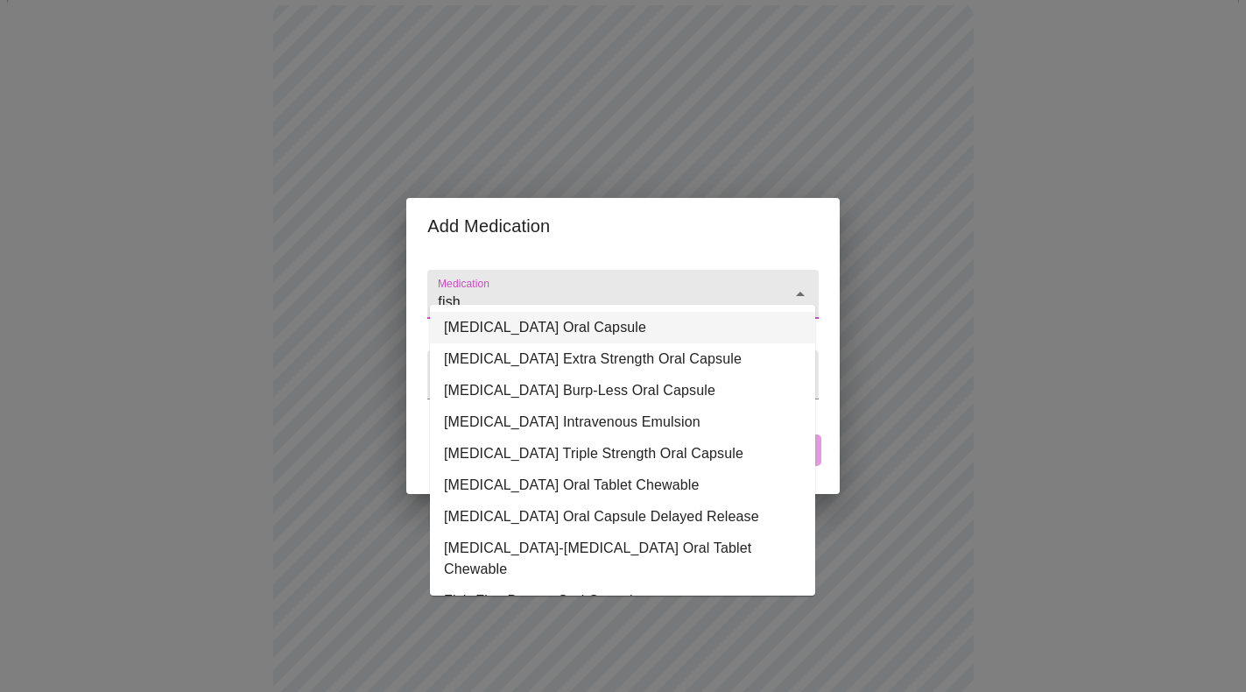
click at [542, 328] on li "[MEDICAL_DATA] Oral Capsule" at bounding box center [622, 328] width 385 height 32
type input "[MEDICAL_DATA] Oral Capsule"
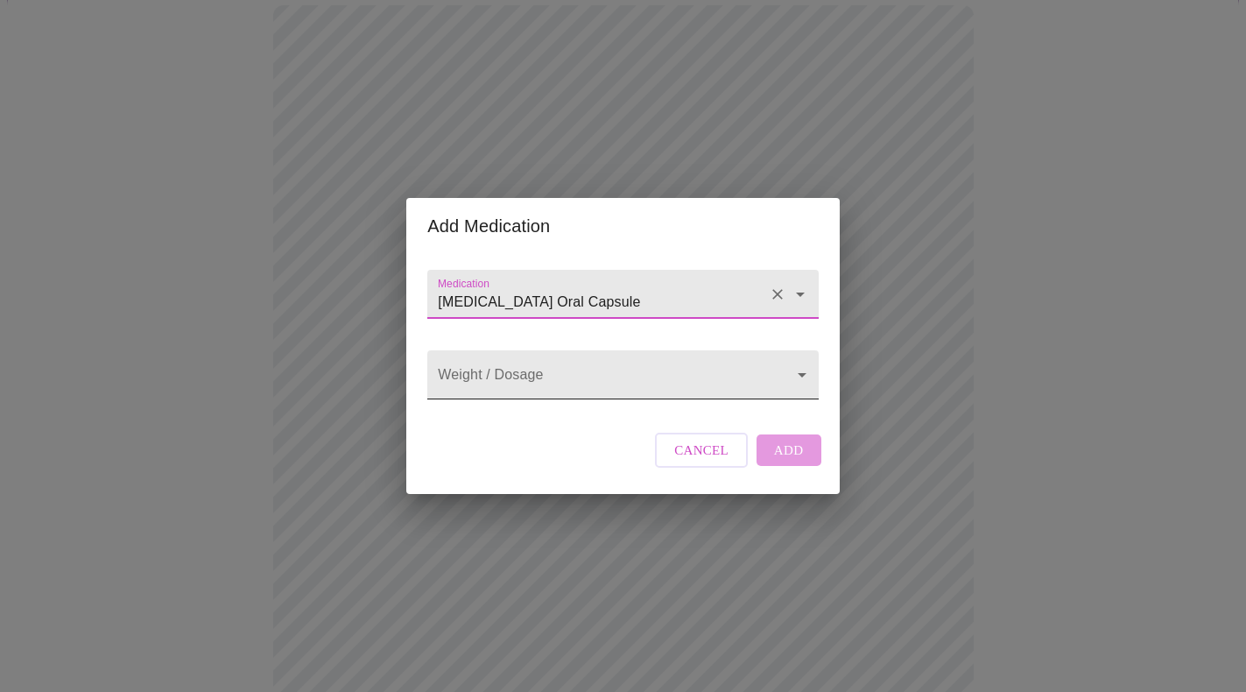
click at [668, 377] on body "MyMenopauseRx Appointments Messaging Labs Uploads Medications Community Refer a…" at bounding box center [623, 565] width 1232 height 1435
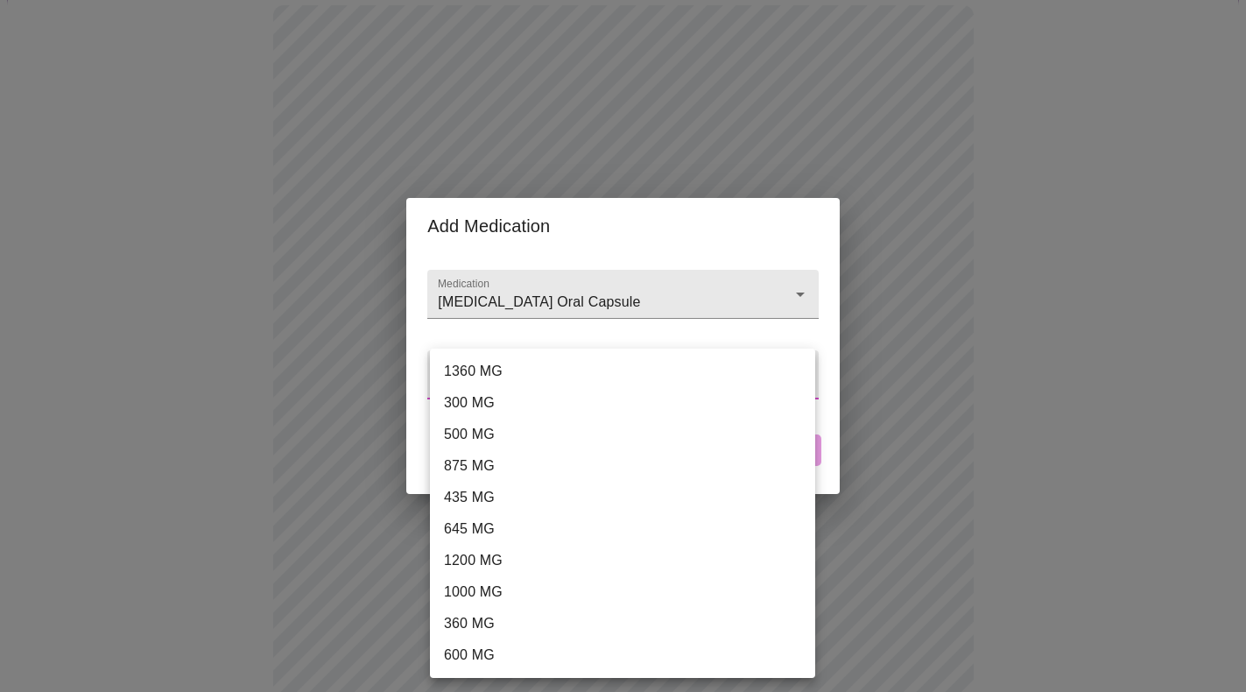
click at [510, 585] on li "1000 MG" at bounding box center [622, 592] width 385 height 32
type input "1000 MG"
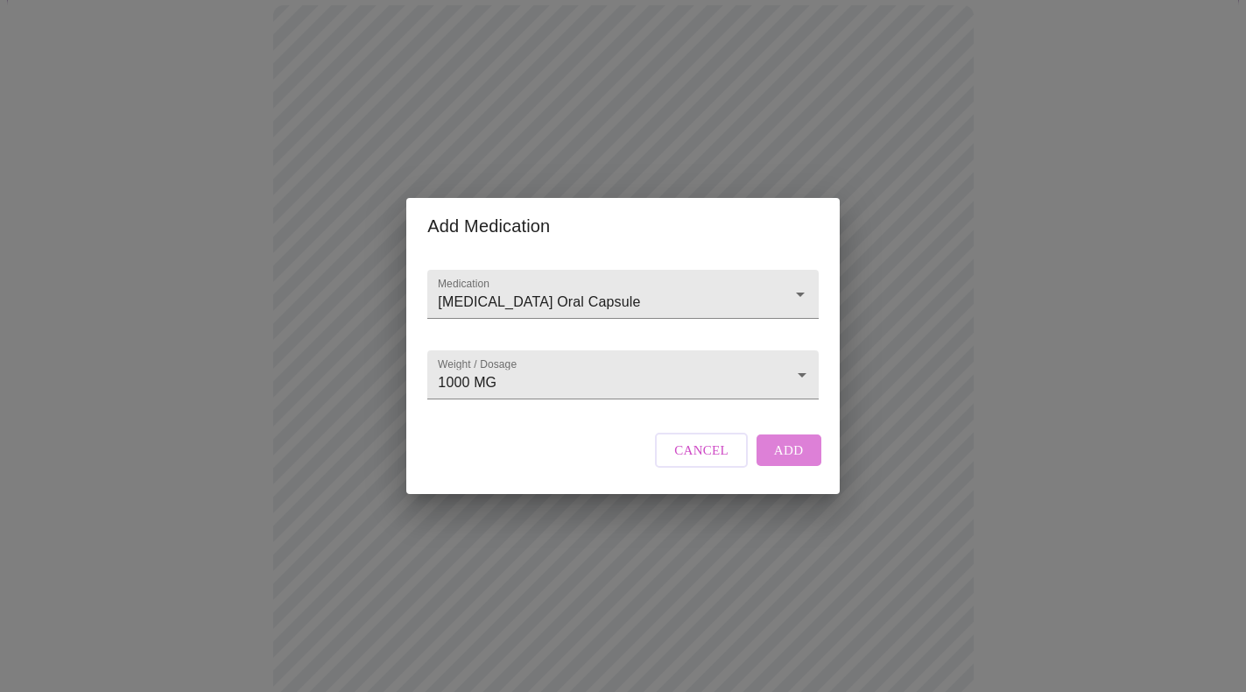
click at [794, 456] on span "Add" at bounding box center [789, 450] width 30 height 23
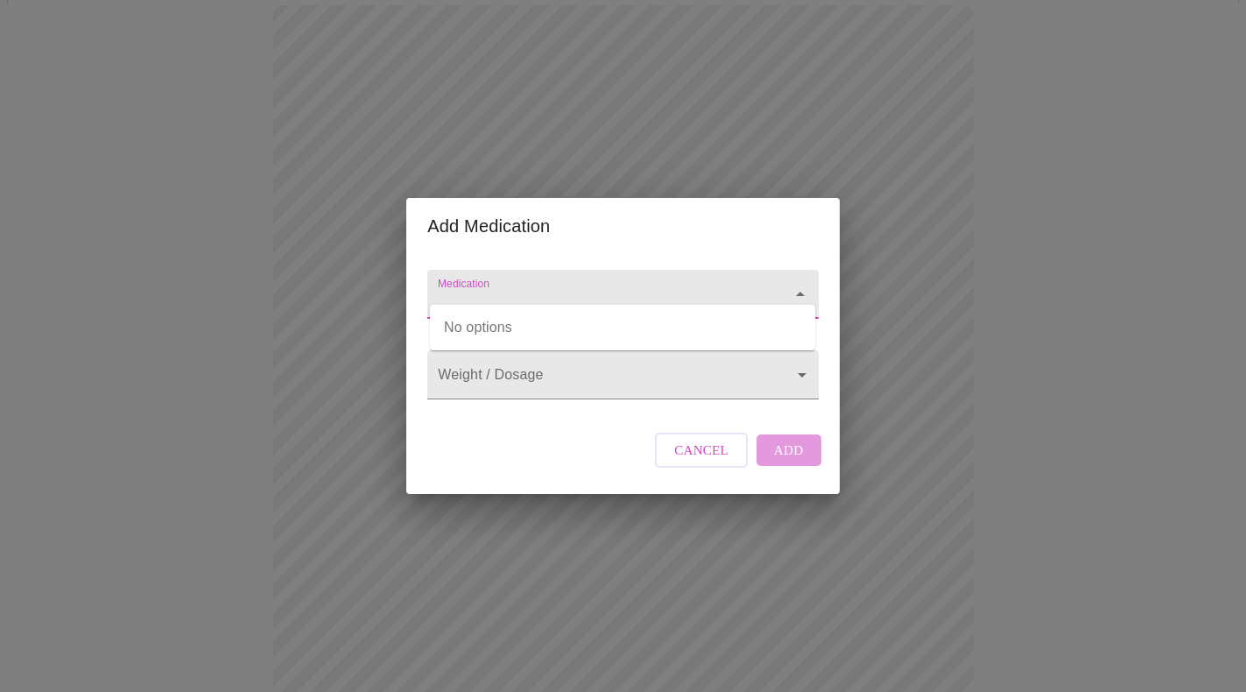
click at [512, 286] on input "Medication" at bounding box center [597, 302] width 327 height 32
type input "d"
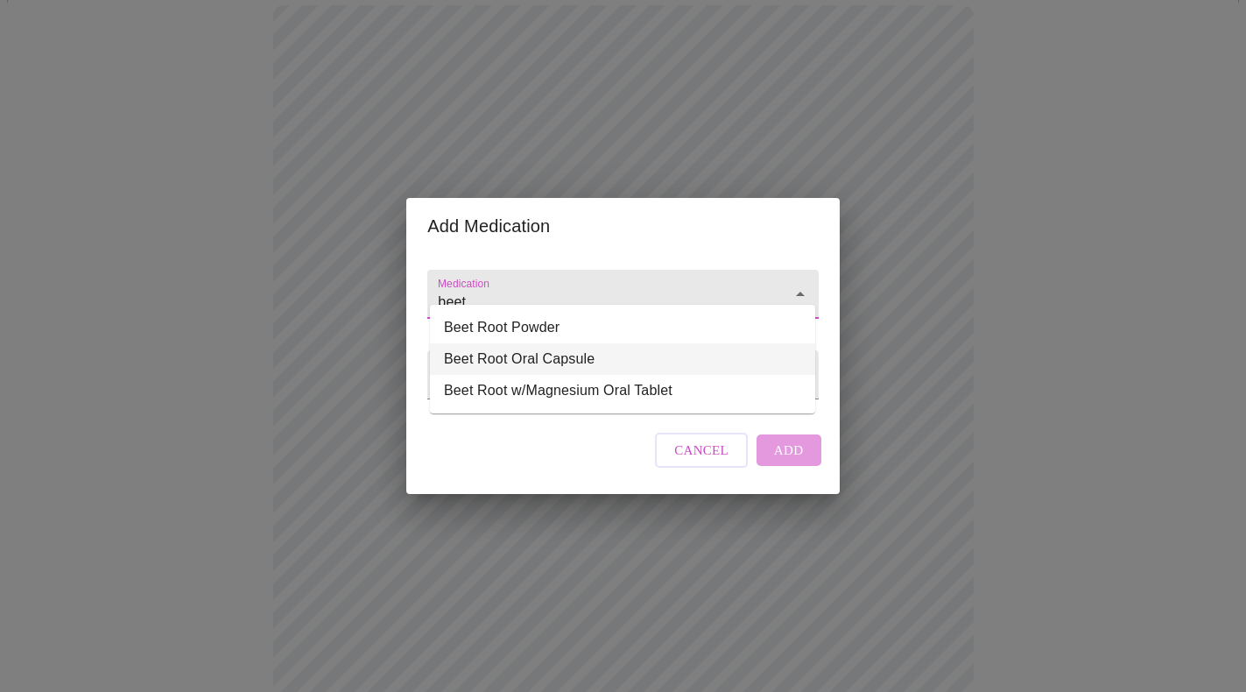
click at [501, 359] on li "Beet Root Oral Capsule" at bounding box center [622, 359] width 385 height 32
type input "Beet Root Oral Capsule"
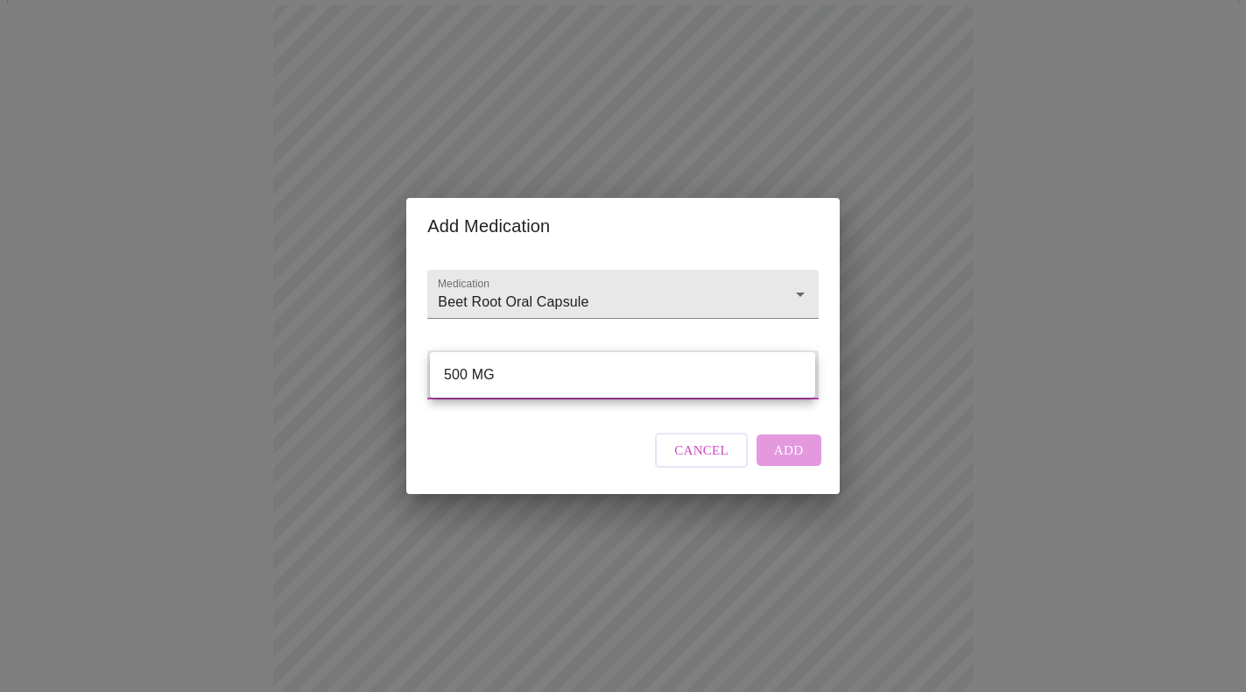
click at [620, 364] on body "MyMenopauseRx Appointments Messaging Labs Uploads Medications Community Refer a…" at bounding box center [623, 598] width 1232 height 1500
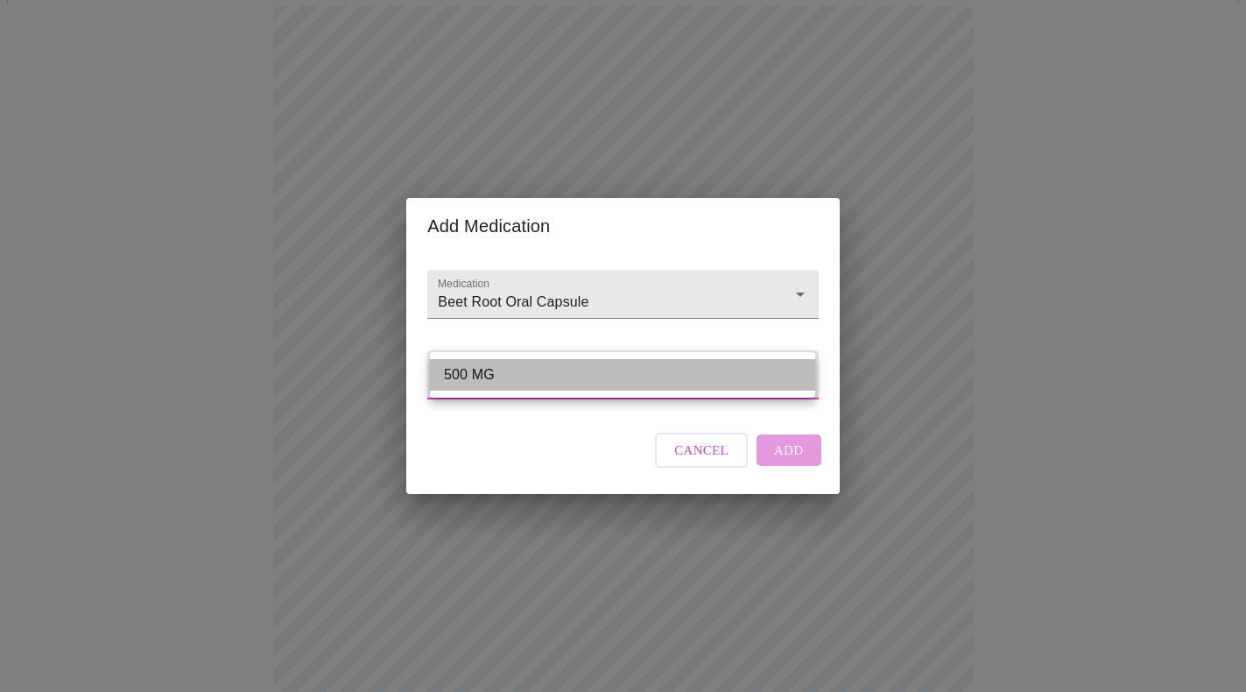
click at [591, 371] on li "500 MG" at bounding box center [622, 375] width 385 height 32
type input "500 MG"
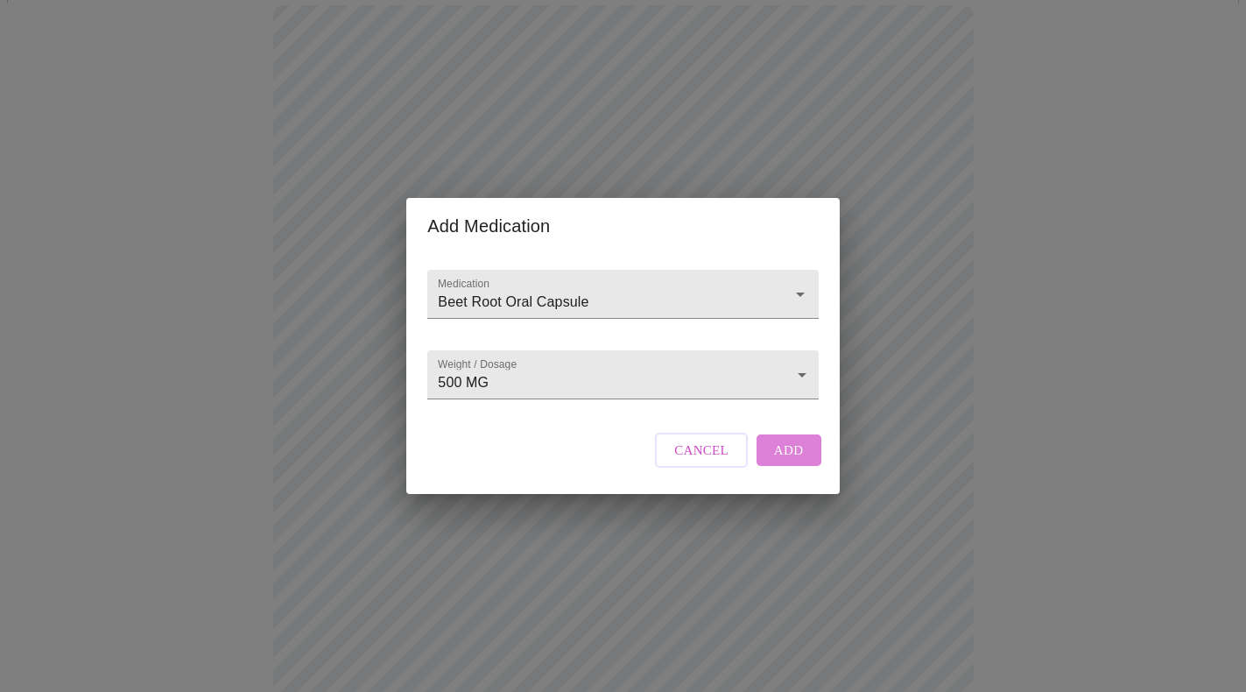
click at [801, 462] on span "Add" at bounding box center [789, 450] width 30 height 23
click at [554, 286] on input "Medication" at bounding box center [597, 302] width 327 height 32
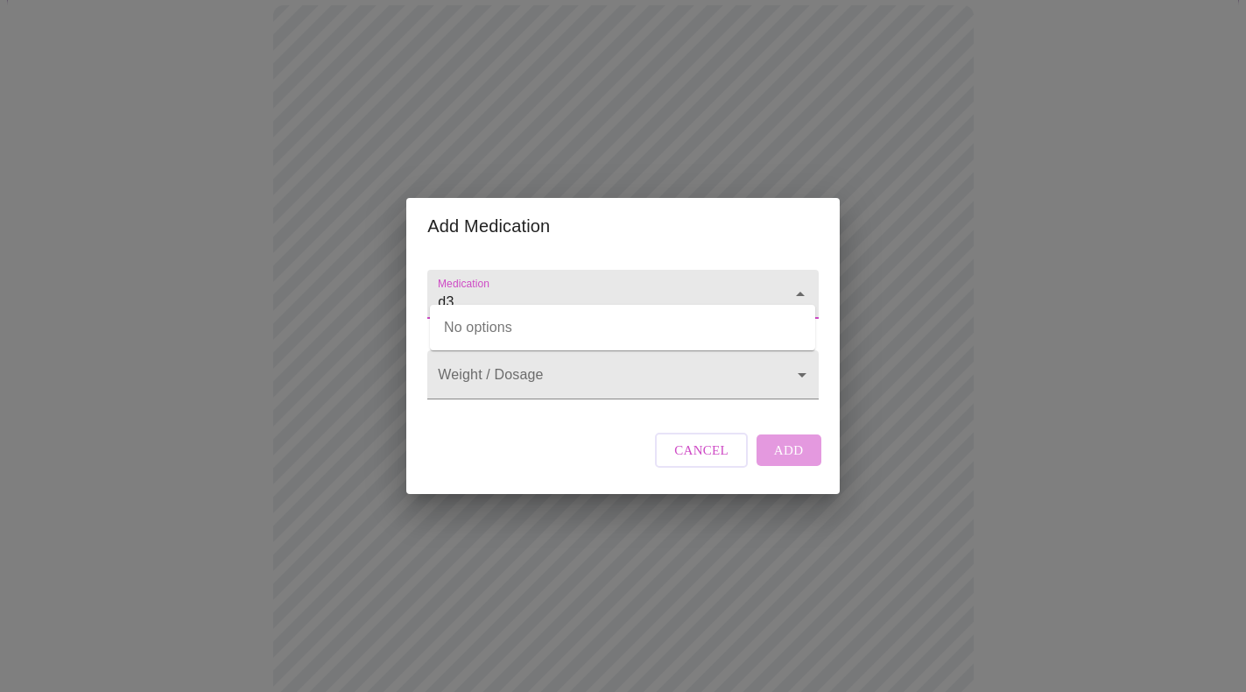
type input "d"
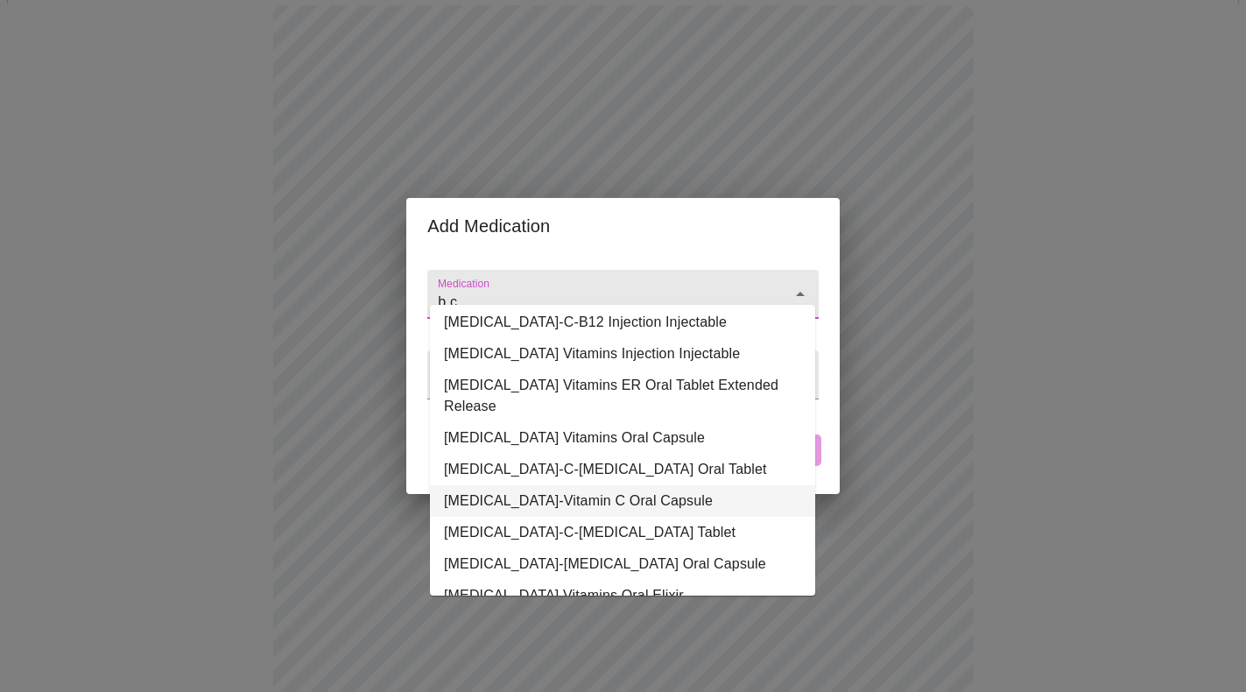
scroll to position [150, 0]
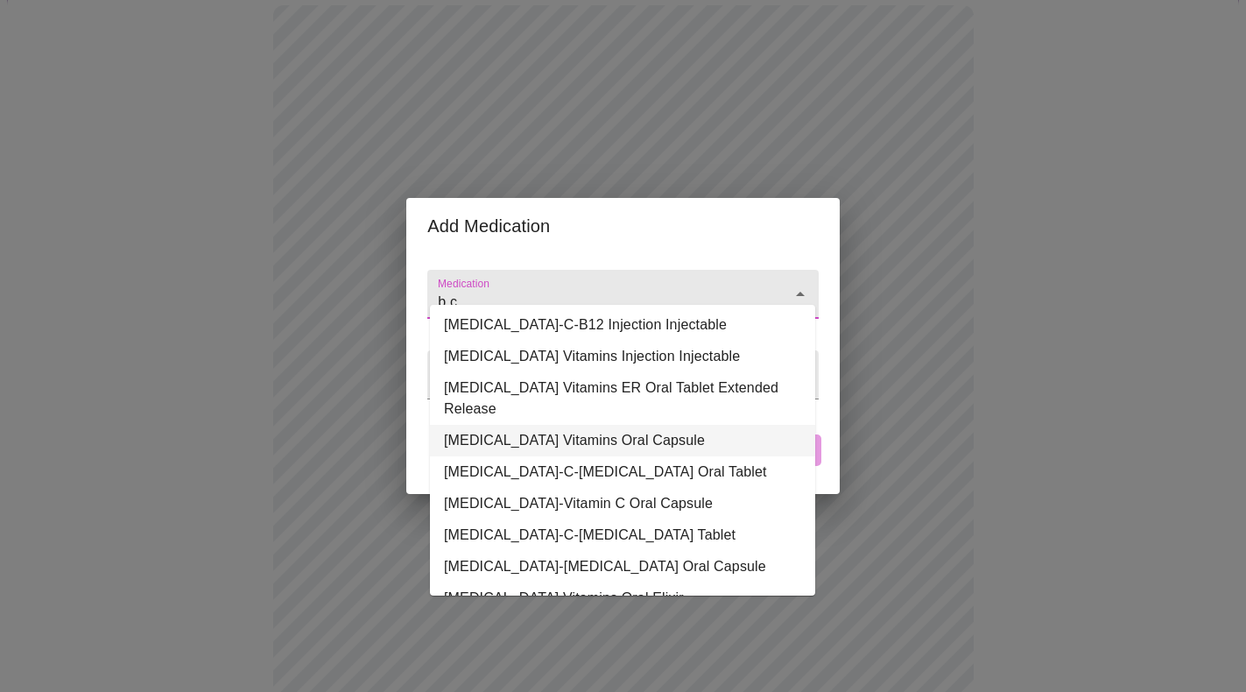
click at [538, 425] on li "[MEDICAL_DATA] Vitamins Oral Capsule" at bounding box center [622, 441] width 385 height 32
type input "[MEDICAL_DATA] Vitamins Oral Capsule"
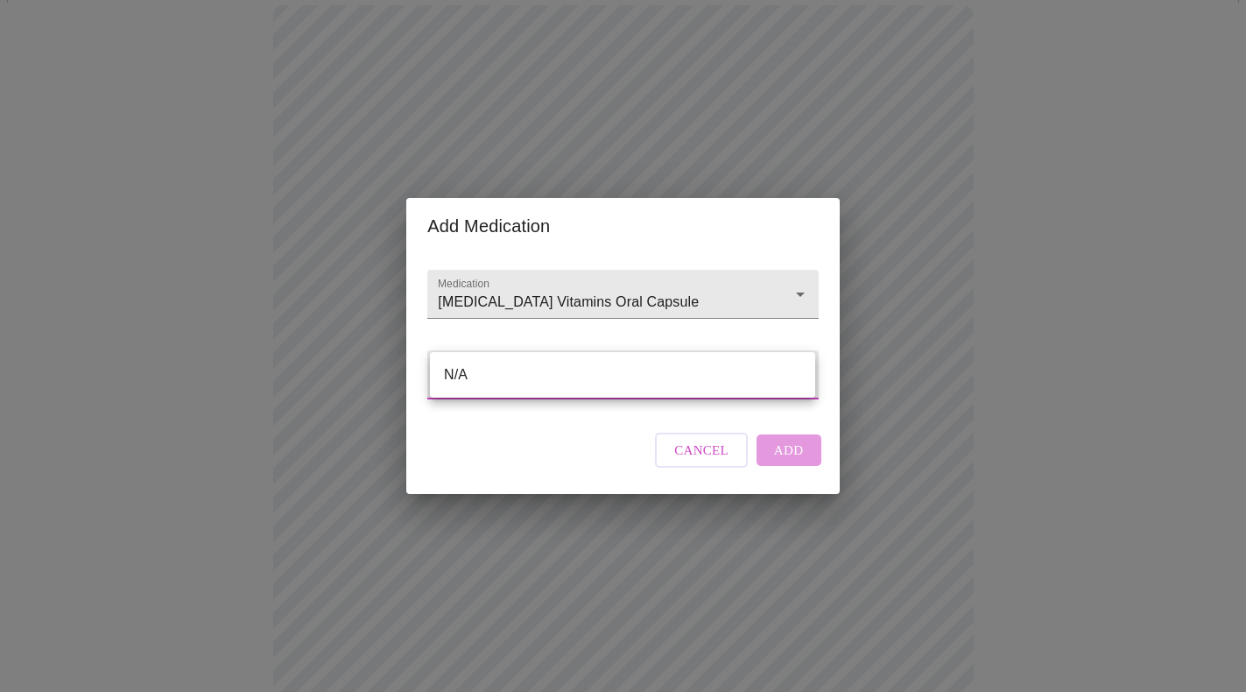
click at [770, 385] on body "MyMenopauseRx Appointments Messaging Labs Uploads Medications Community Refer a…" at bounding box center [623, 630] width 1232 height 1564
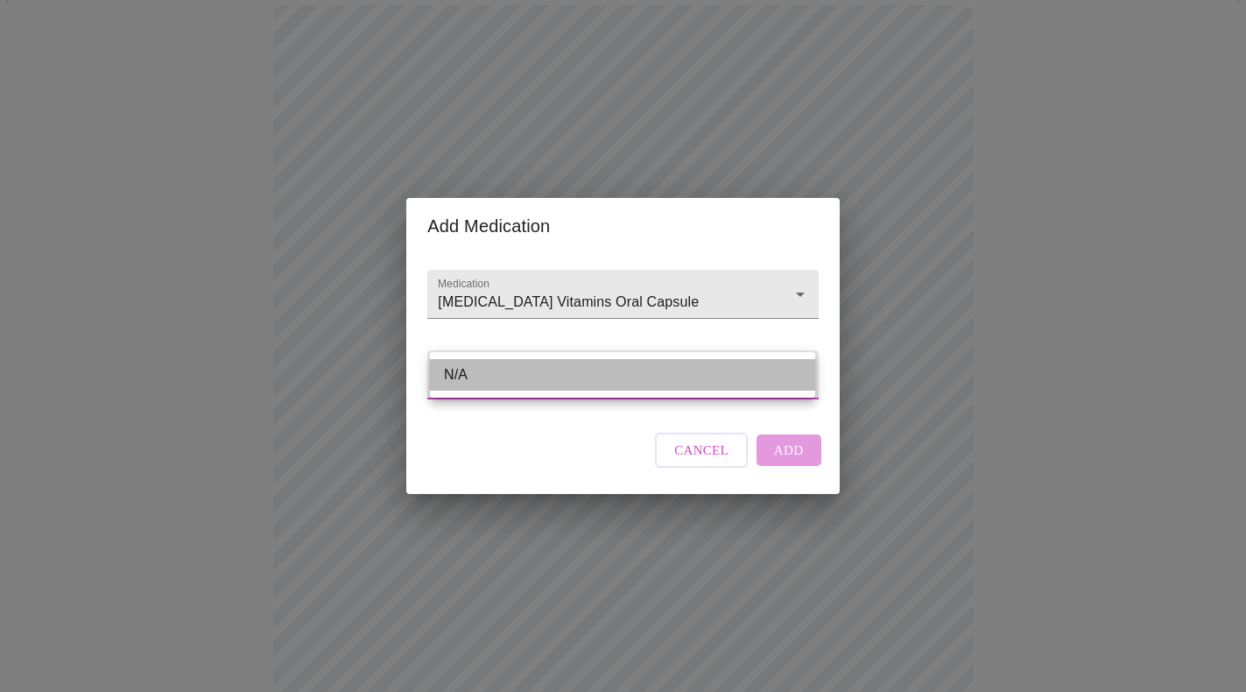
click at [720, 370] on li "N/A" at bounding box center [622, 375] width 385 height 32
type input "N/A"
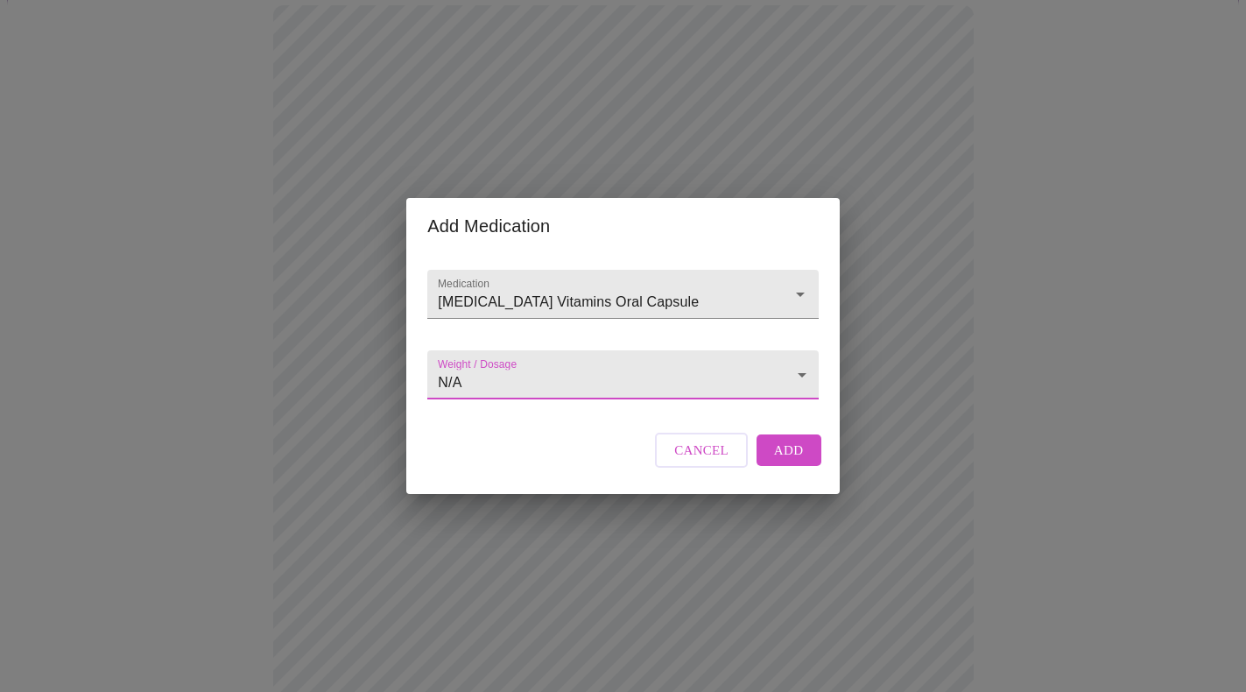
click at [795, 462] on span "Add" at bounding box center [789, 450] width 30 height 23
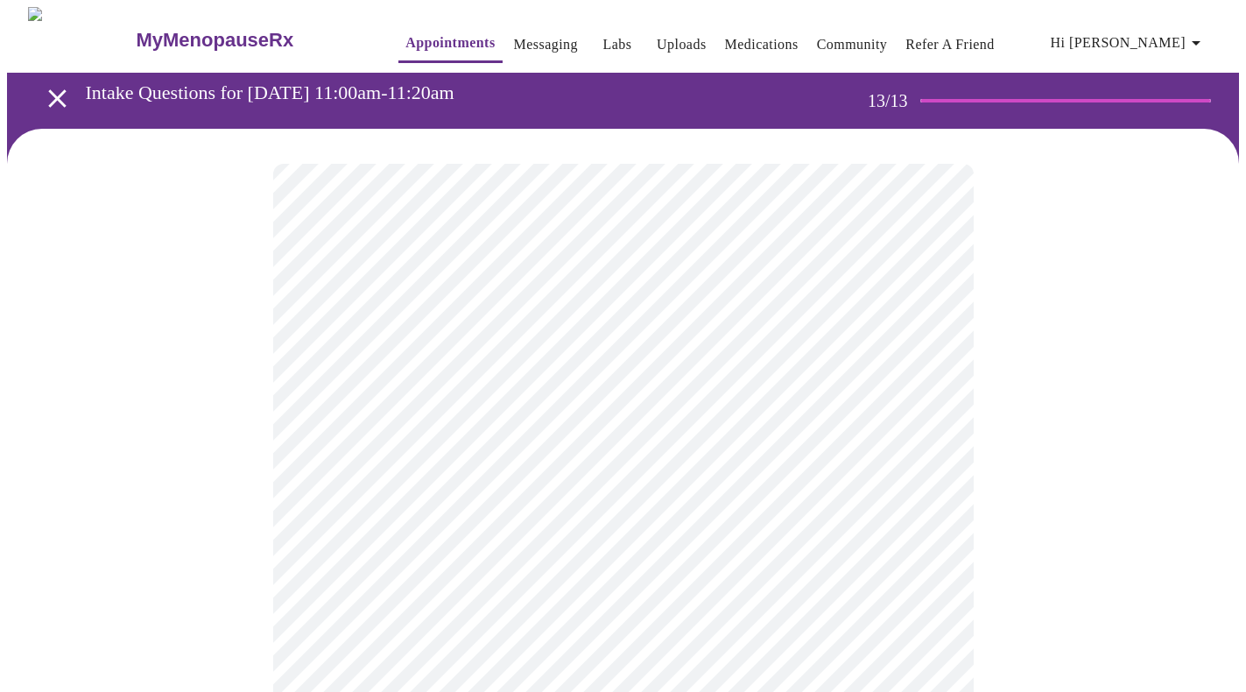
scroll to position [0, 0]
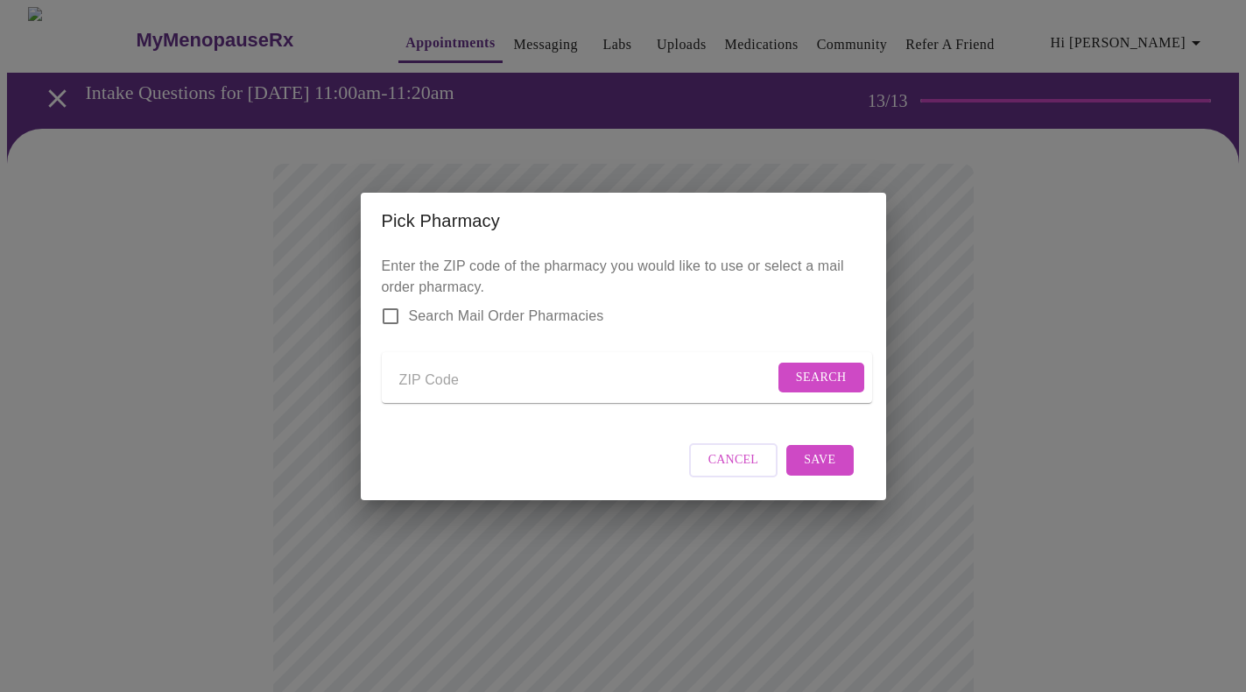
click at [465, 379] on input "Send a message to your care team" at bounding box center [586, 381] width 375 height 28
type input "97035"
click at [830, 368] on span "Search" at bounding box center [821, 378] width 51 height 22
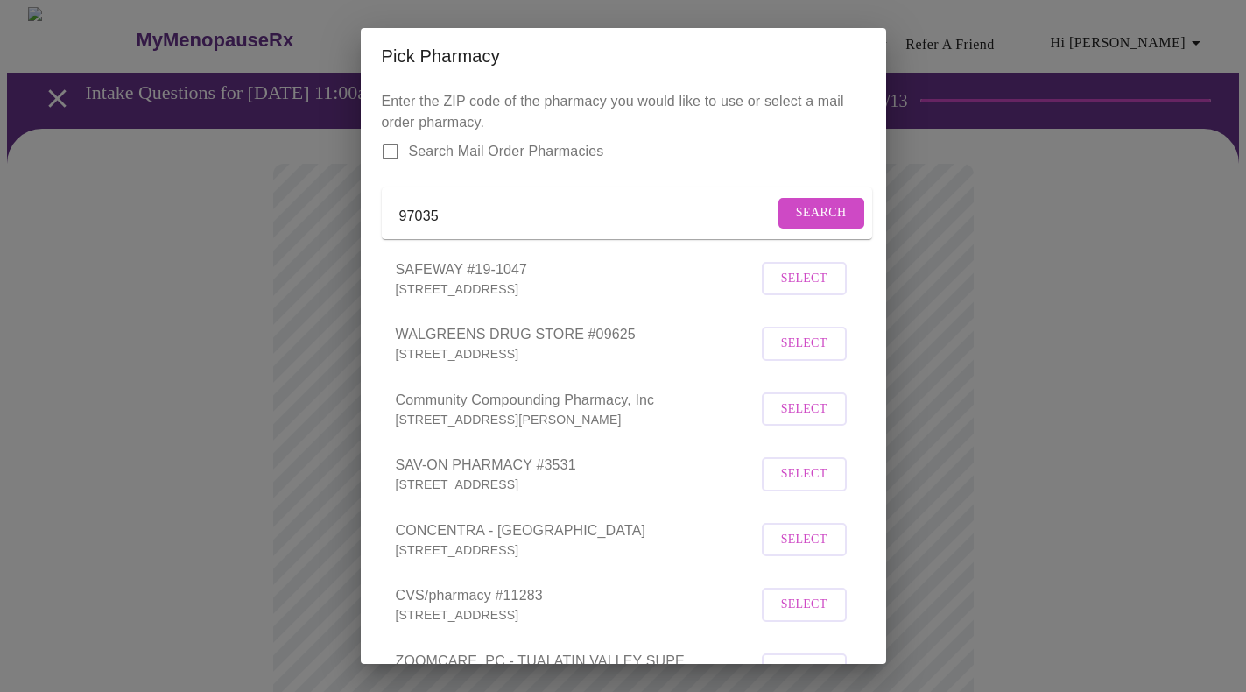
click at [509, 159] on span "Search Mail Order Pharmacies" at bounding box center [506, 151] width 195 height 21
click at [409, 159] on input "Search Mail Order Pharmacies" at bounding box center [390, 151] width 37 height 37
checkbox input "true"
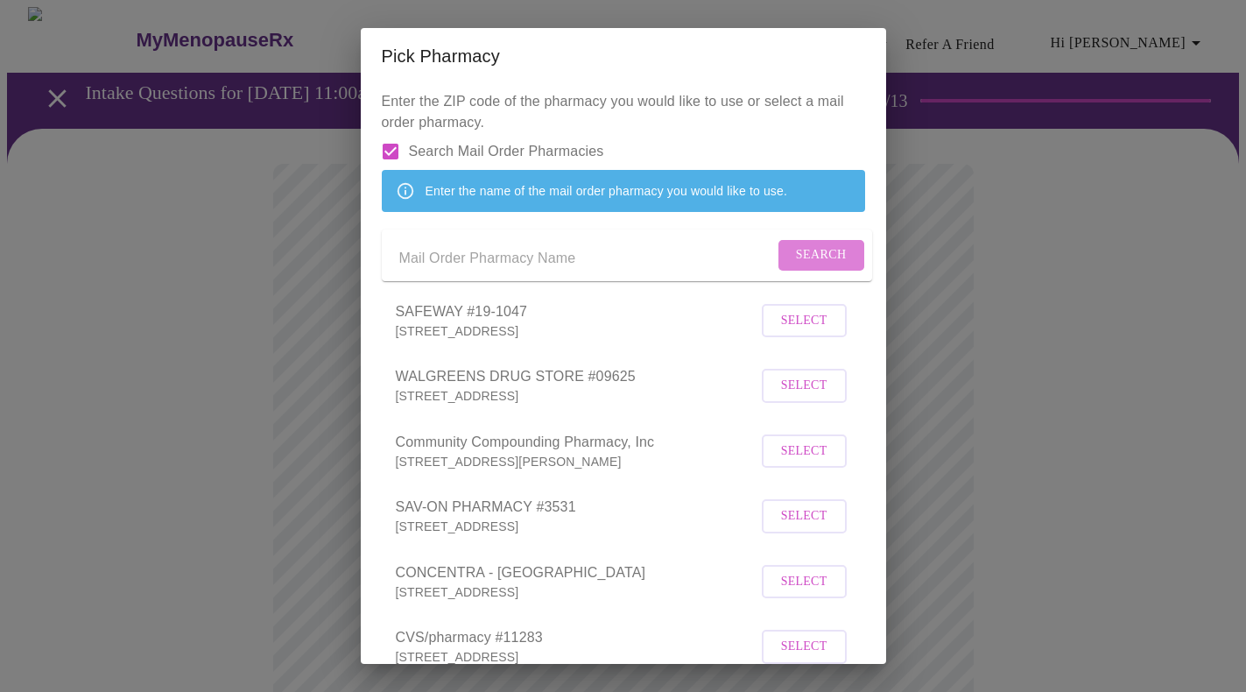
click at [807, 266] on span "Search" at bounding box center [821, 255] width 51 height 22
click at [938, 251] on div "Pick Pharmacy Enter the ZIP code of the pharmacy you would like to use or selec…" at bounding box center [623, 346] width 1246 height 692
click at [391, 152] on input "Search Mail Order Pharmacies" at bounding box center [390, 151] width 37 height 37
checkbox input "false"
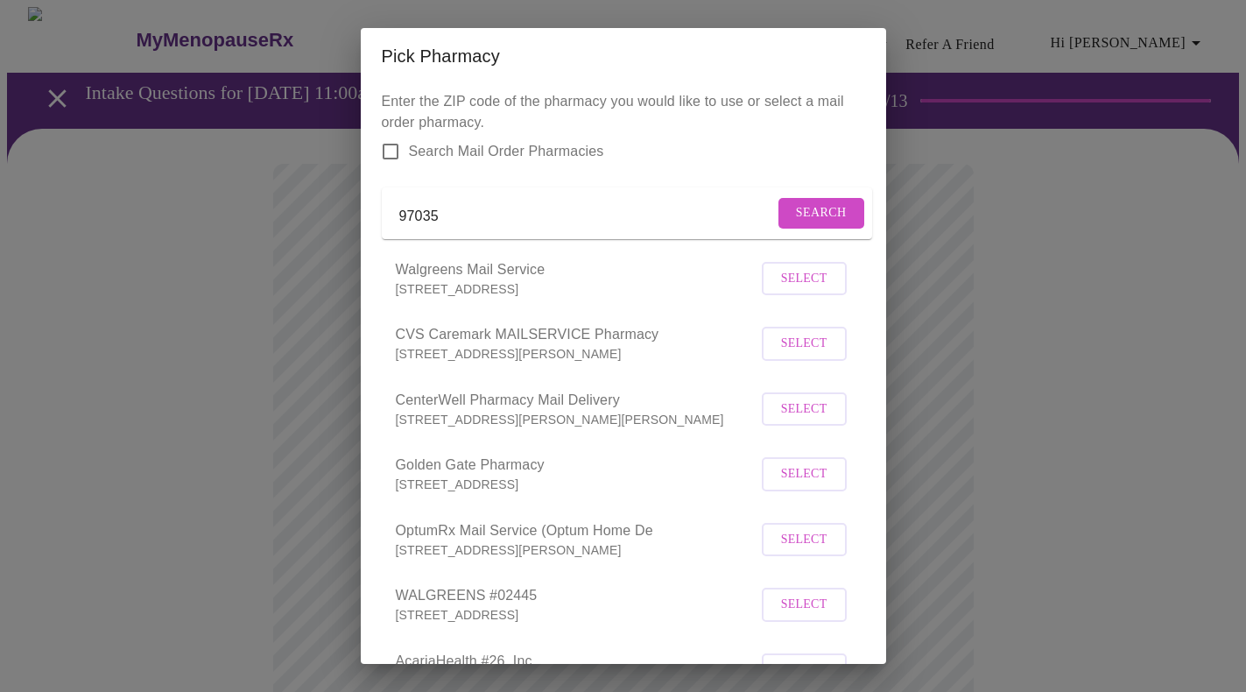
click at [815, 355] on span "Select" at bounding box center [804, 344] width 46 height 22
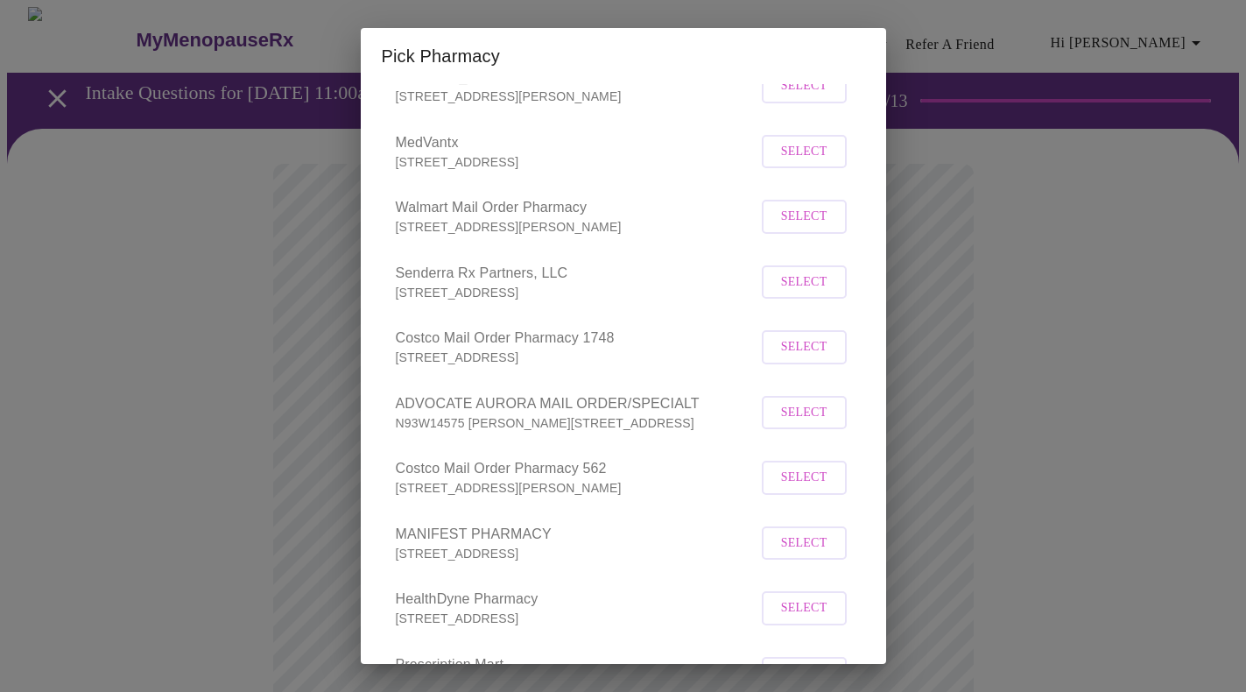
scroll to position [1712, 0]
click at [816, 337] on span "Select" at bounding box center [804, 346] width 46 height 22
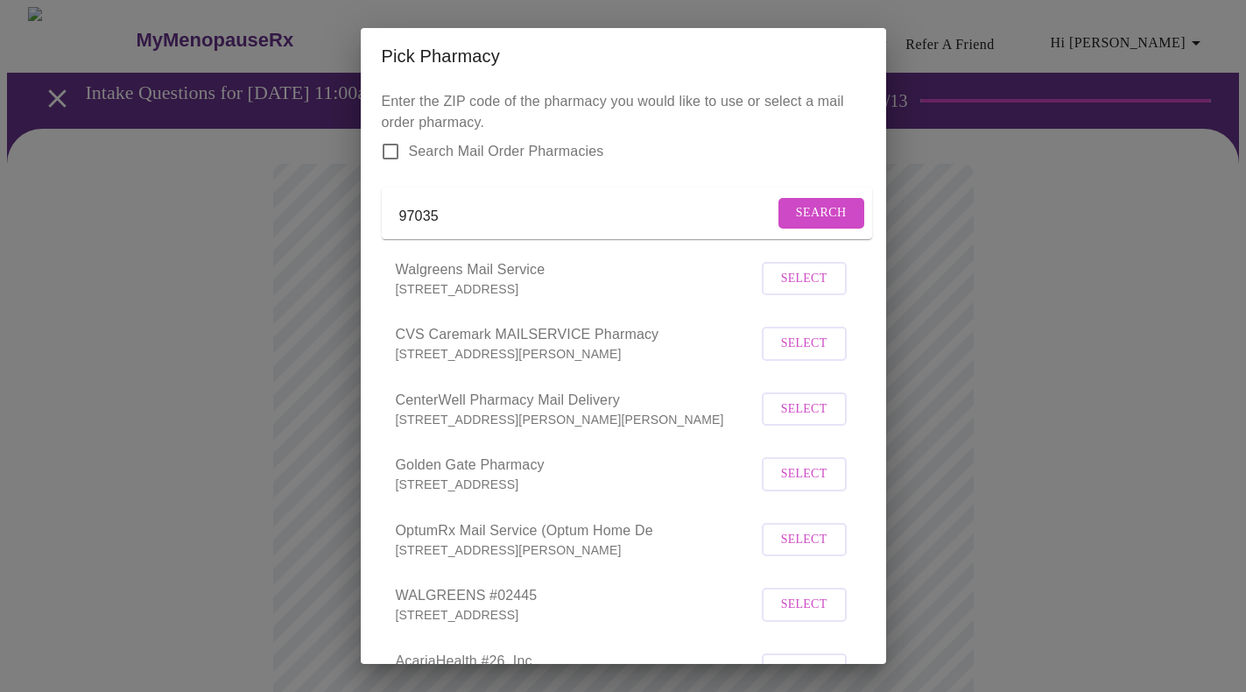
scroll to position [0, 0]
click at [804, 355] on span "Select" at bounding box center [804, 344] width 46 height 22
click at [964, 306] on div "Pick Pharmacy Enter the ZIP code of the pharmacy you would like to use or selec…" at bounding box center [623, 346] width 1246 height 692
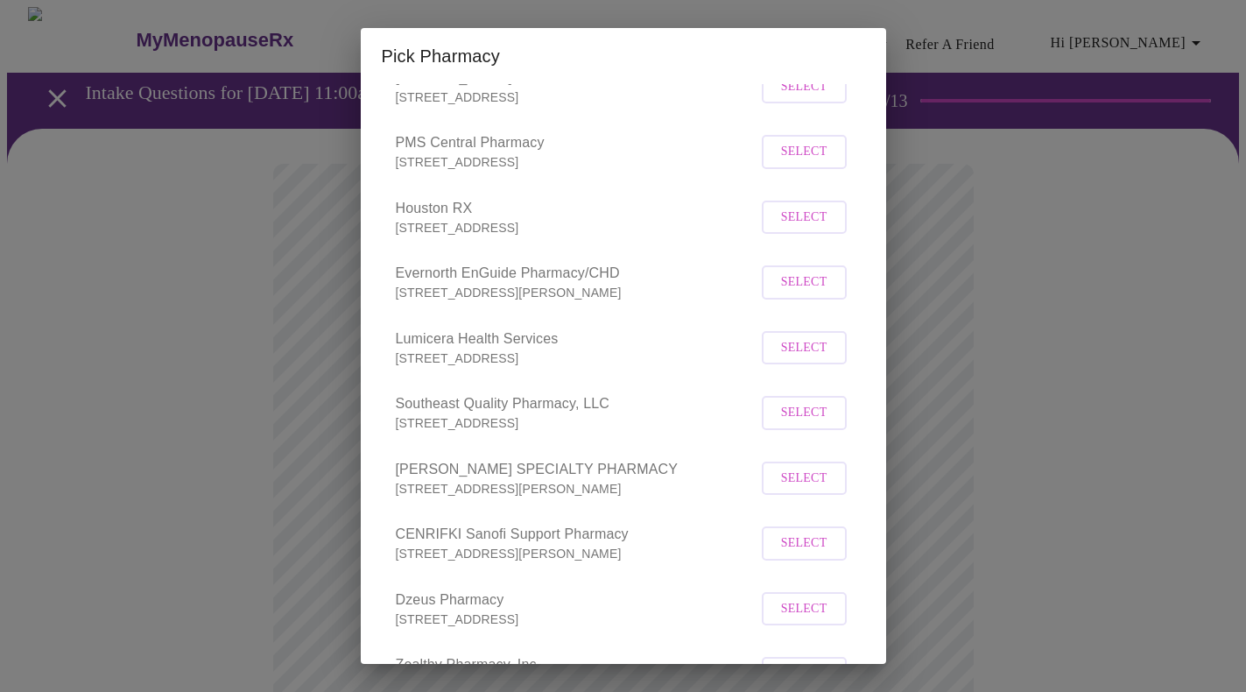
scroll to position [20239, 0]
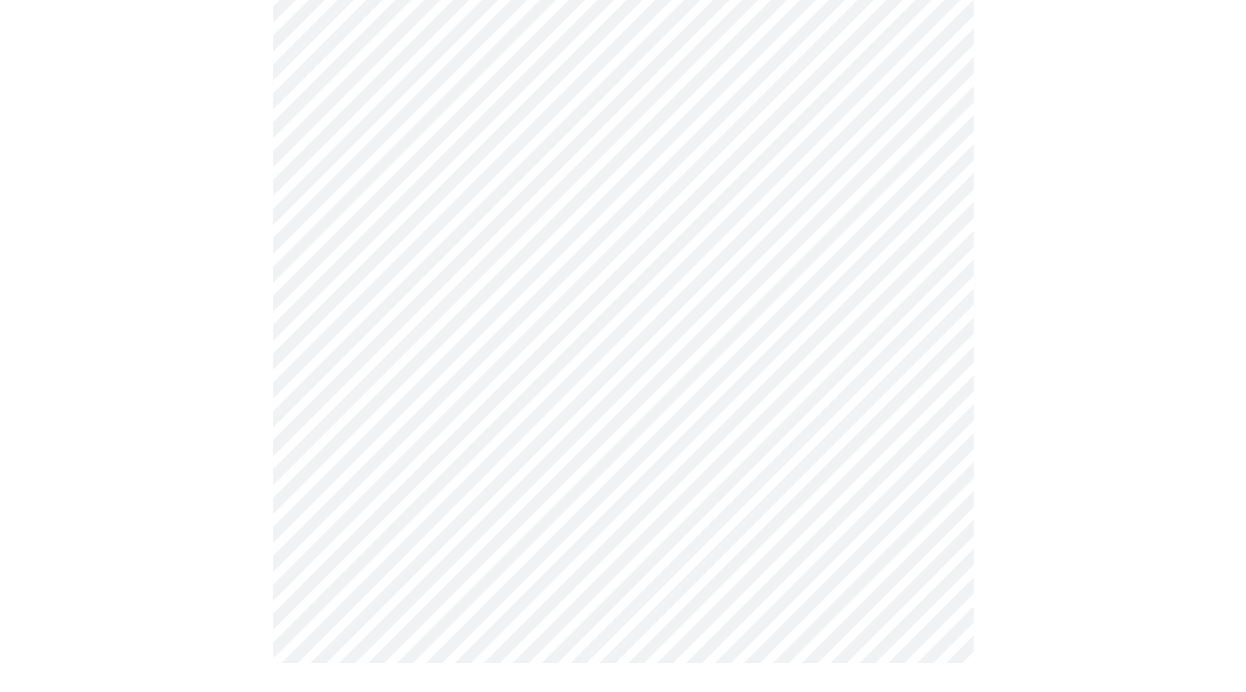
scroll to position [937, 0]
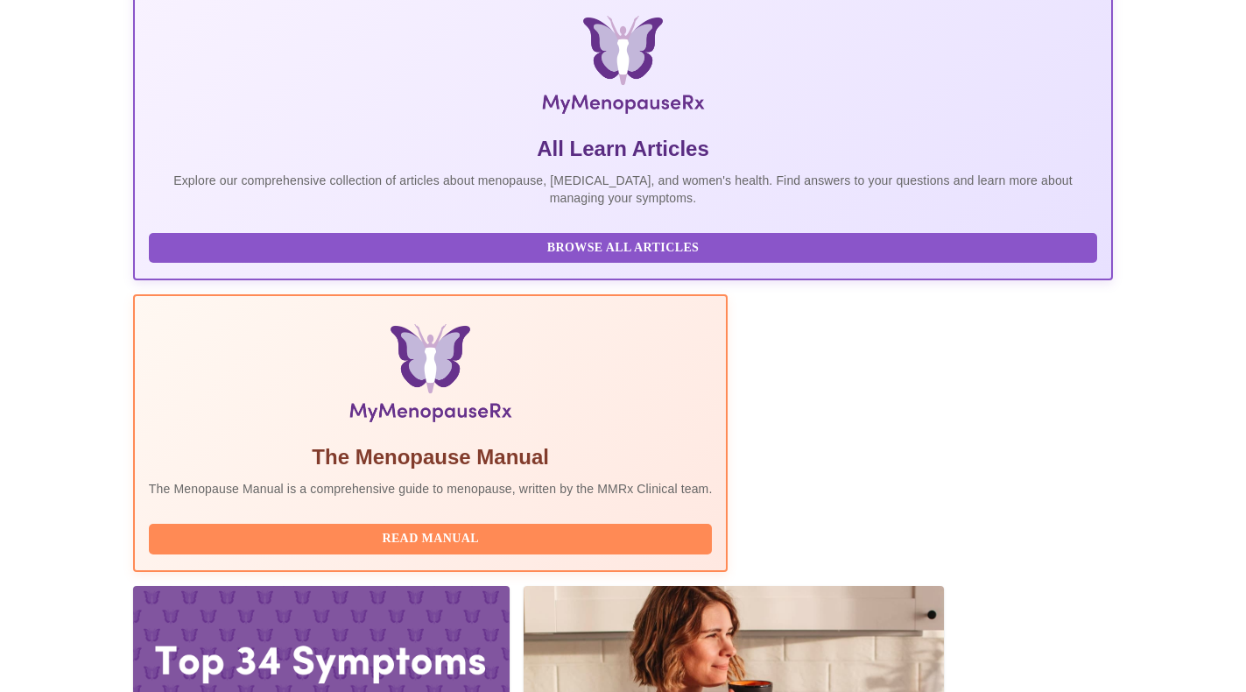
scroll to position [265, 0]
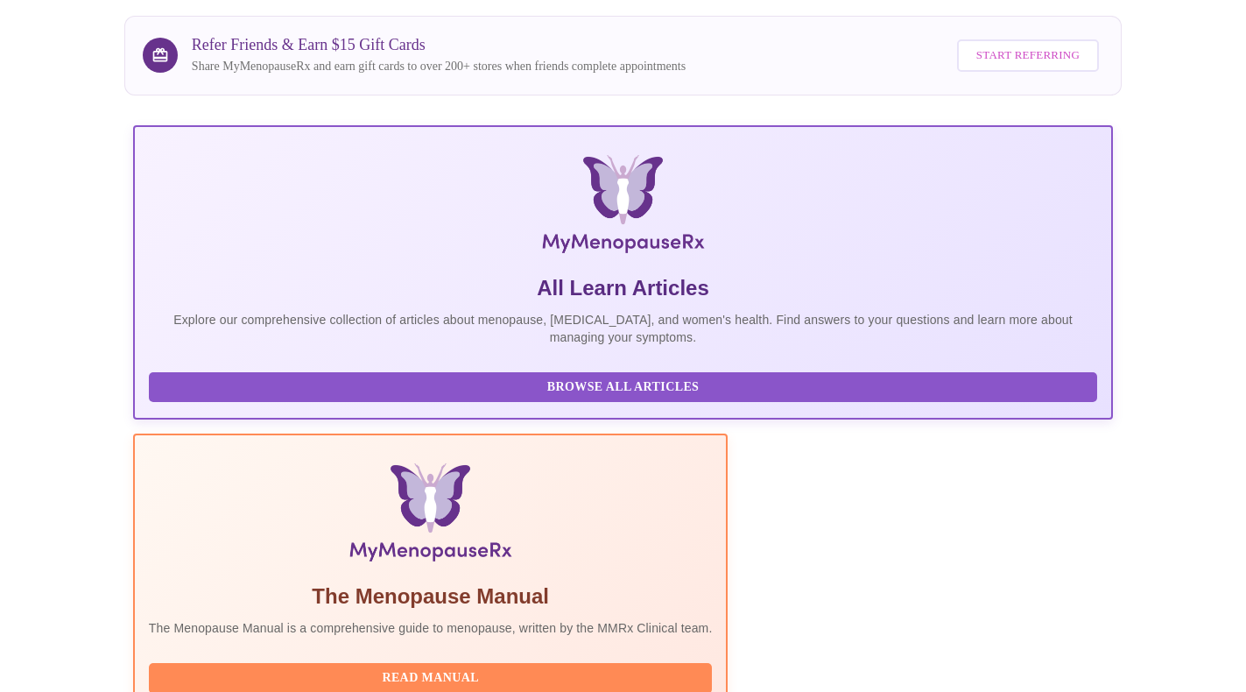
scroll to position [126, 0]
